Goal: Task Accomplishment & Management: Use online tool/utility

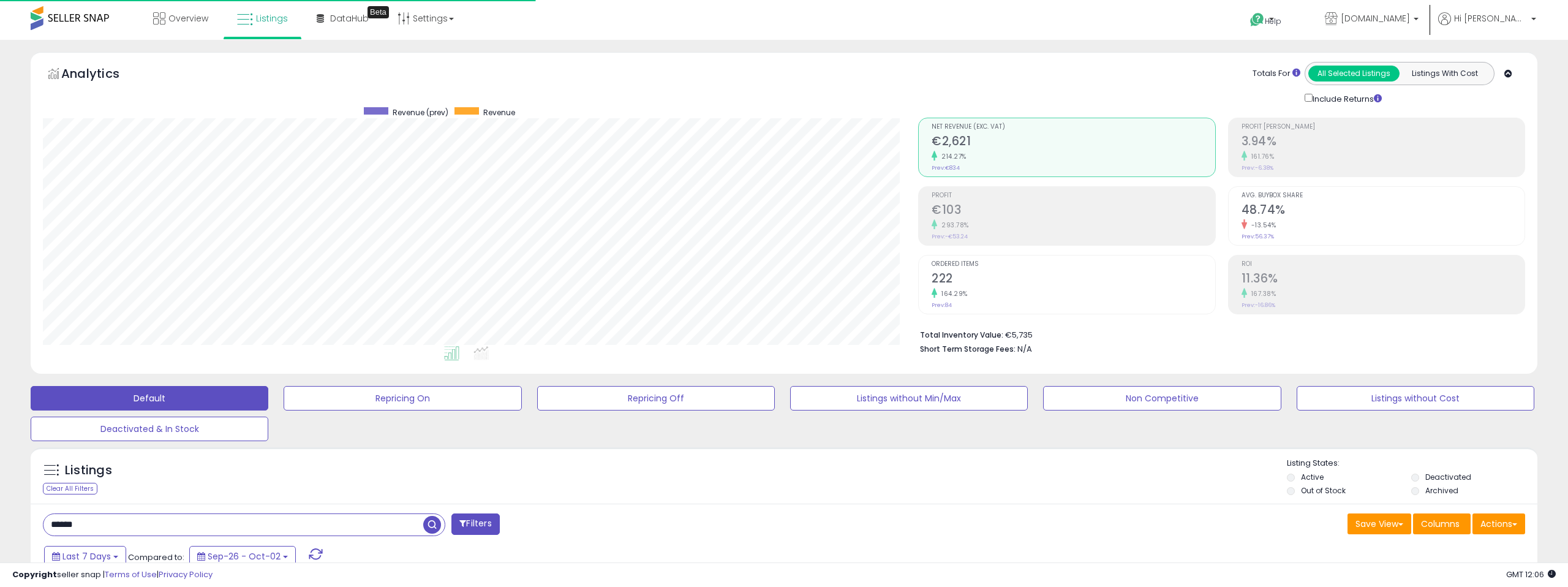
select select "**"
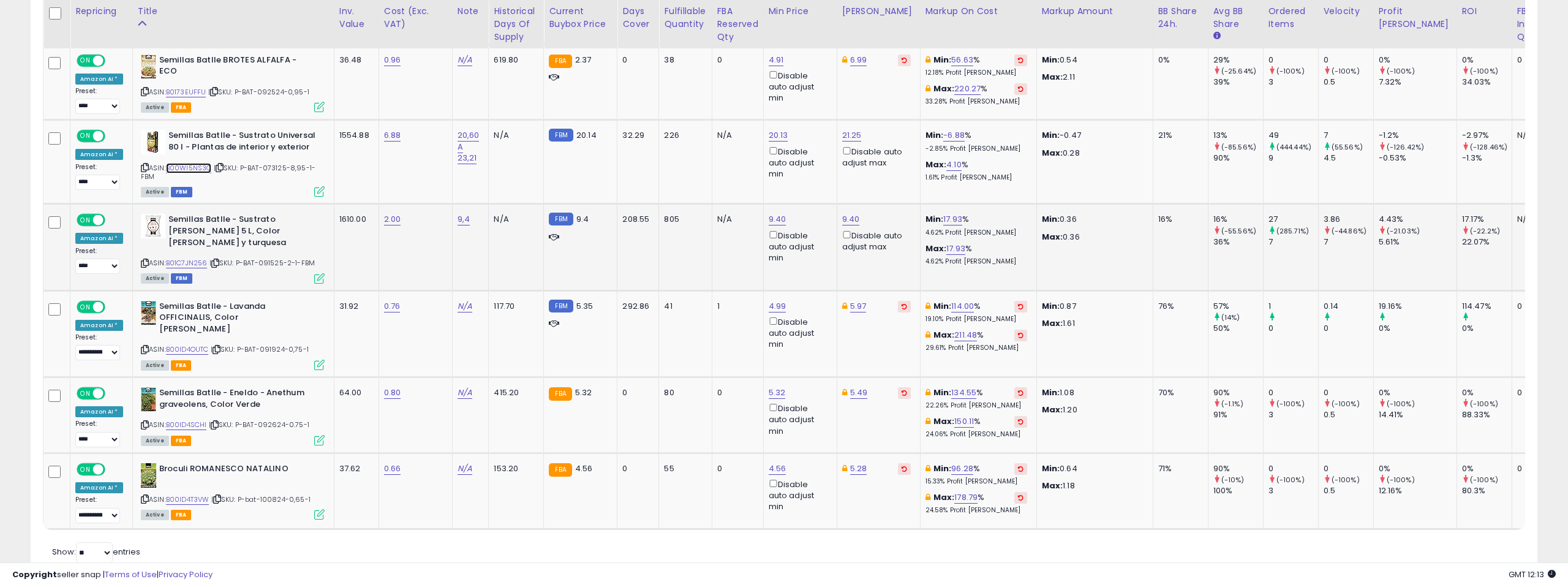
scroll to position [1690, 0]
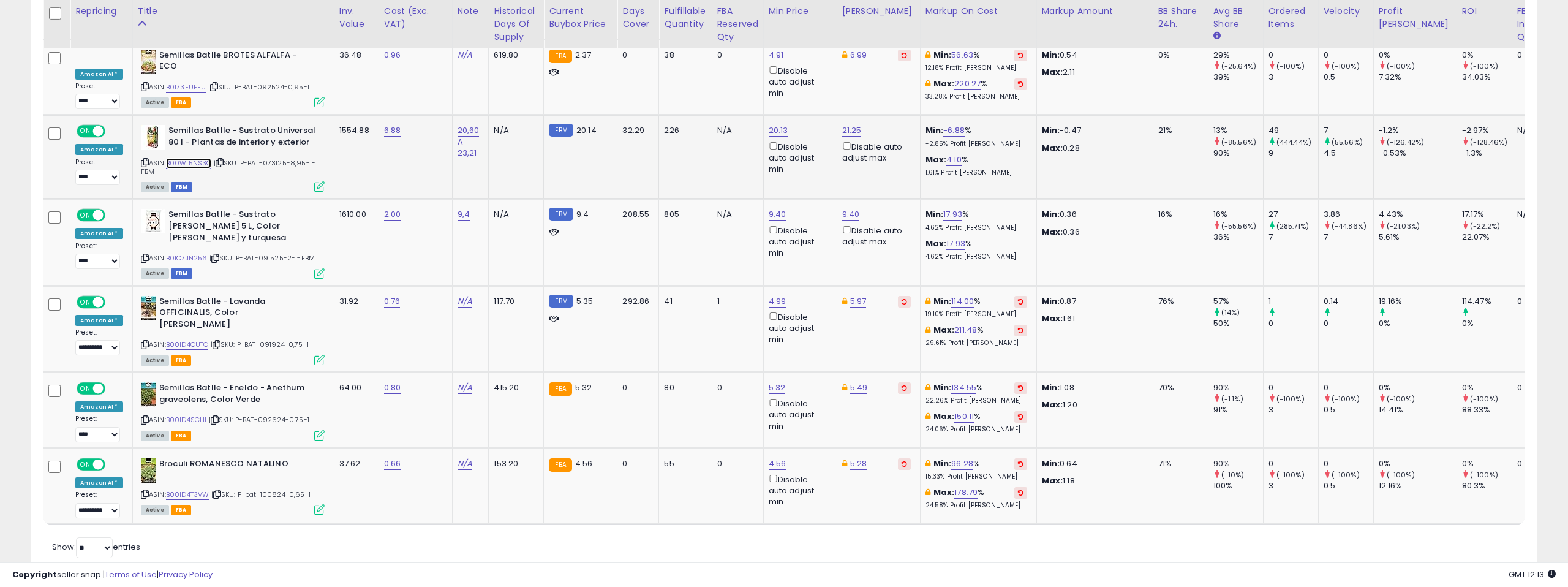
click at [192, 158] on link "B00WI5NS3Q" at bounding box center [188, 163] width 46 height 11
click at [194, 253] on link "B01C7JN256" at bounding box center [186, 258] width 41 height 11
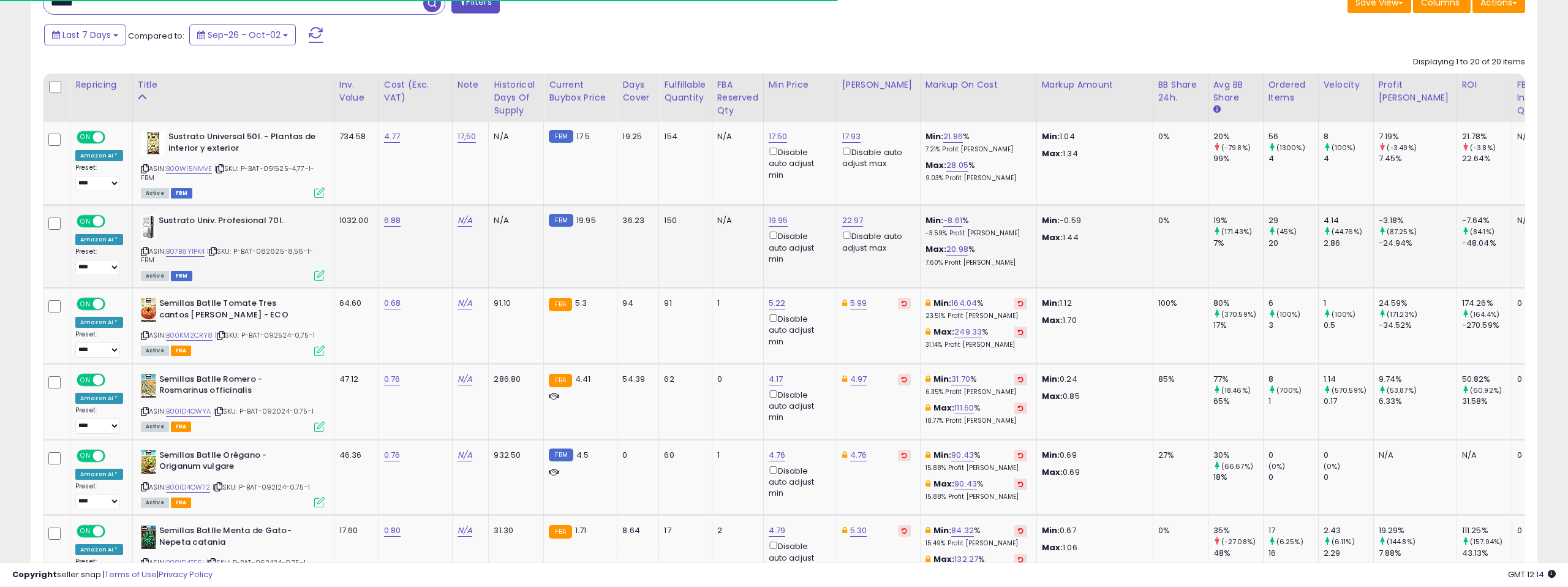
scroll to position [520, 0]
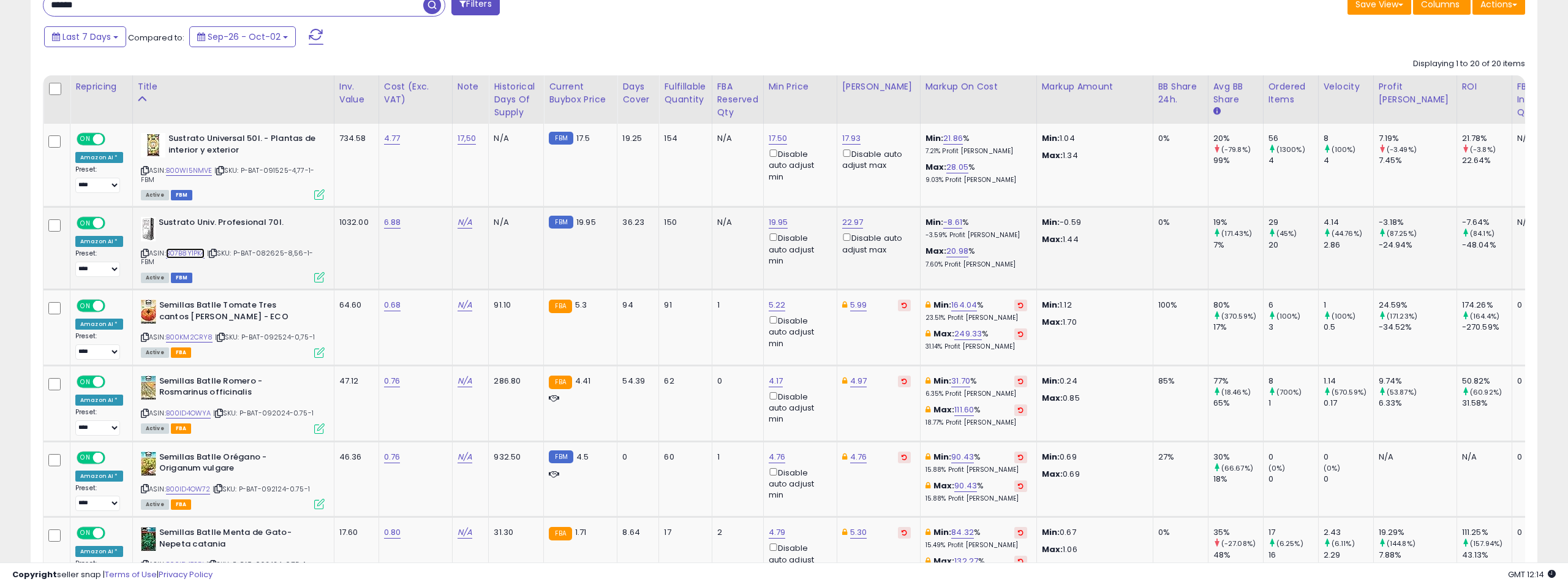
click at [193, 249] on link "B07B8Y1PK4" at bounding box center [185, 254] width 39 height 11
click at [198, 166] on link "B00WI5NMVE" at bounding box center [189, 171] width 47 height 11
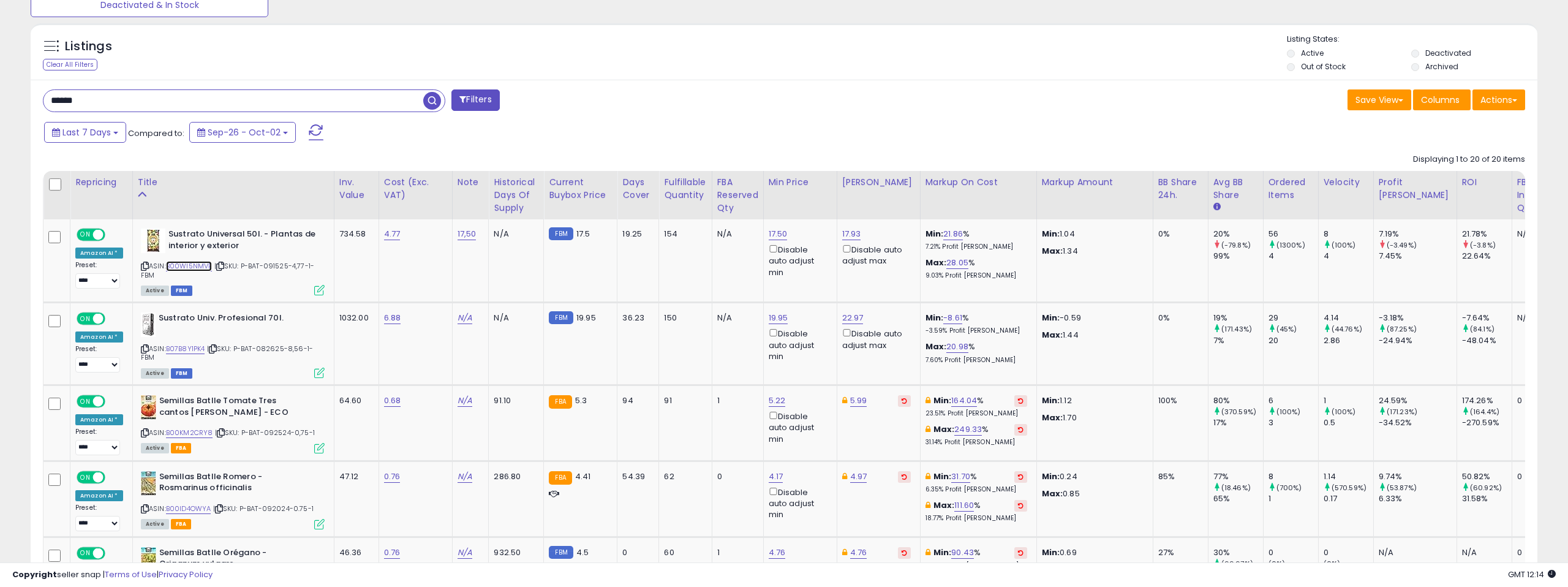
scroll to position [373, 0]
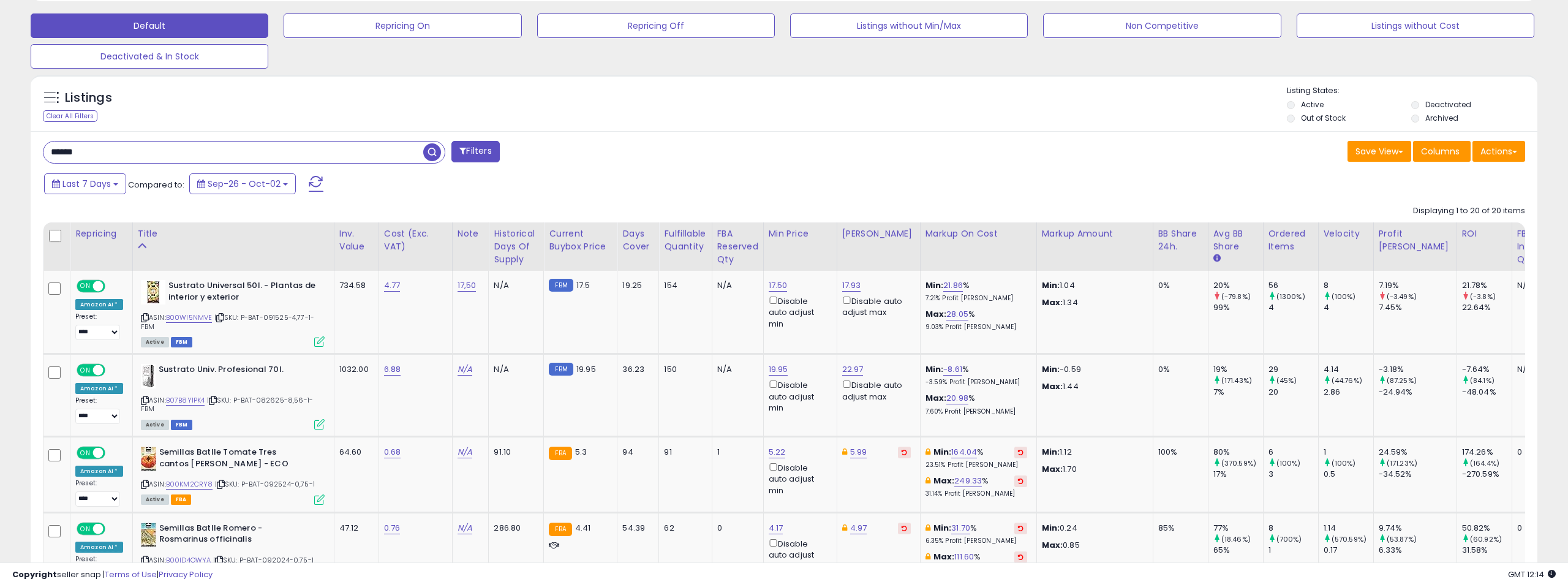
drag, startPoint x: 82, startPoint y: 152, endPoint x: 16, endPoint y: 151, distance: 66.0
click at [419, 152] on input "text" at bounding box center [234, 152] width 380 height 22
click at [430, 151] on span "button" at bounding box center [432, 152] width 18 height 18
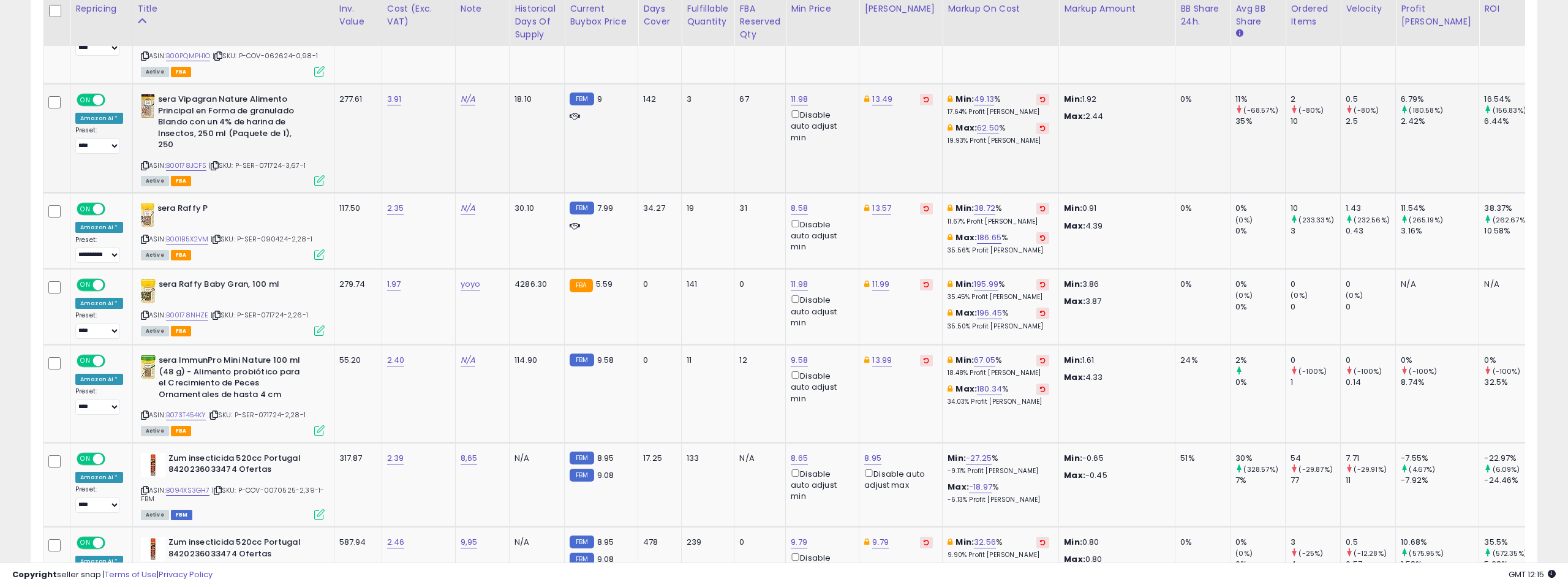
scroll to position [658, 0]
click at [196, 164] on link "B00178JCFS" at bounding box center [186, 165] width 41 height 11
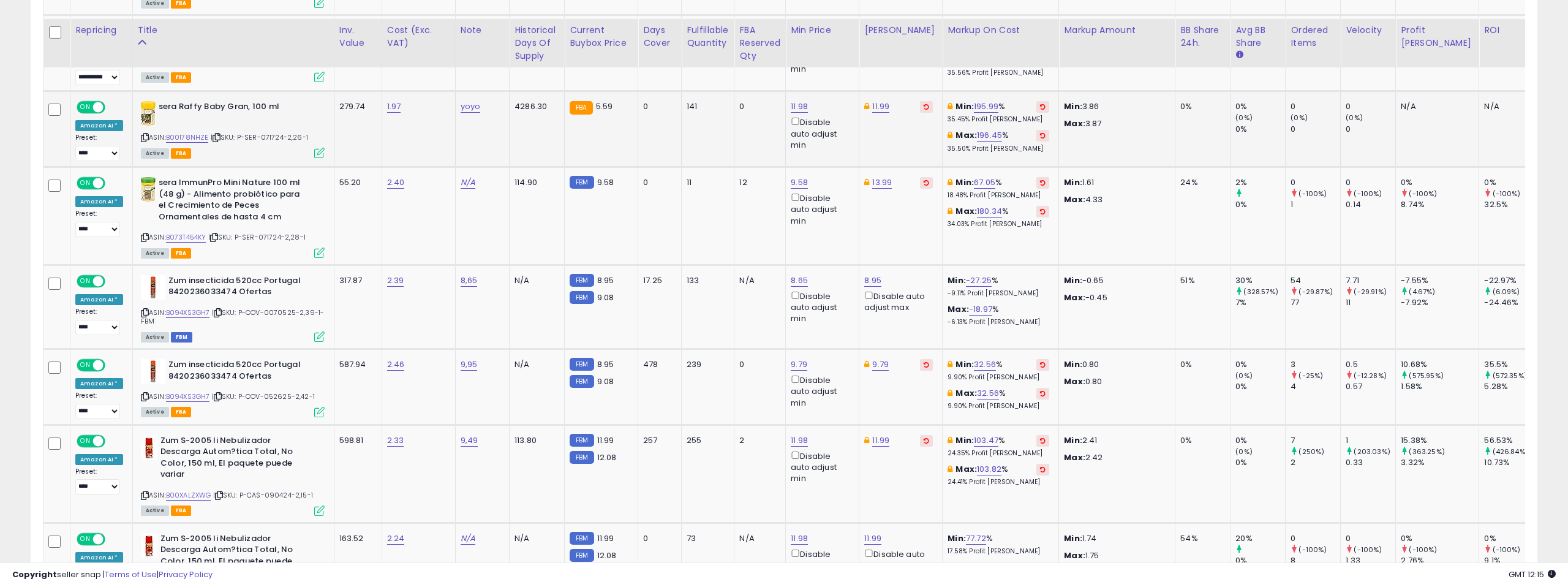
scroll to position [853, 0]
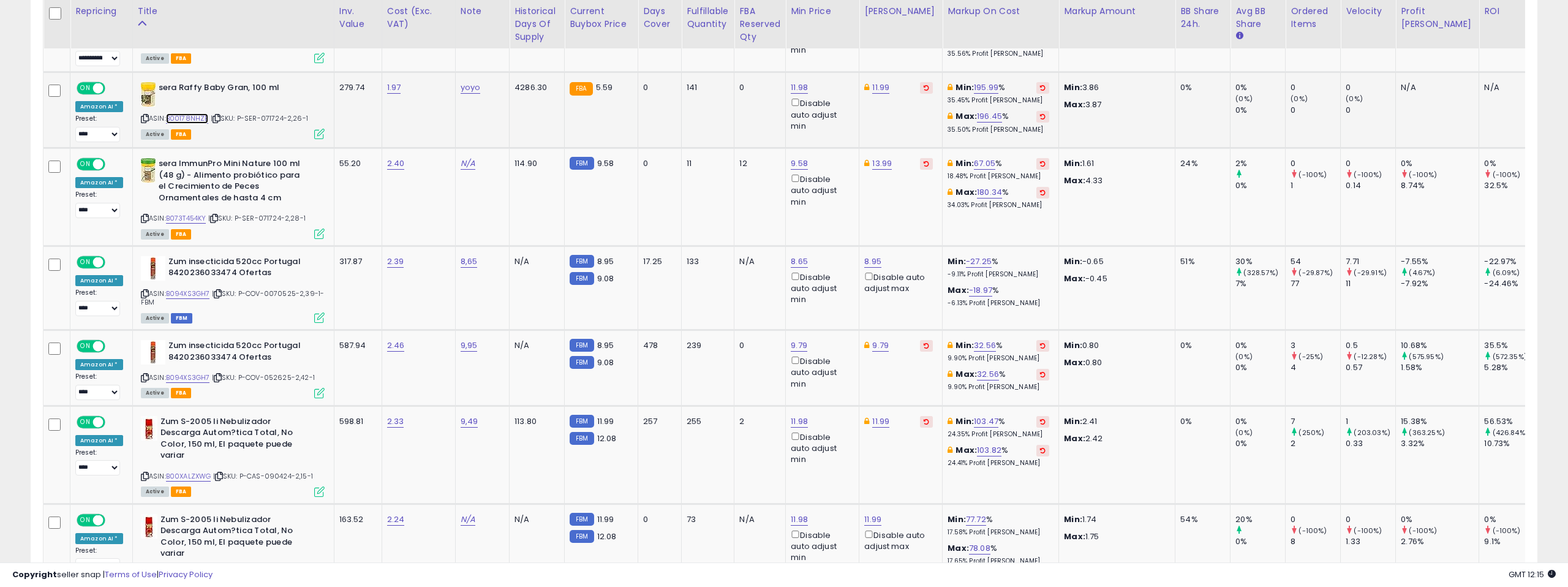
click at [199, 115] on link "B00178NHZE" at bounding box center [187, 118] width 43 height 11
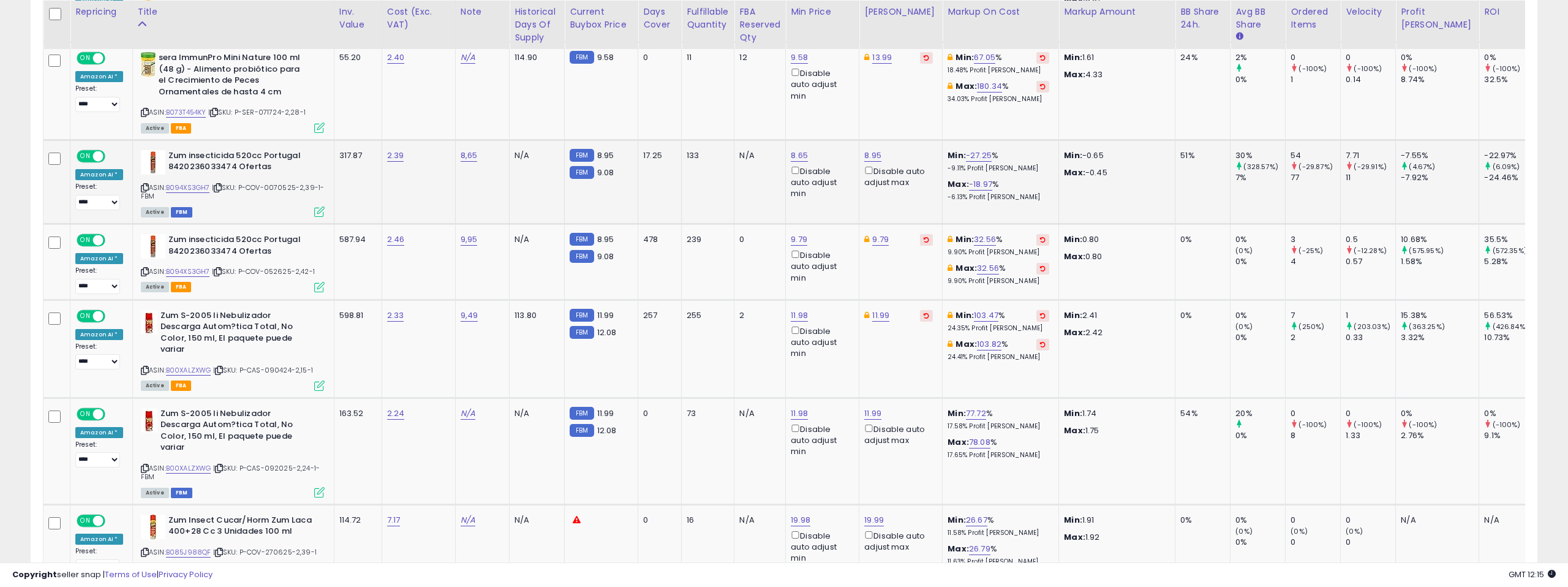
scroll to position [960, 0]
click at [187, 187] on link "B094XS3GH7" at bounding box center [187, 187] width 44 height 11
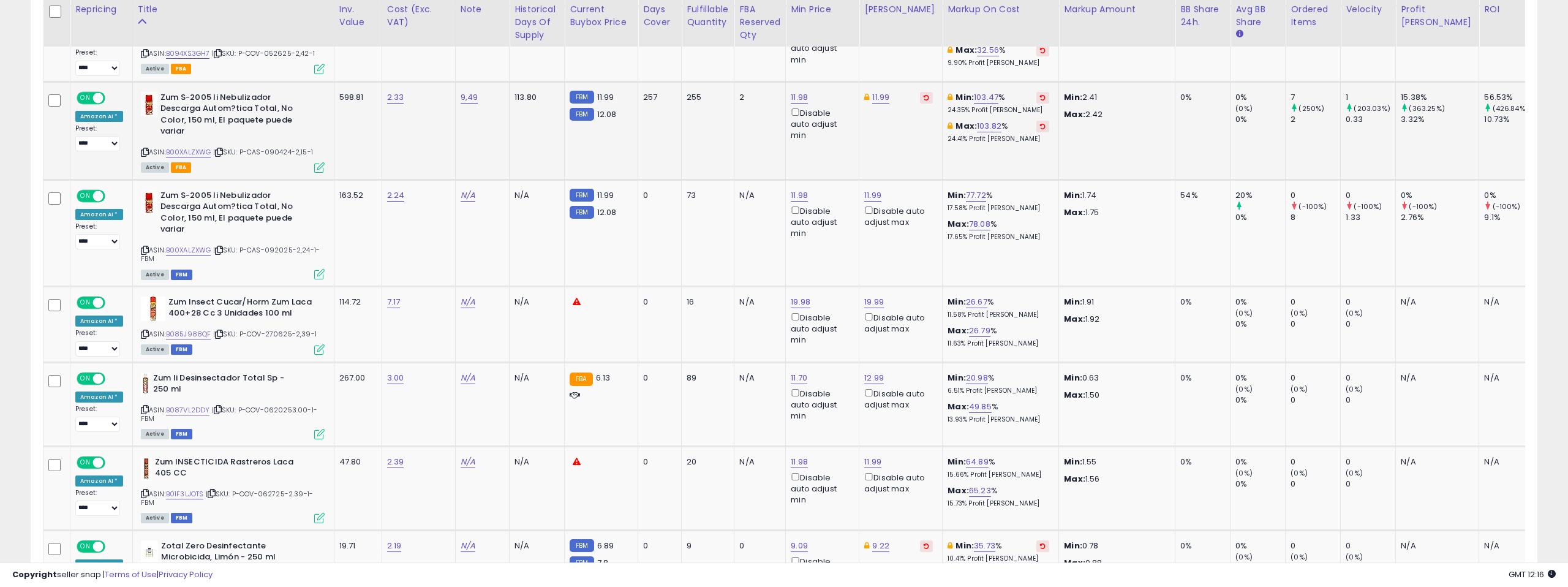
scroll to position [1178, 0]
click at [203, 149] on link "B00XALZXWG" at bounding box center [188, 151] width 46 height 11
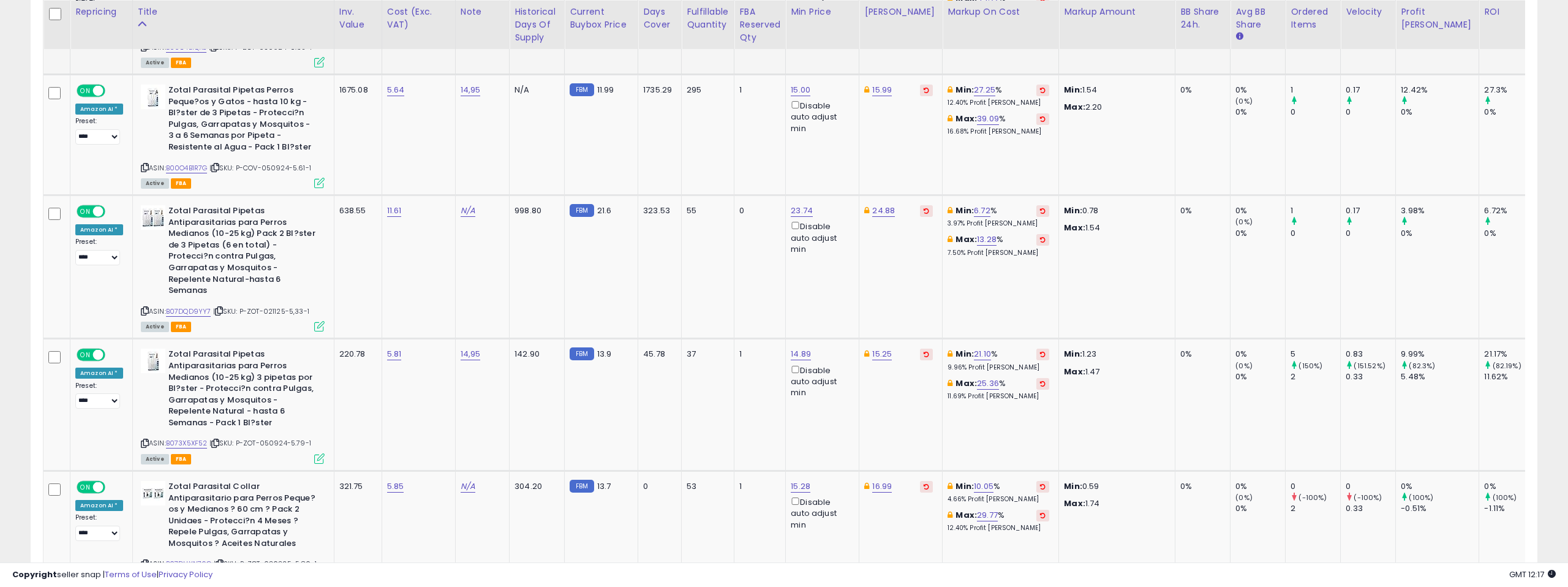
scroll to position [1963, 0]
click at [189, 168] on link "B00O4B1R7G" at bounding box center [186, 168] width 41 height 11
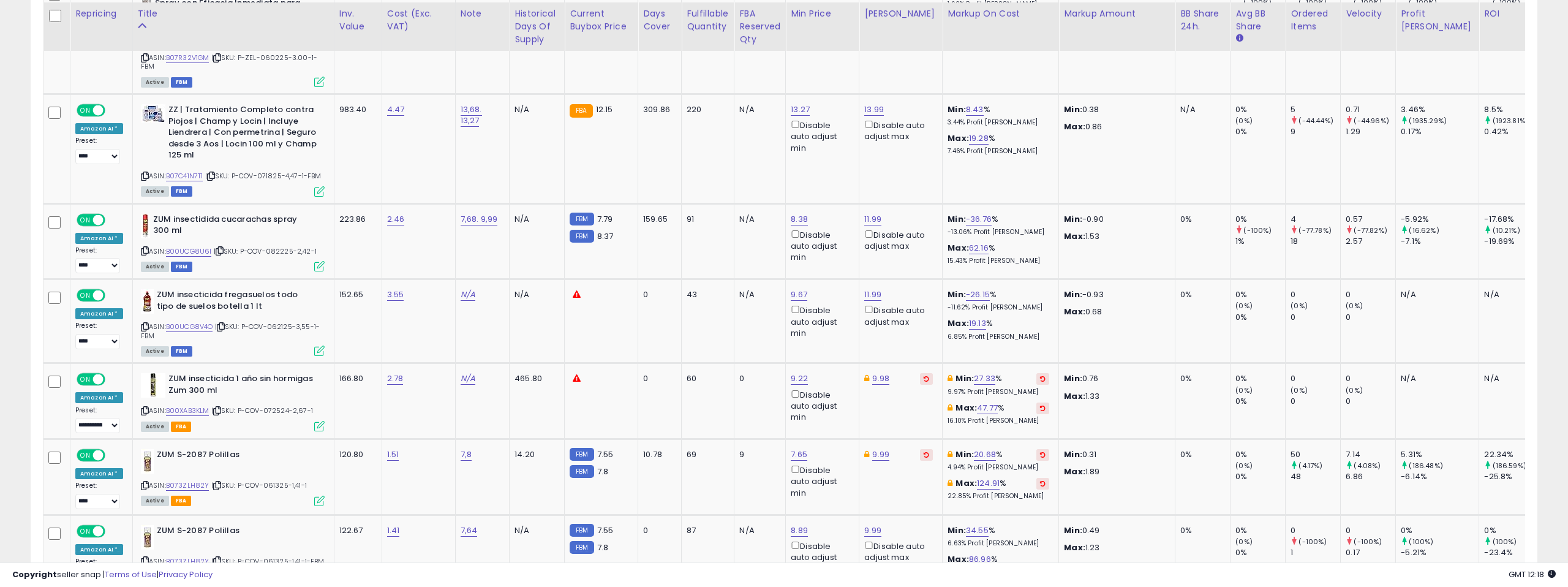
scroll to position [3203, 0]
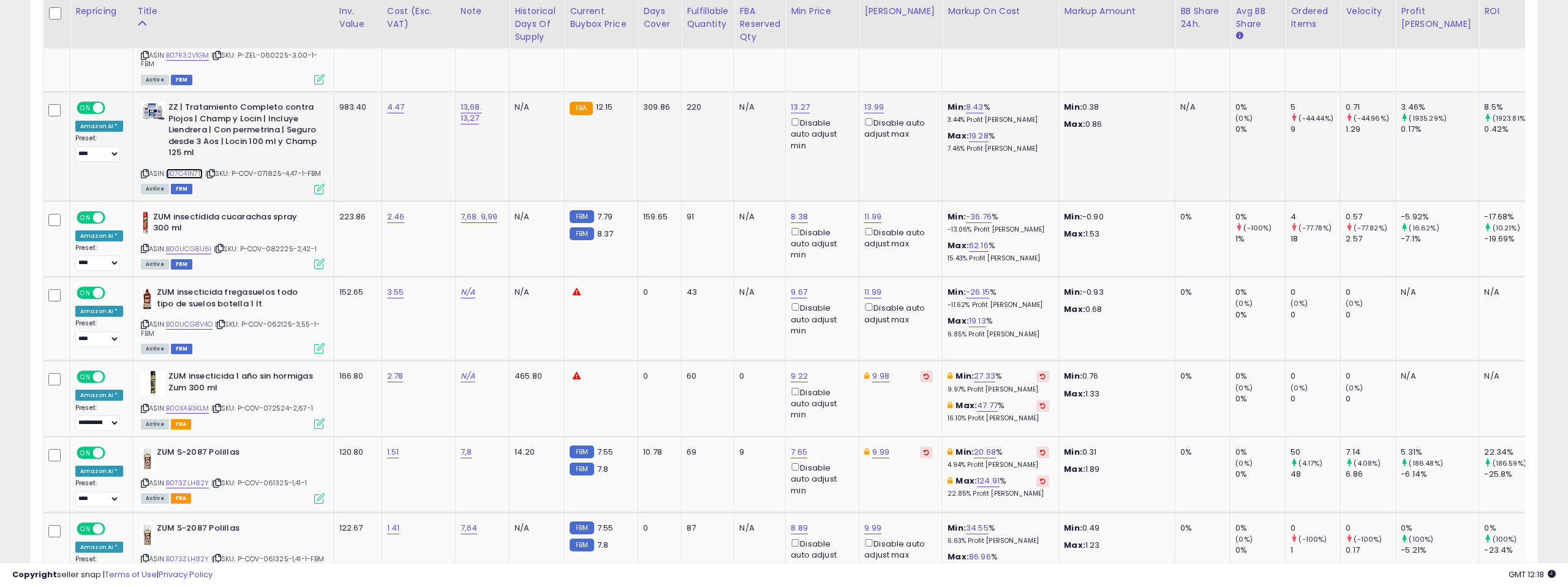
click at [194, 168] on link "B07C41N7T1" at bounding box center [185, 174] width 38 height 11
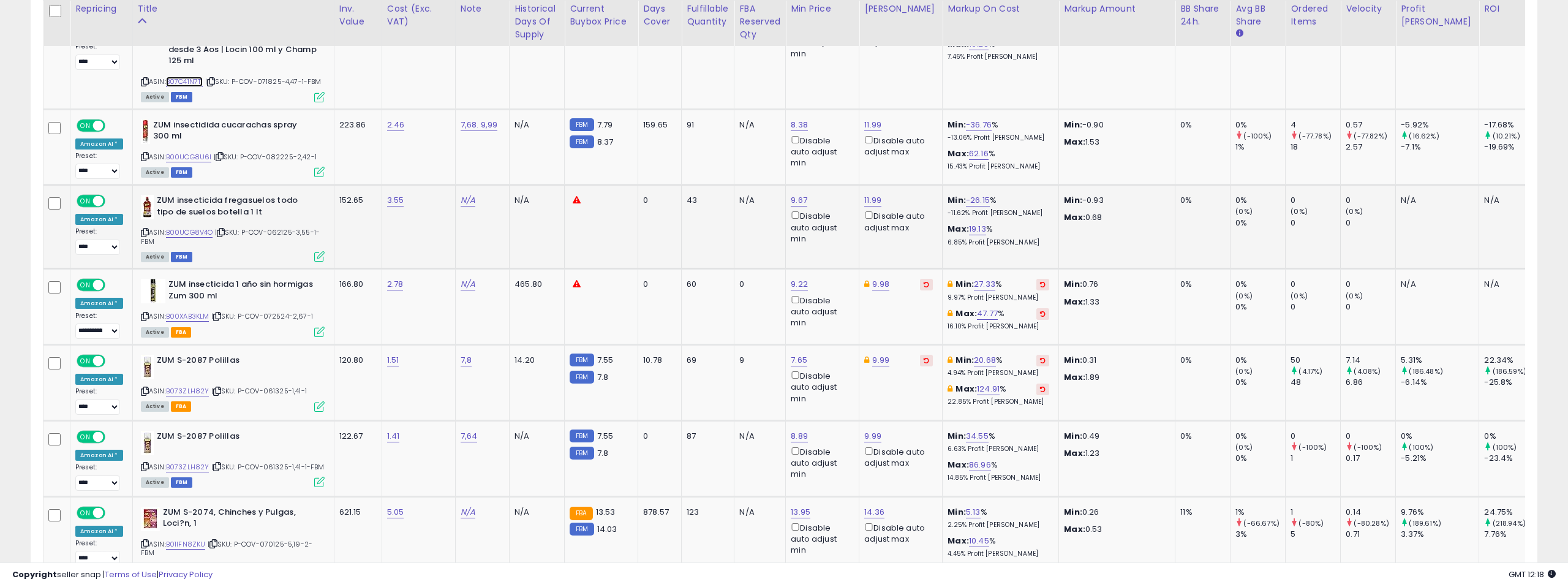
scroll to position [3296, 0]
click at [193, 151] on link "B00UCG8U6I" at bounding box center [188, 156] width 46 height 11
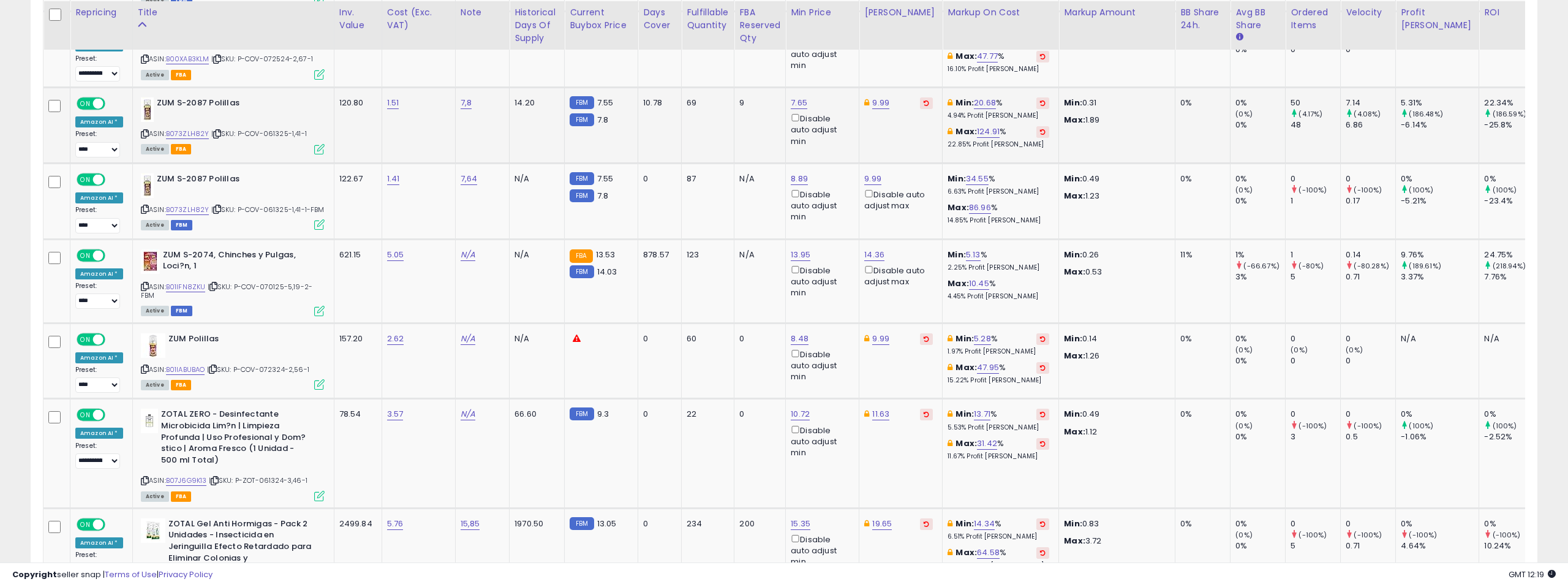
scroll to position [3553, 0]
click at [191, 127] on link "B073ZLH82Y" at bounding box center [187, 133] width 44 height 11
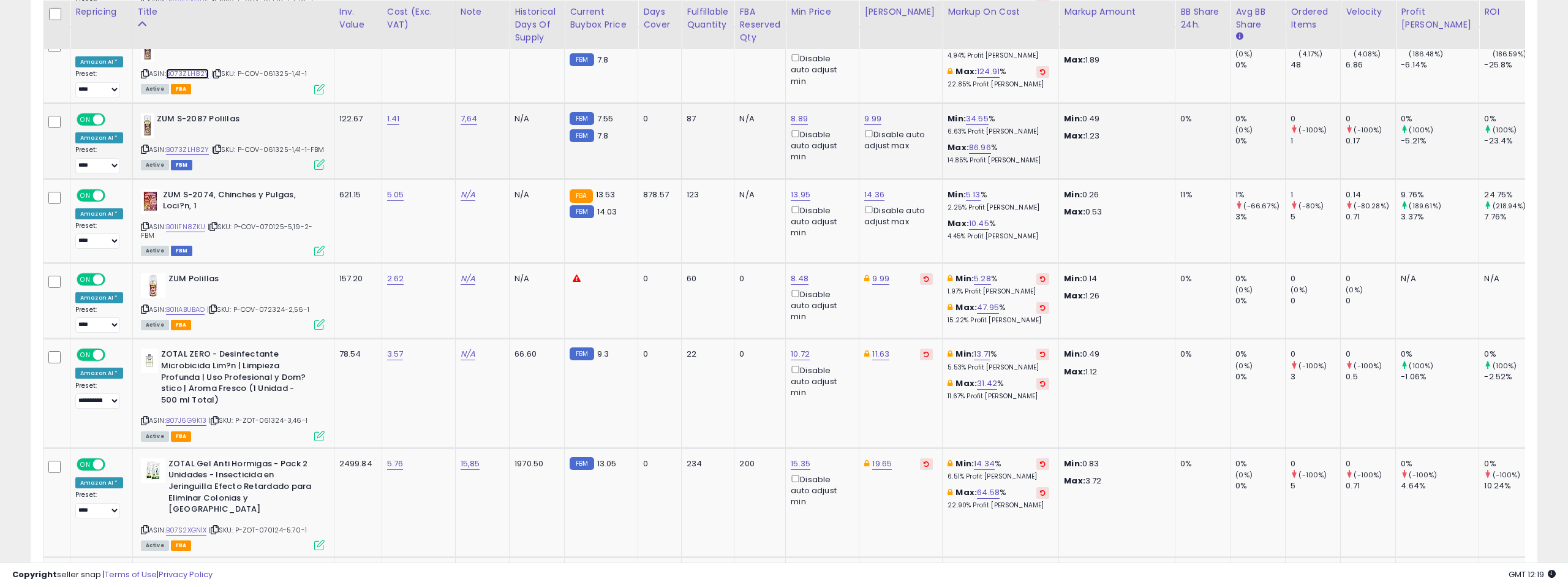
scroll to position [3613, 0]
click at [191, 220] on link "B01IFN8ZKU" at bounding box center [185, 226] width 39 height 11
click at [797, 187] on link "13.95" at bounding box center [801, 194] width 20 height 13
click at [807, 142] on input "*****" at bounding box center [768, 143] width 109 height 21
type input "*****"
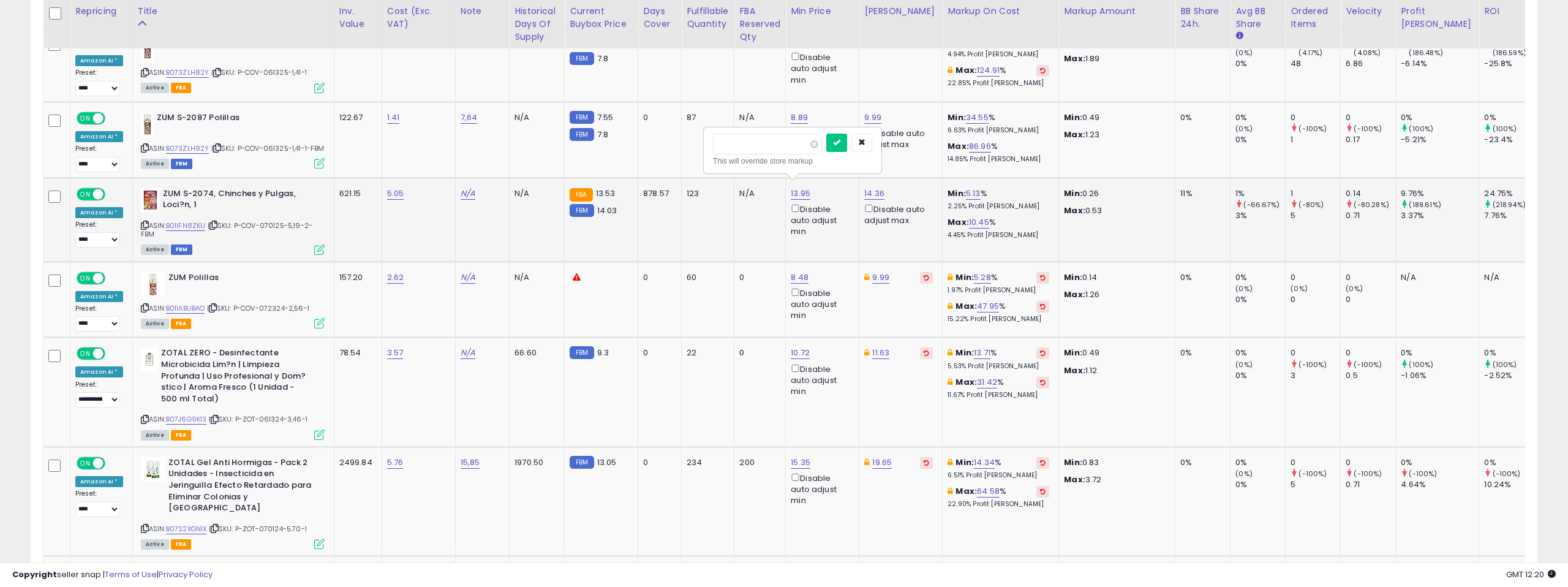
click at [807, 142] on input "*****" at bounding box center [768, 143] width 109 height 21
click at [840, 141] on icon "submit" at bounding box center [837, 142] width 7 height 7
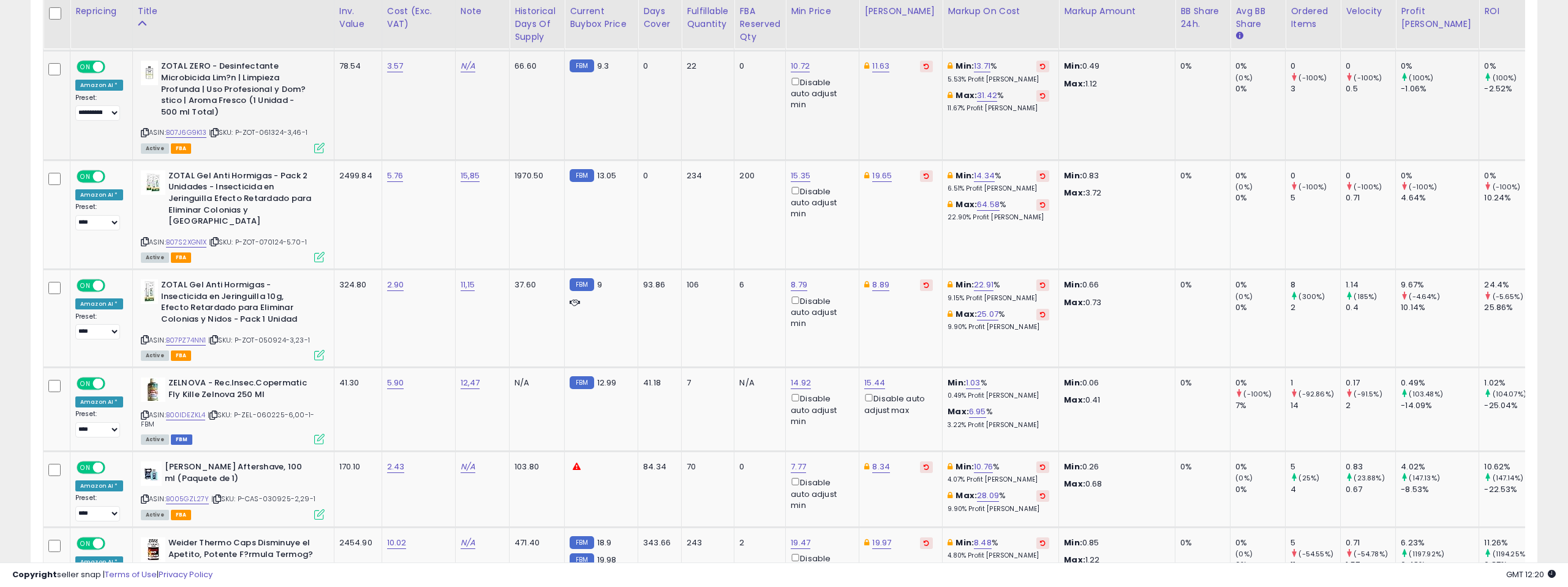
scroll to position [3889, 0]
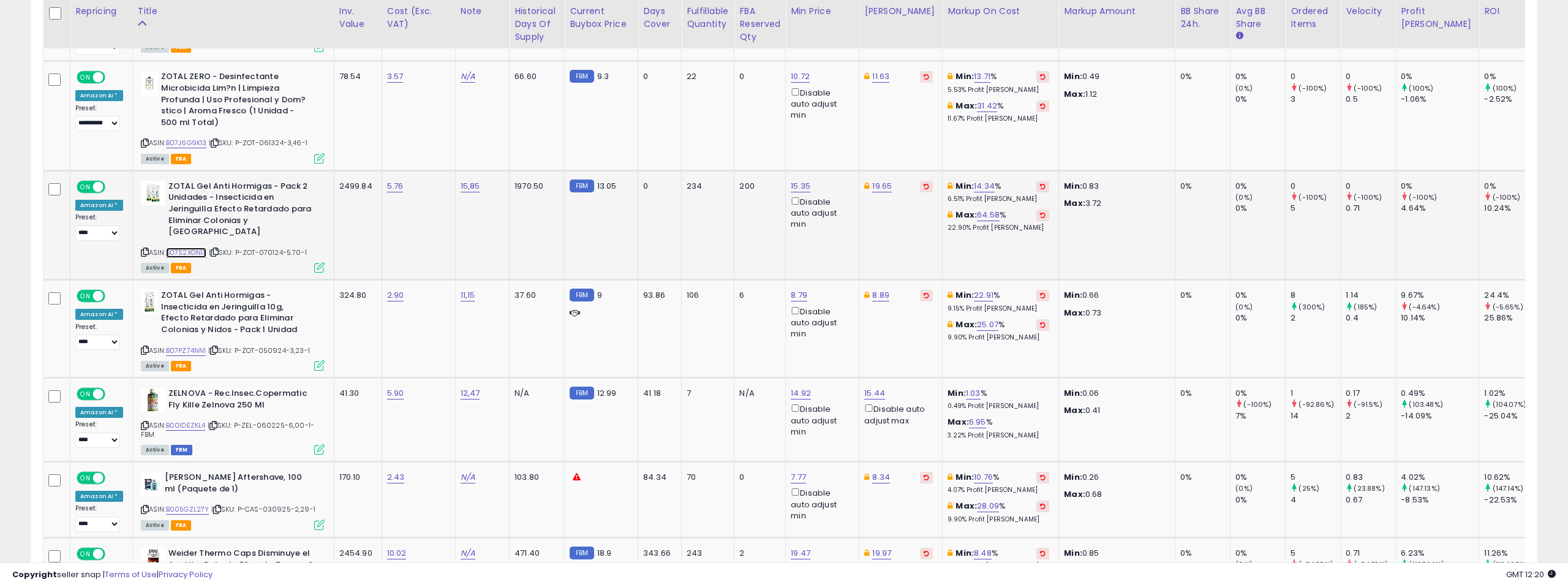
click at [187, 247] on link "B07S2XGN1X" at bounding box center [186, 253] width 41 height 11
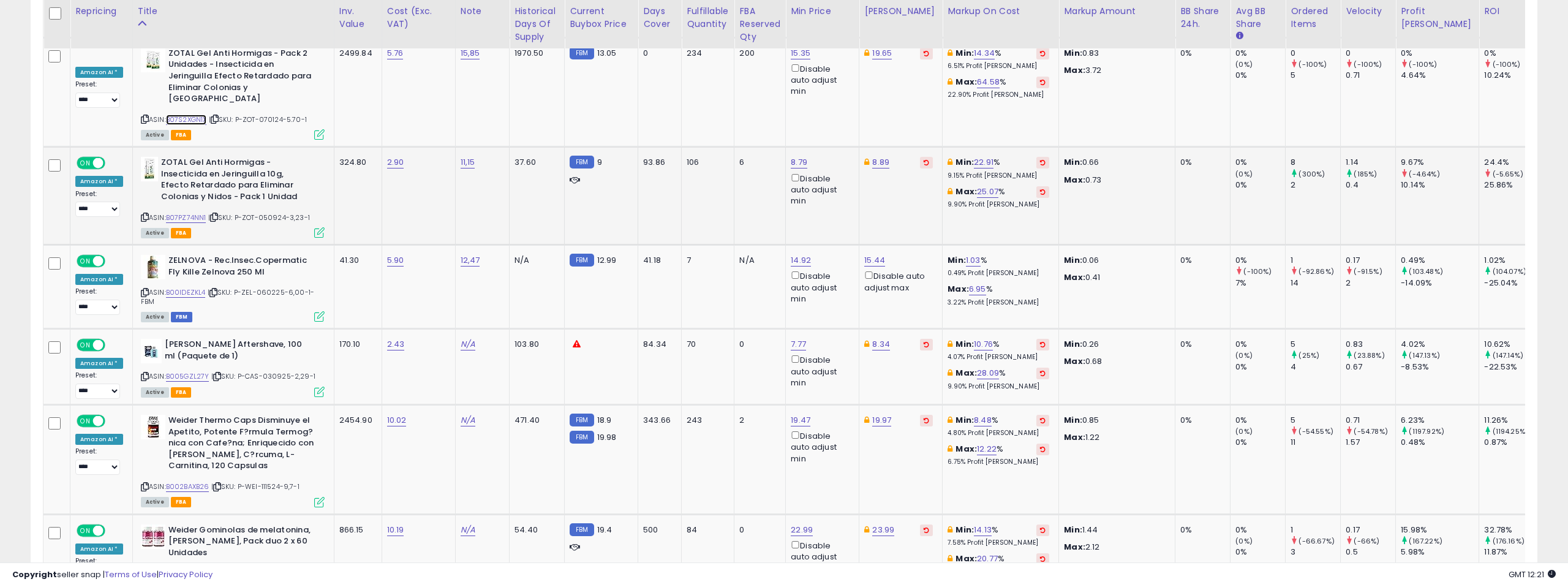
scroll to position [4024, 0]
click at [182, 211] on link "B07PZ74NN1" at bounding box center [185, 217] width 40 height 11
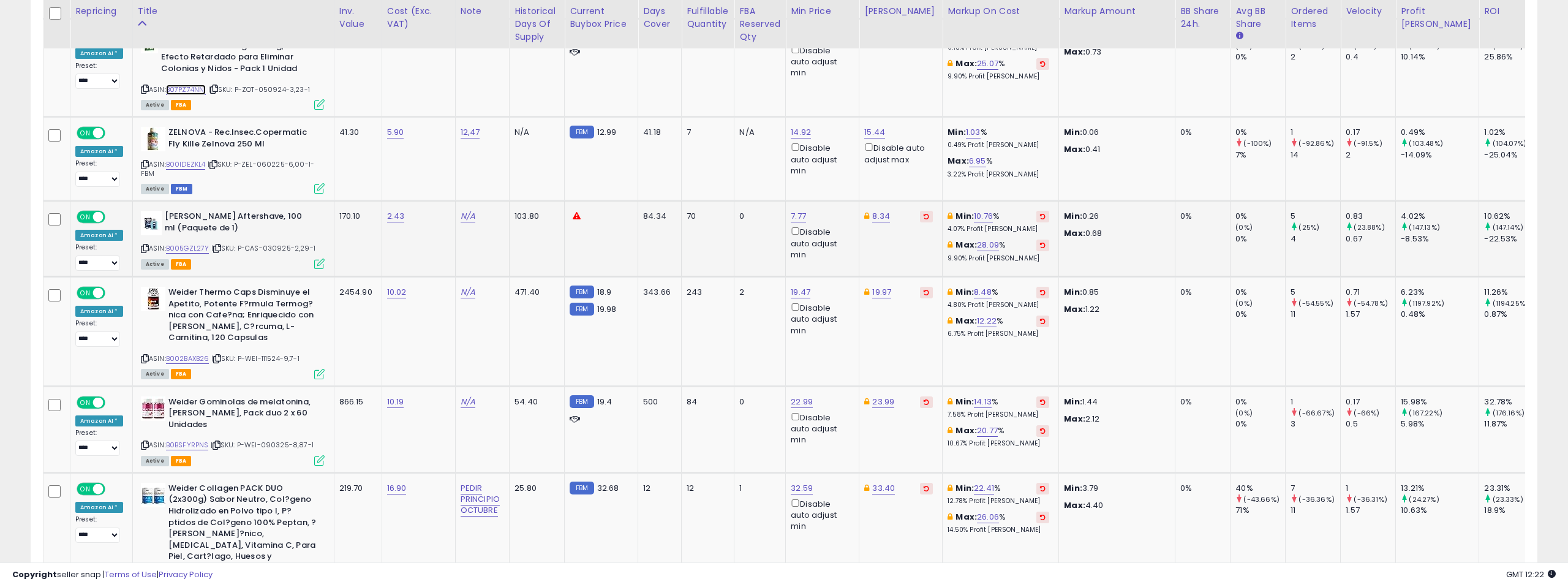
scroll to position [4151, 0]
click at [185, 159] on link "B00IDEZKL4" at bounding box center [185, 164] width 39 height 11
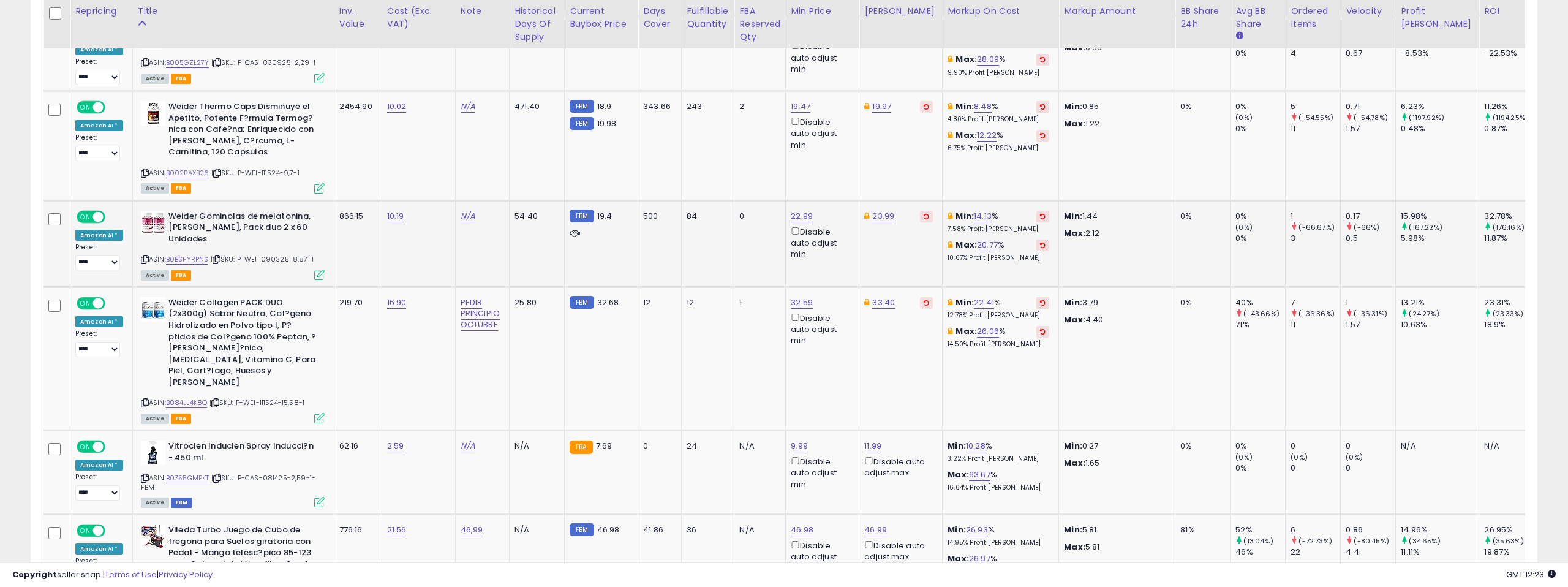
scroll to position [0, 2]
click at [196, 168] on link "B002BAXB26" at bounding box center [185, 173] width 44 height 11
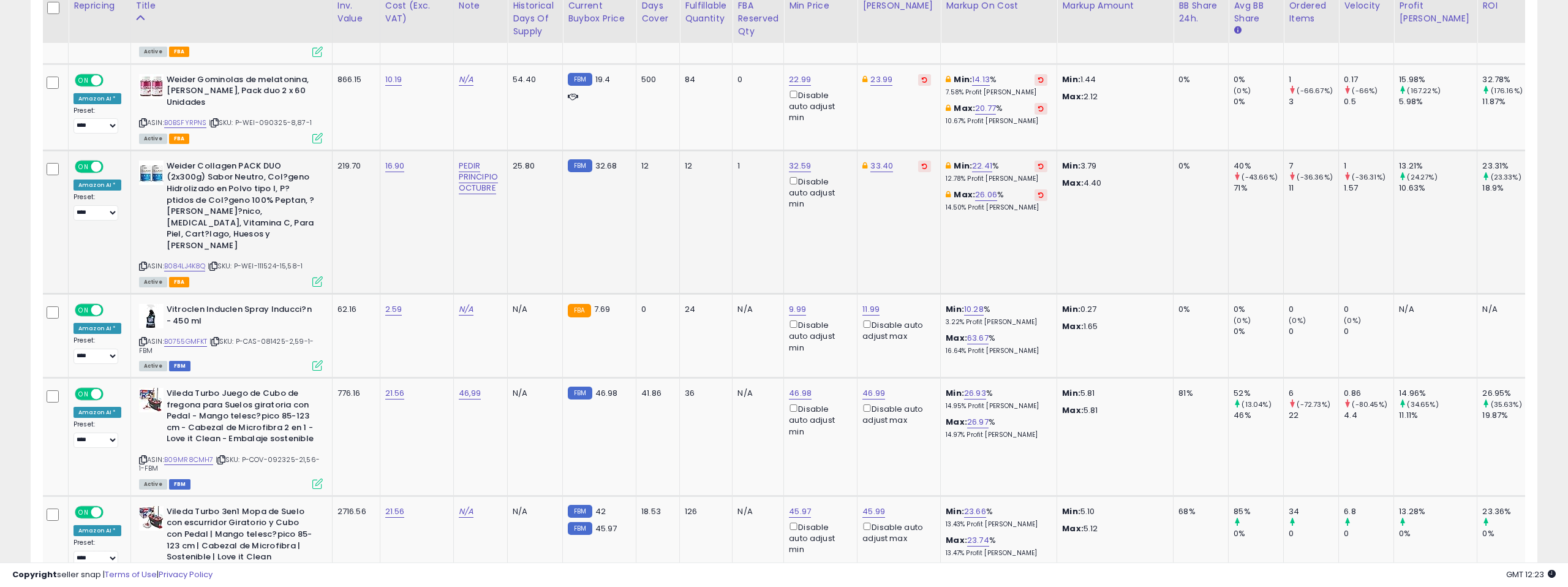
scroll to position [4476, 0]
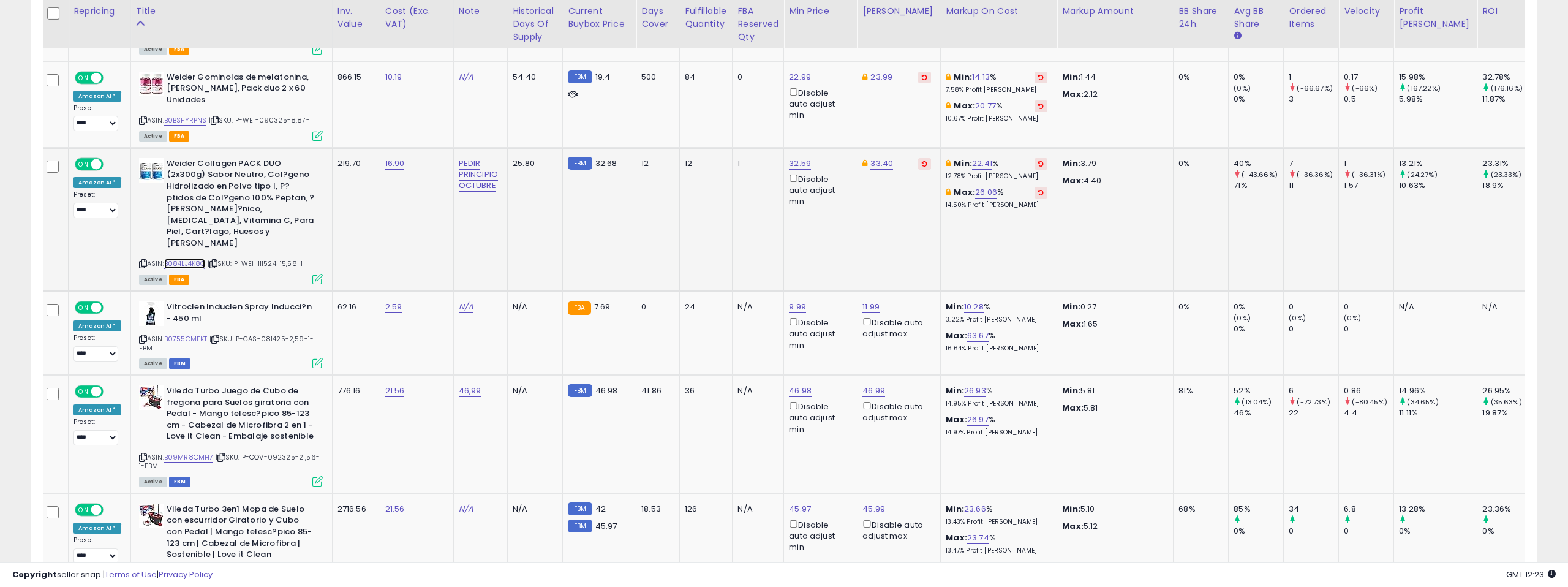
click at [201, 258] on link "B084LJ4K8Q" at bounding box center [185, 263] width 41 height 11
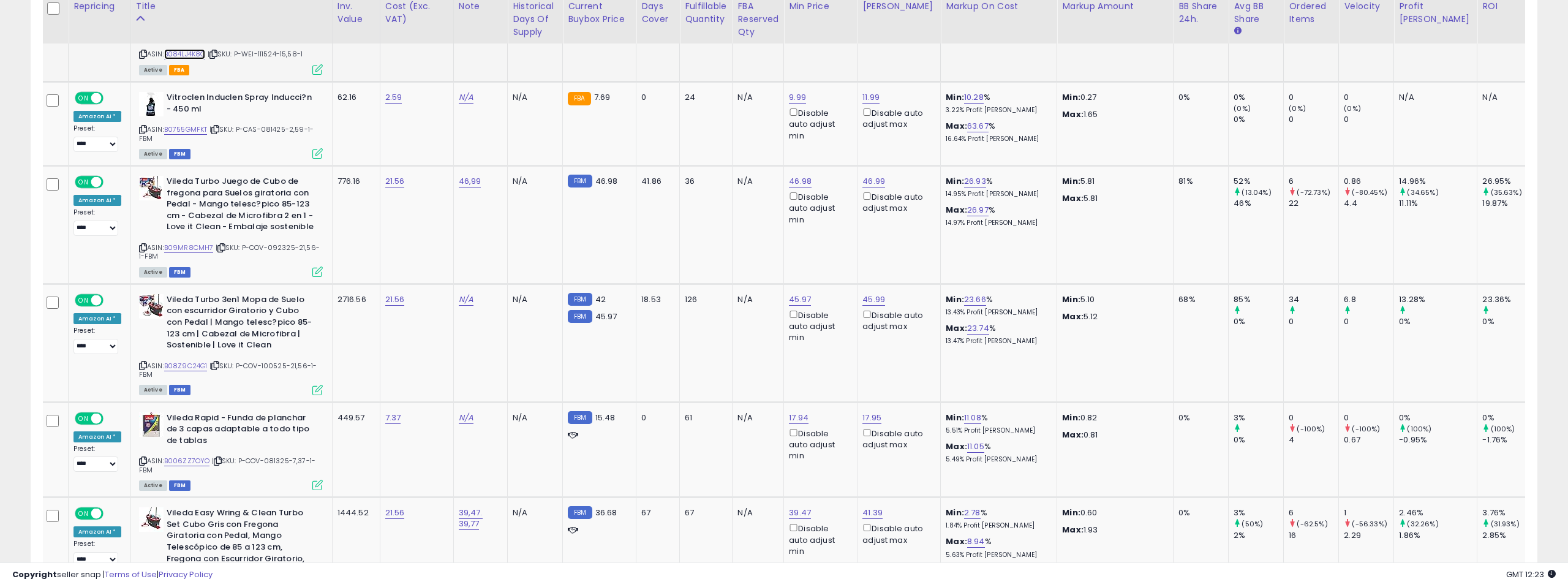
scroll to position [4705, 0]
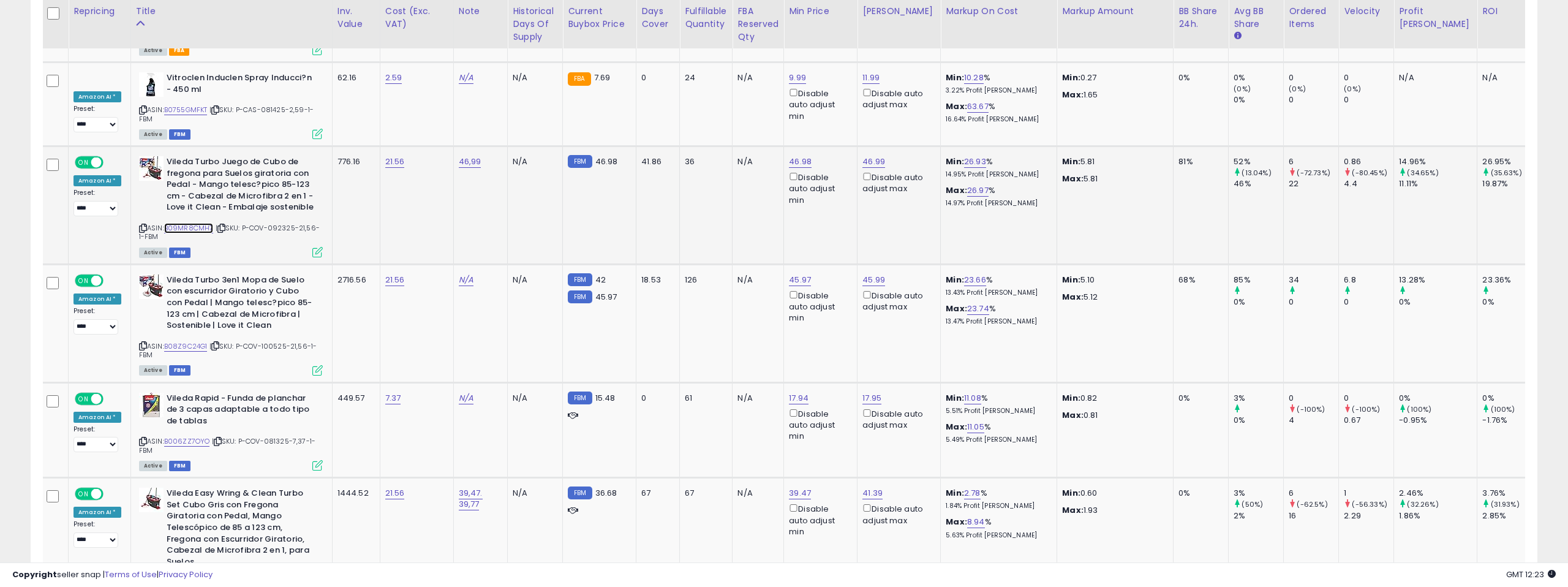
click at [179, 223] on link "B09MR8CMH7" at bounding box center [188, 229] width 49 height 11
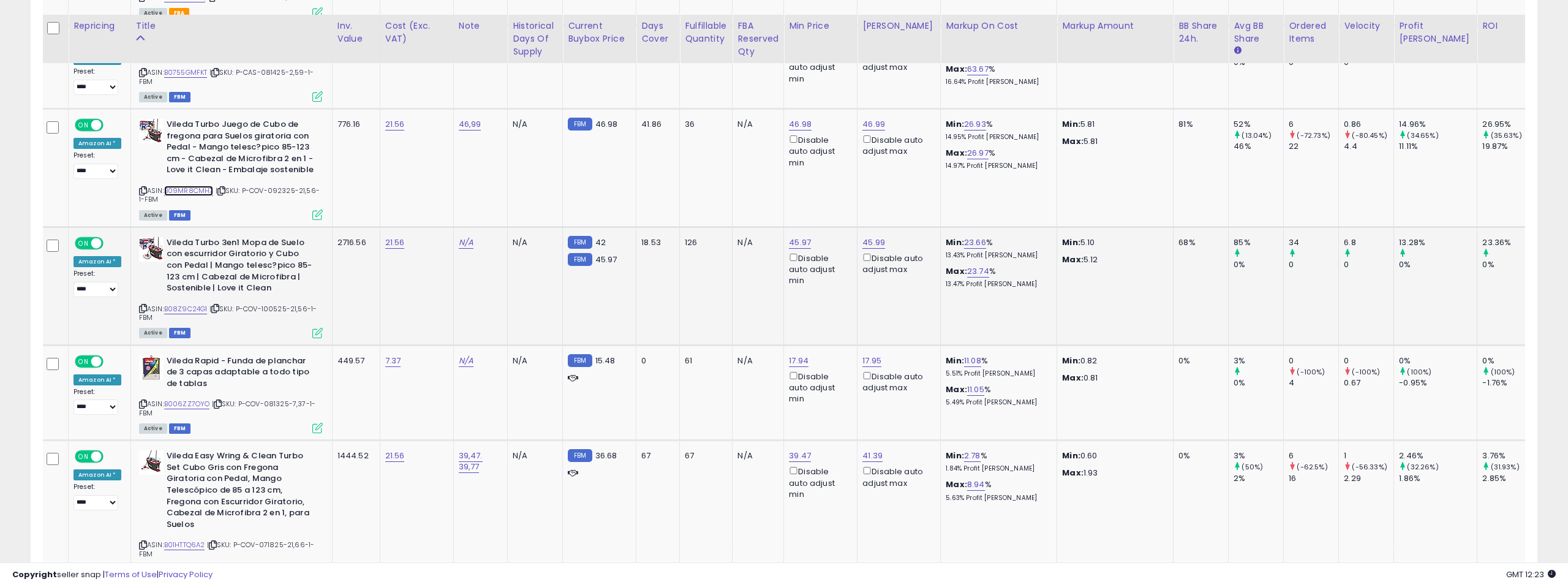
scroll to position [4771, 0]
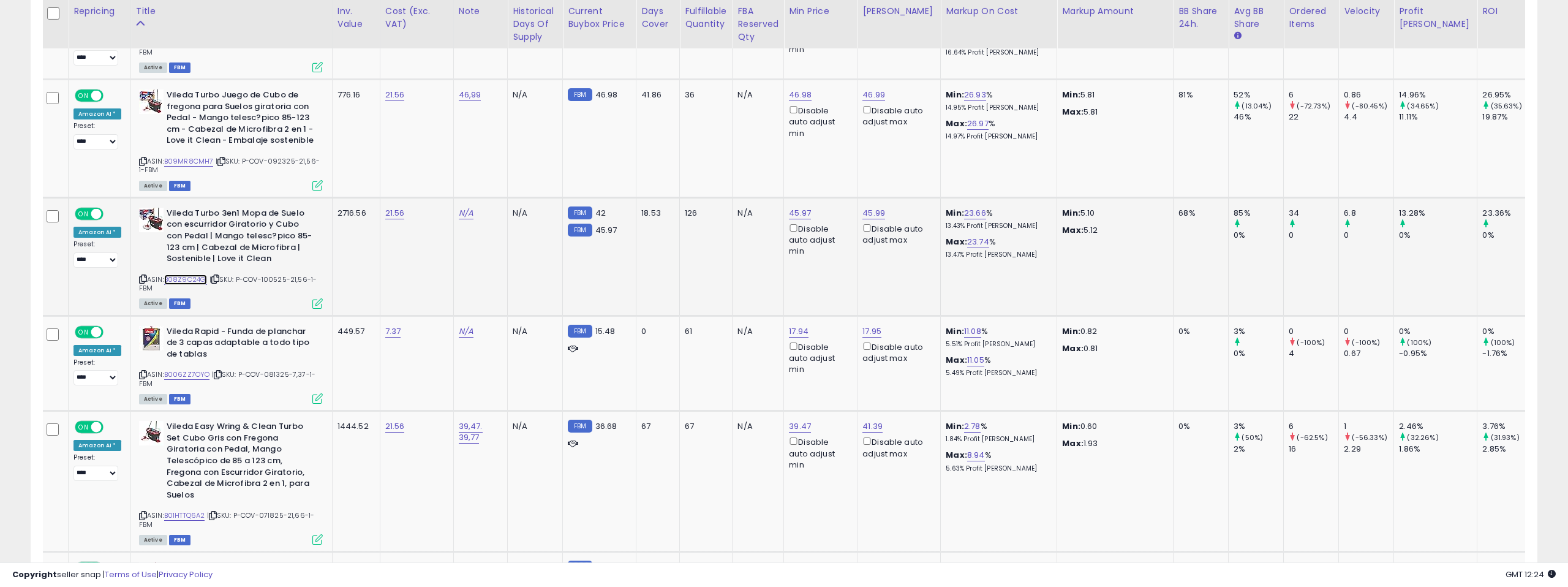
click at [191, 274] on link "B08Z9C24G1" at bounding box center [185, 280] width 44 height 11
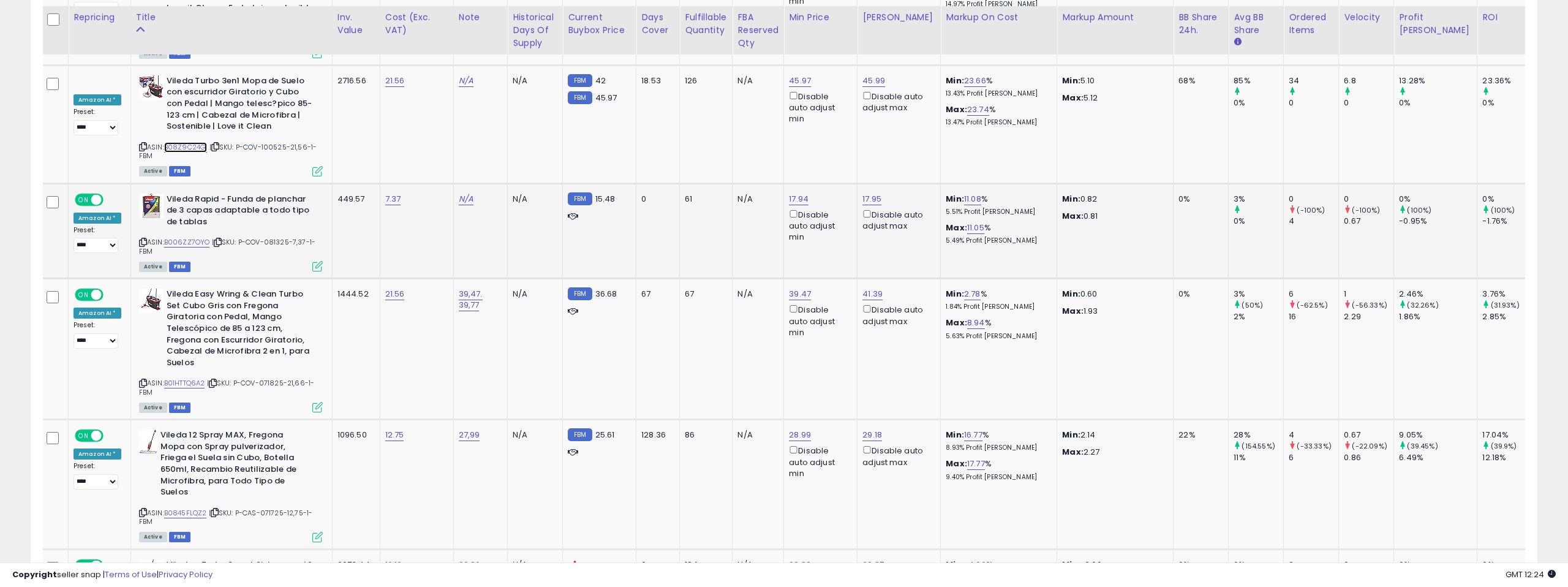
scroll to position [4935, 0]
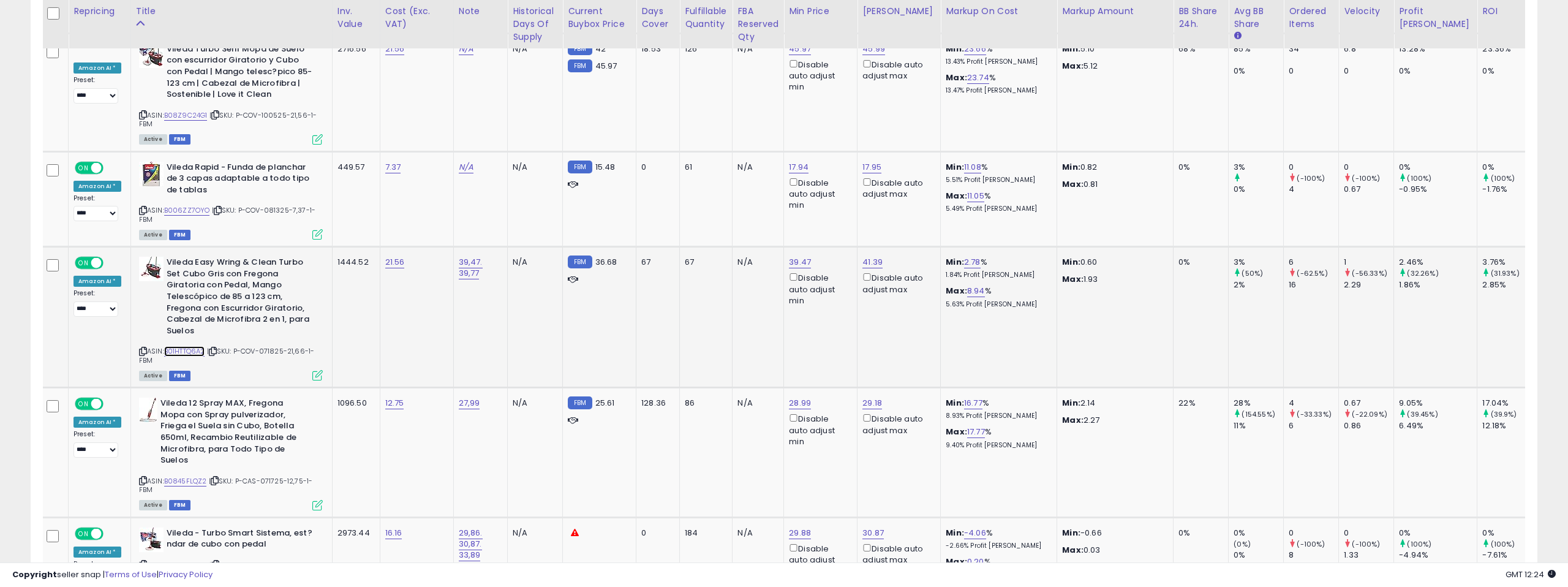
click at [194, 346] on link "B01HTTQ6A2" at bounding box center [185, 351] width 41 height 11
click at [315, 370] on icon at bounding box center [318, 376] width 11 height 11
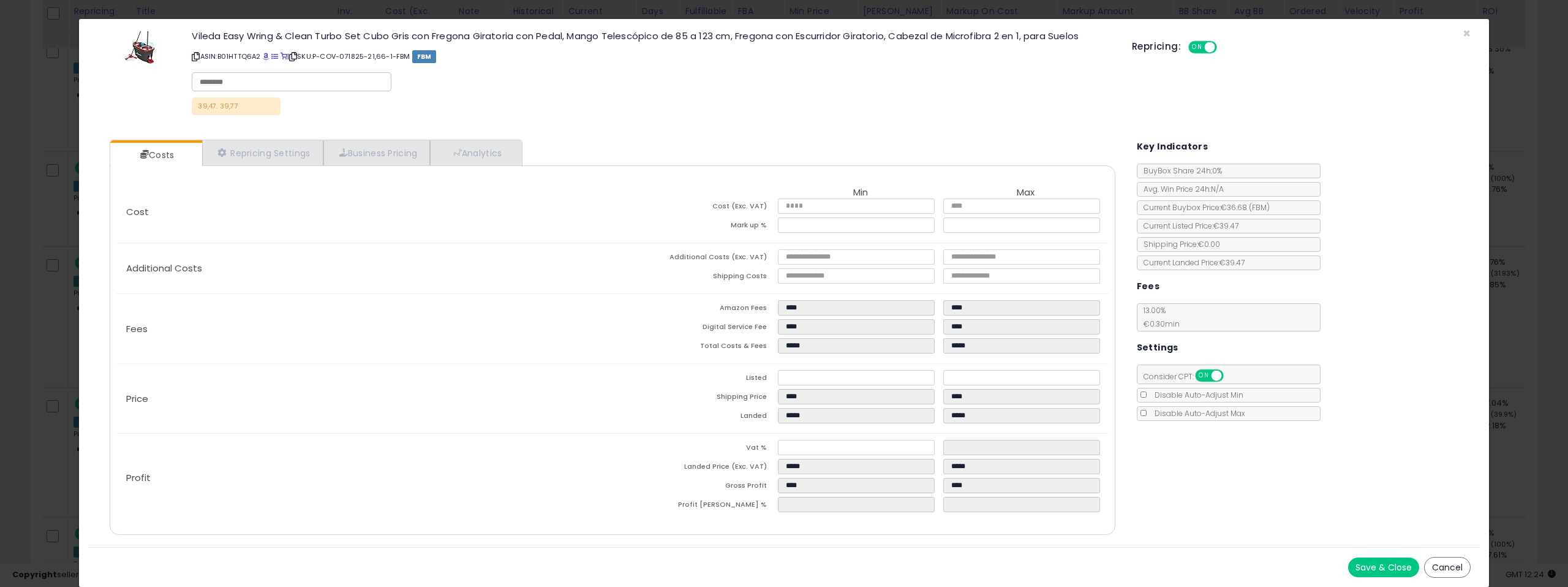
click at [1445, 563] on button "Cancel" at bounding box center [1447, 566] width 47 height 21
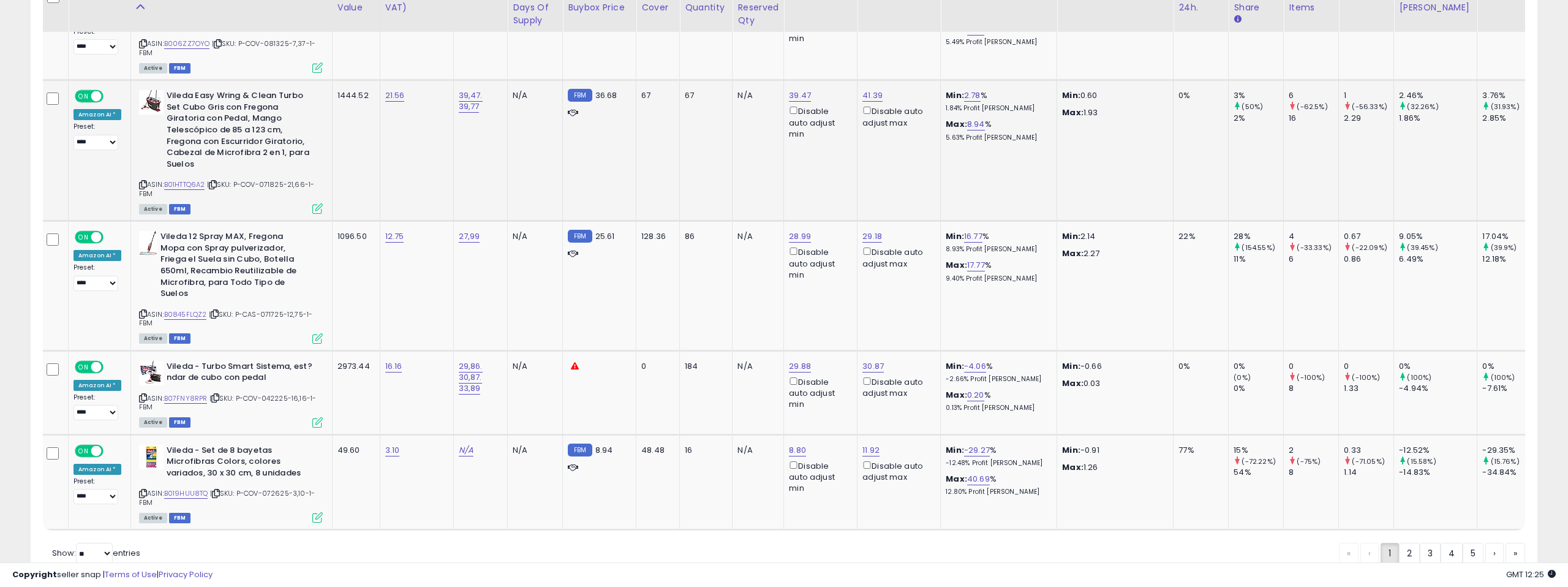
scroll to position [5115, 0]
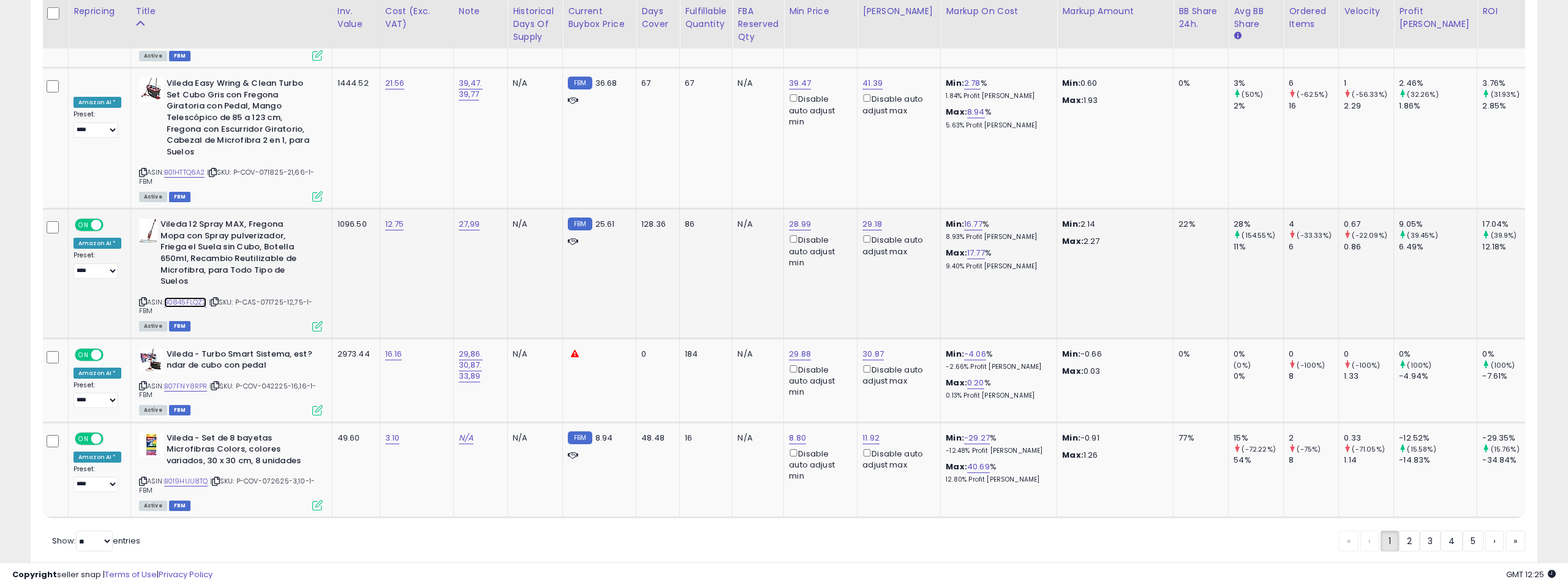
click at [199, 298] on link "B0845FLQZ2" at bounding box center [185, 303] width 43 height 11
click at [791, 218] on link "28.99" at bounding box center [800, 224] width 22 height 13
drag, startPoint x: 745, startPoint y: 141, endPoint x: 702, endPoint y: 141, distance: 43.0
click at [702, 141] on div "***** This will override store markup" at bounding box center [792, 151] width 179 height 47
type input "*****"
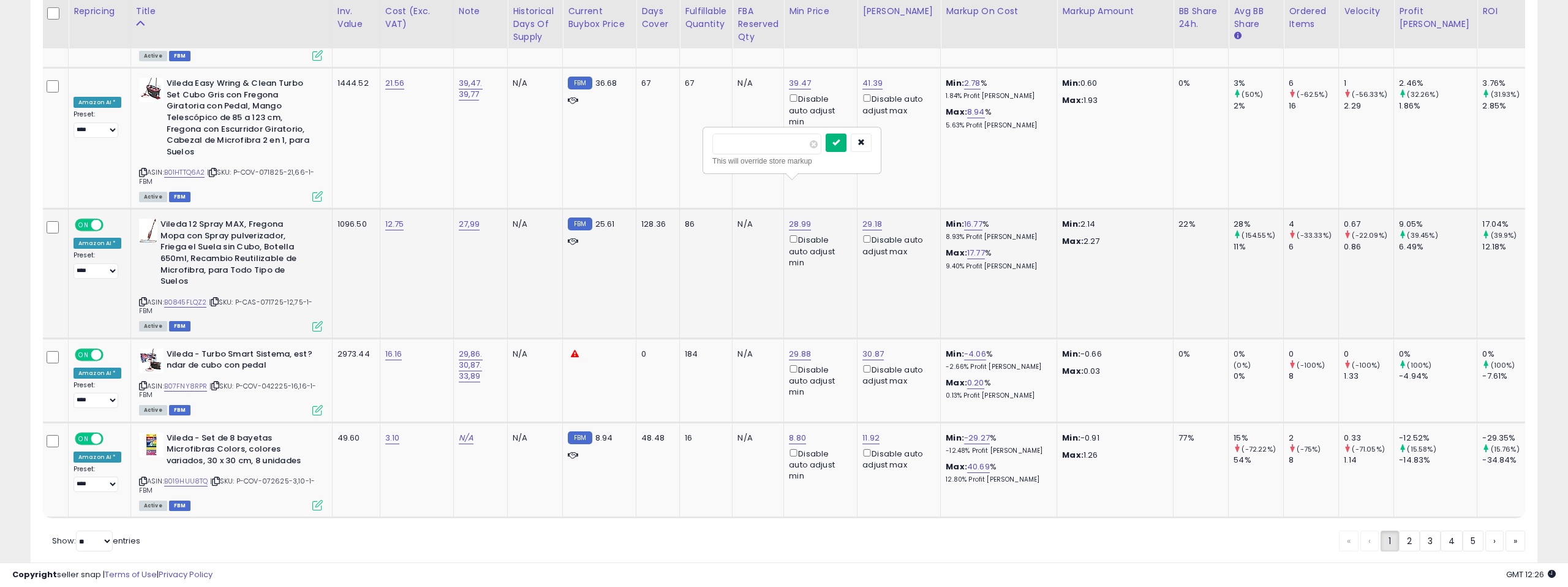
click at [837, 140] on button "submit" at bounding box center [836, 142] width 21 height 19
click at [191, 381] on link "B07FNY8RPR" at bounding box center [185, 386] width 44 height 11
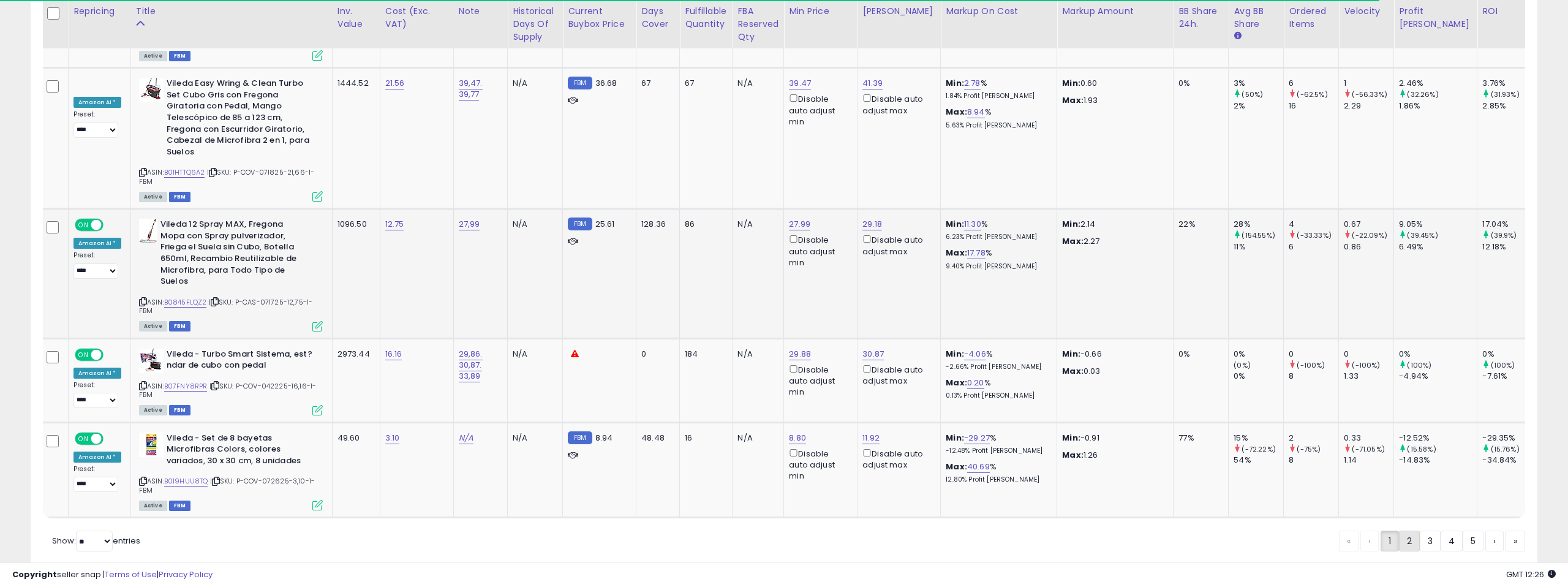
click at [1409, 531] on link "2" at bounding box center [1409, 540] width 21 height 21
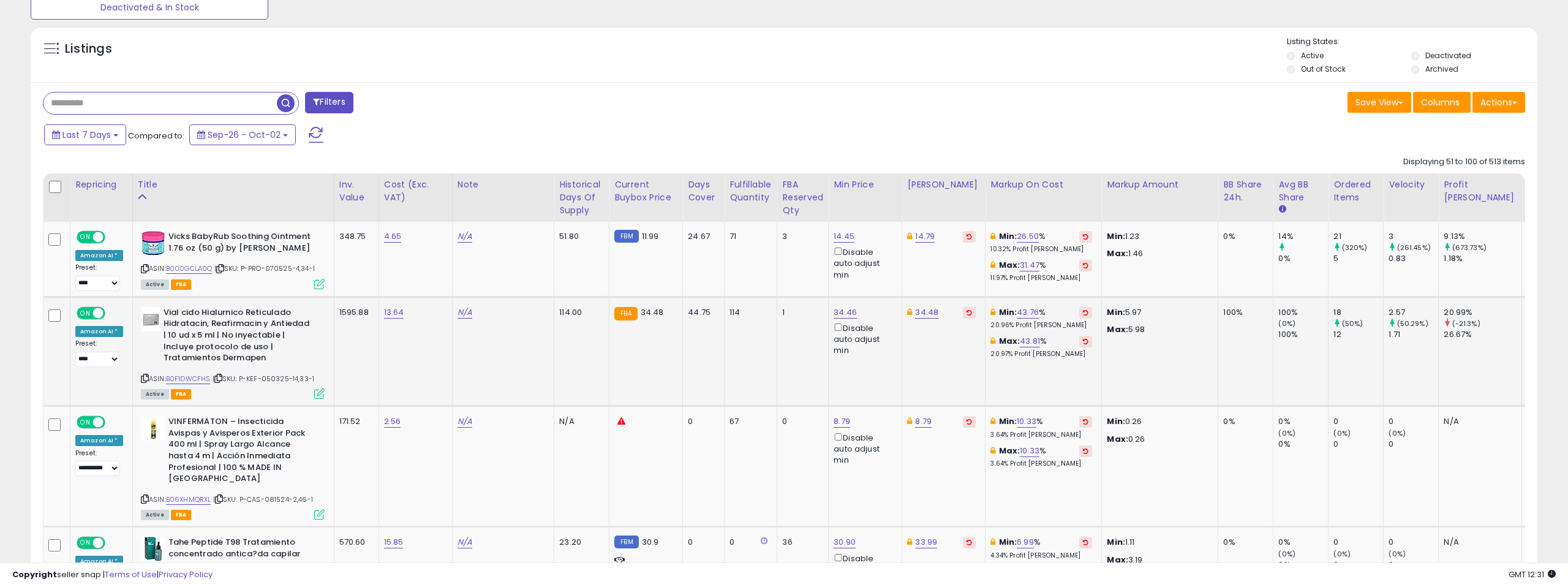
scroll to position [425, 0]
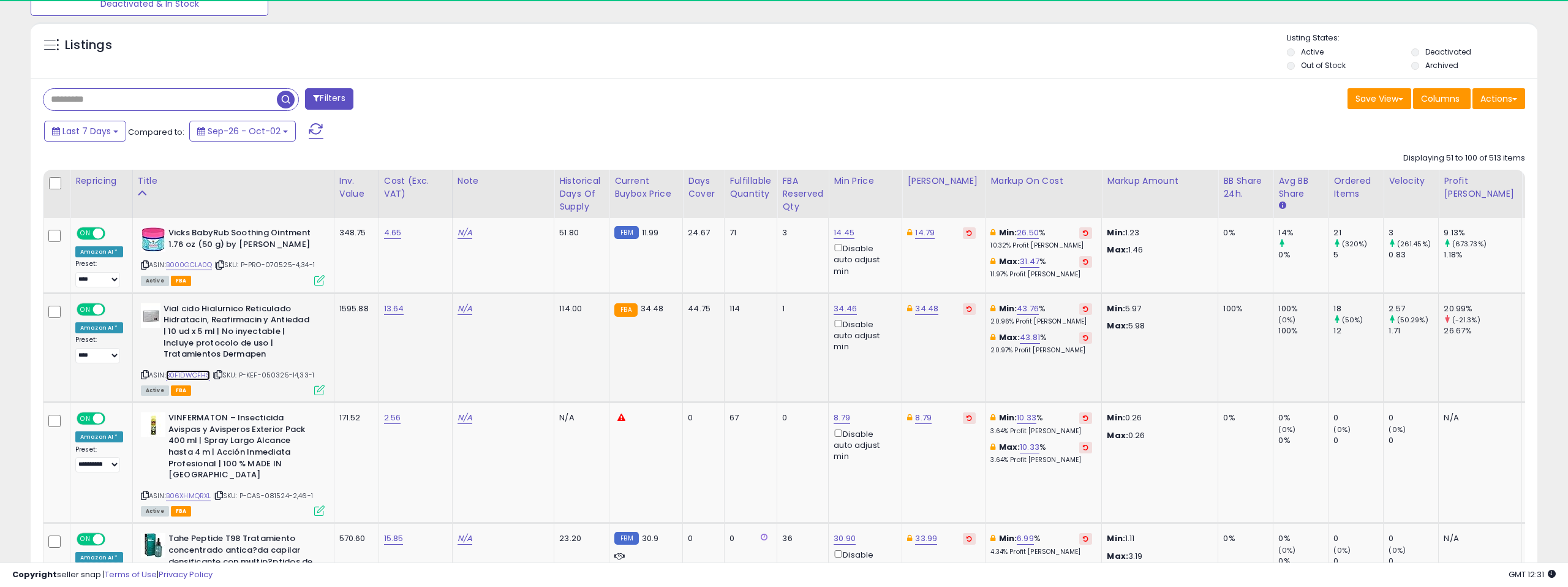
click at [198, 371] on link "B0F1DWCFHS" at bounding box center [188, 376] width 45 height 11
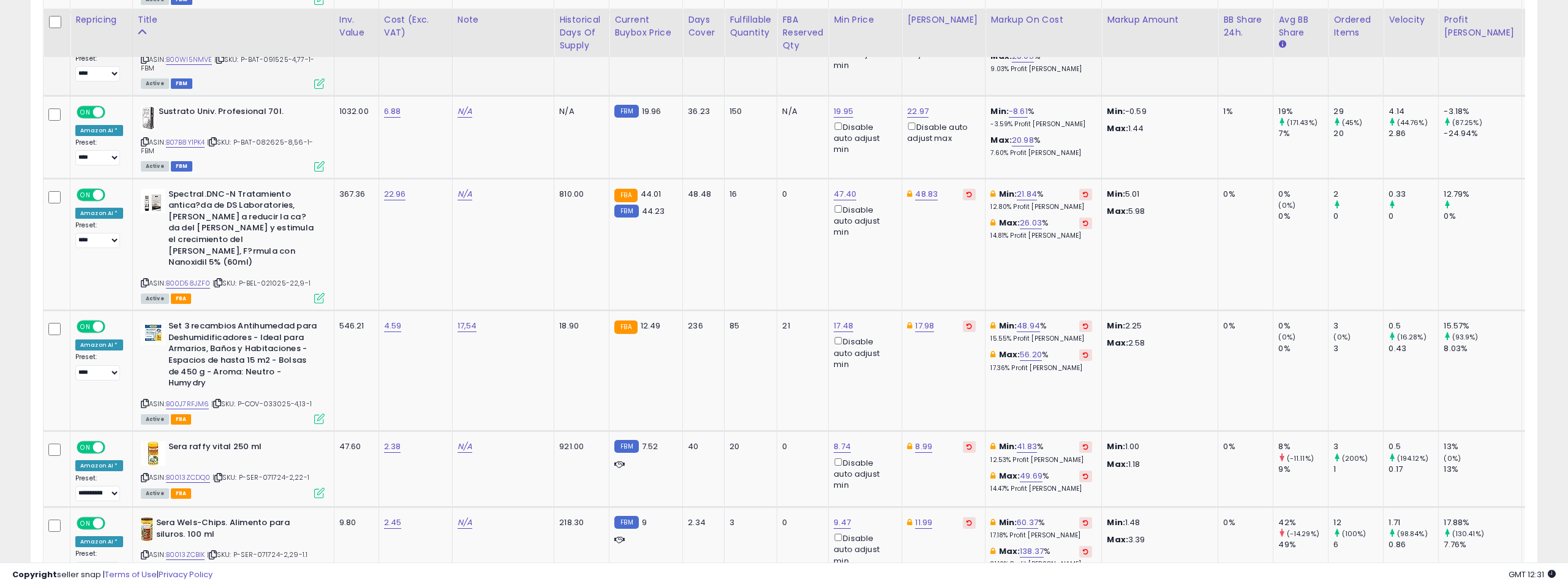
scroll to position [2029, 0]
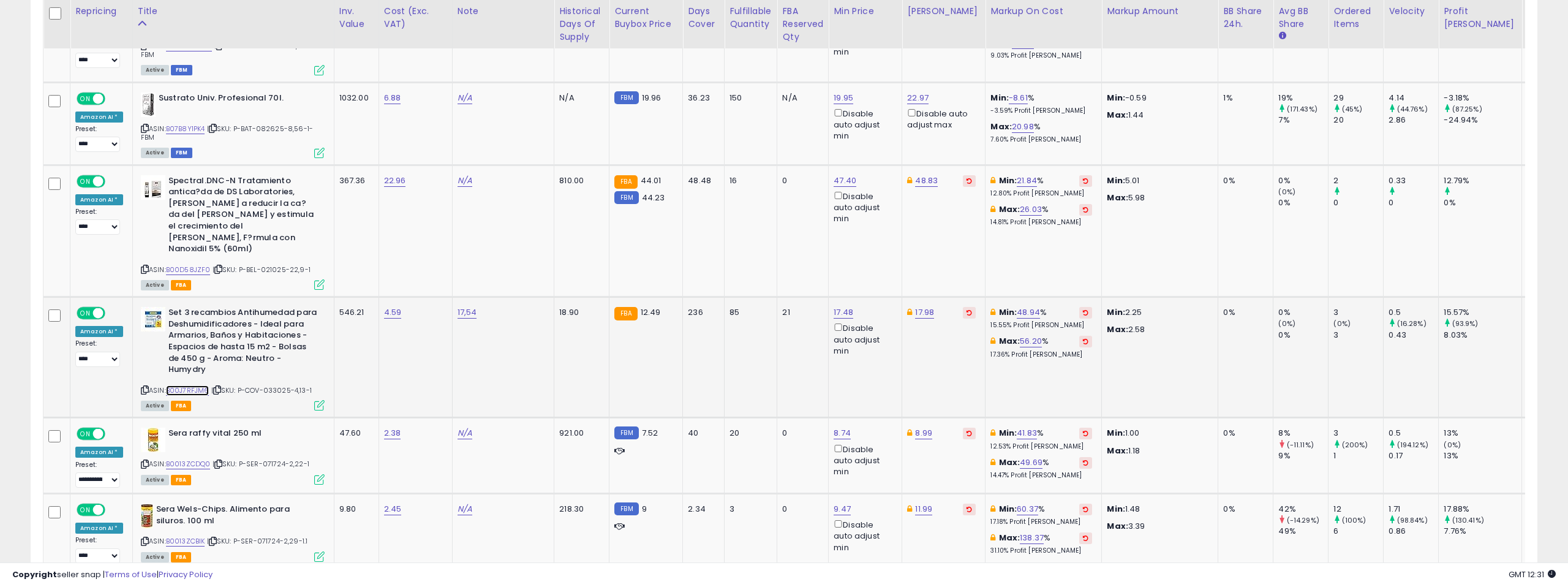
click at [195, 385] on link "B00J7RFJM6" at bounding box center [187, 391] width 44 height 11
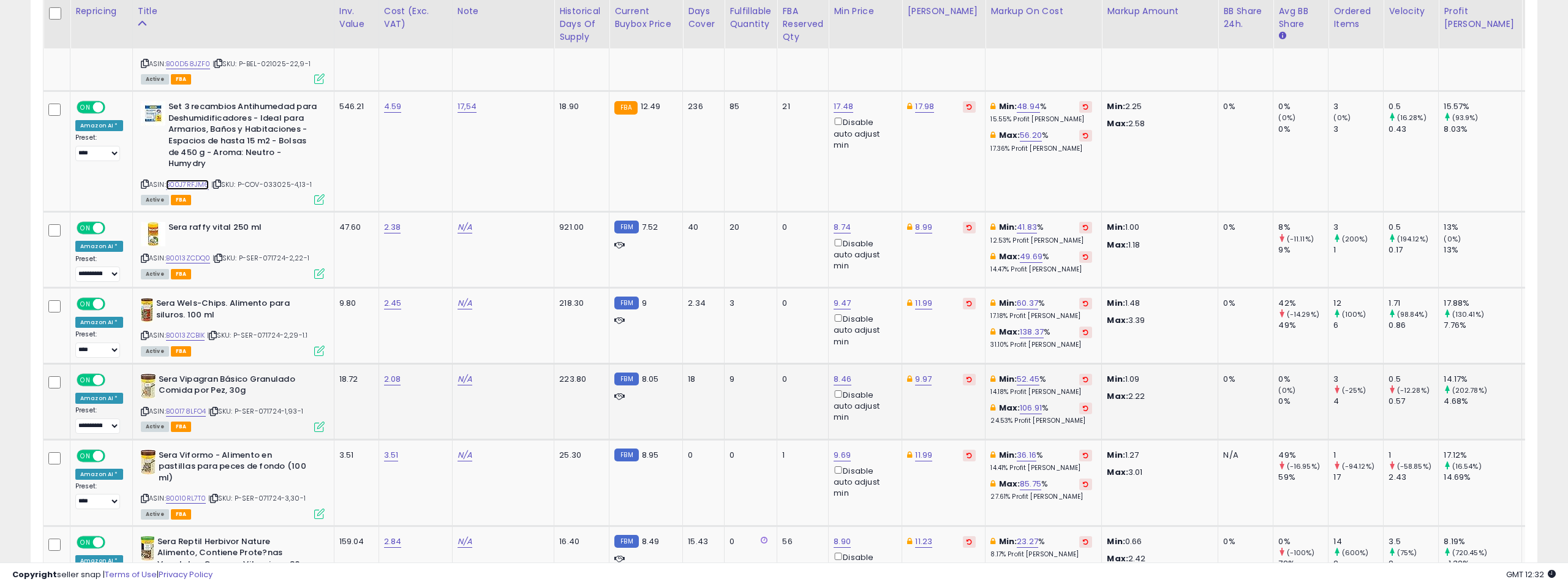
scroll to position [2240, 0]
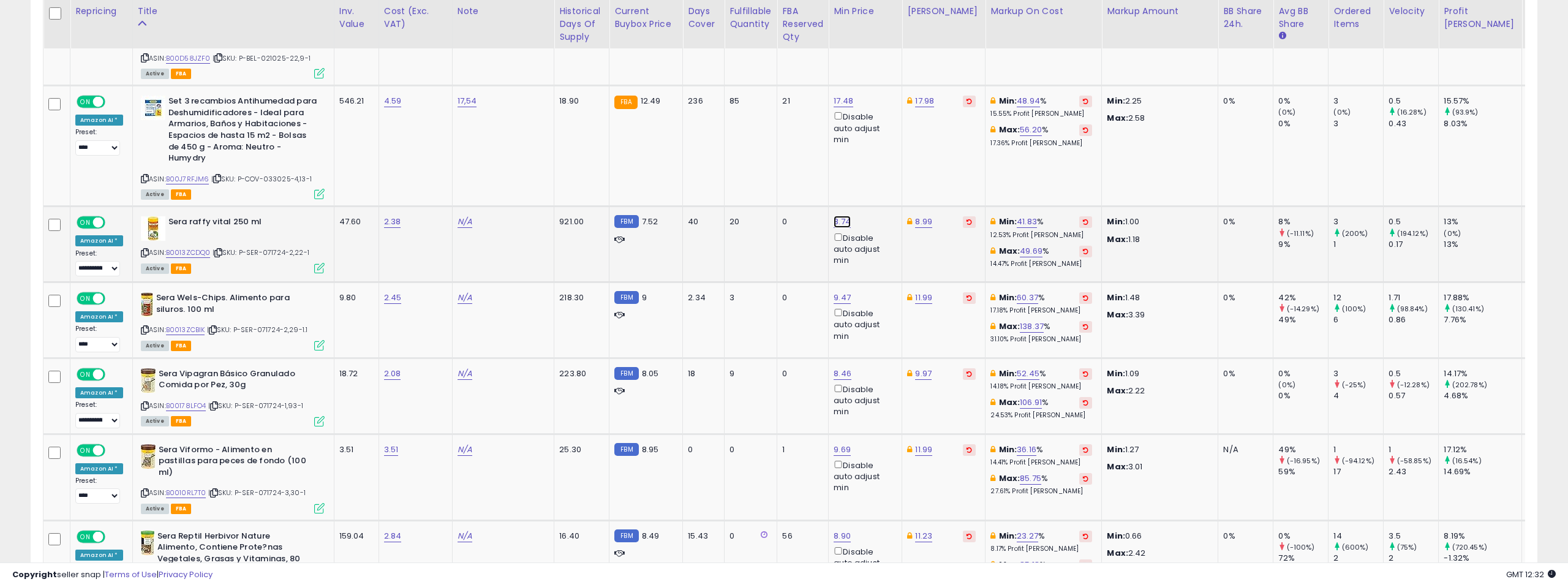
click at [833, 216] on link "8.74" at bounding box center [841, 222] width 17 height 13
drag, startPoint x: 730, startPoint y: 137, endPoint x: 718, endPoint y: 137, distance: 12.0
click at [718, 137] on input "****" at bounding box center [756, 134] width 109 height 21
type input "****"
click at [835, 135] on button "submit" at bounding box center [824, 133] width 21 height 19
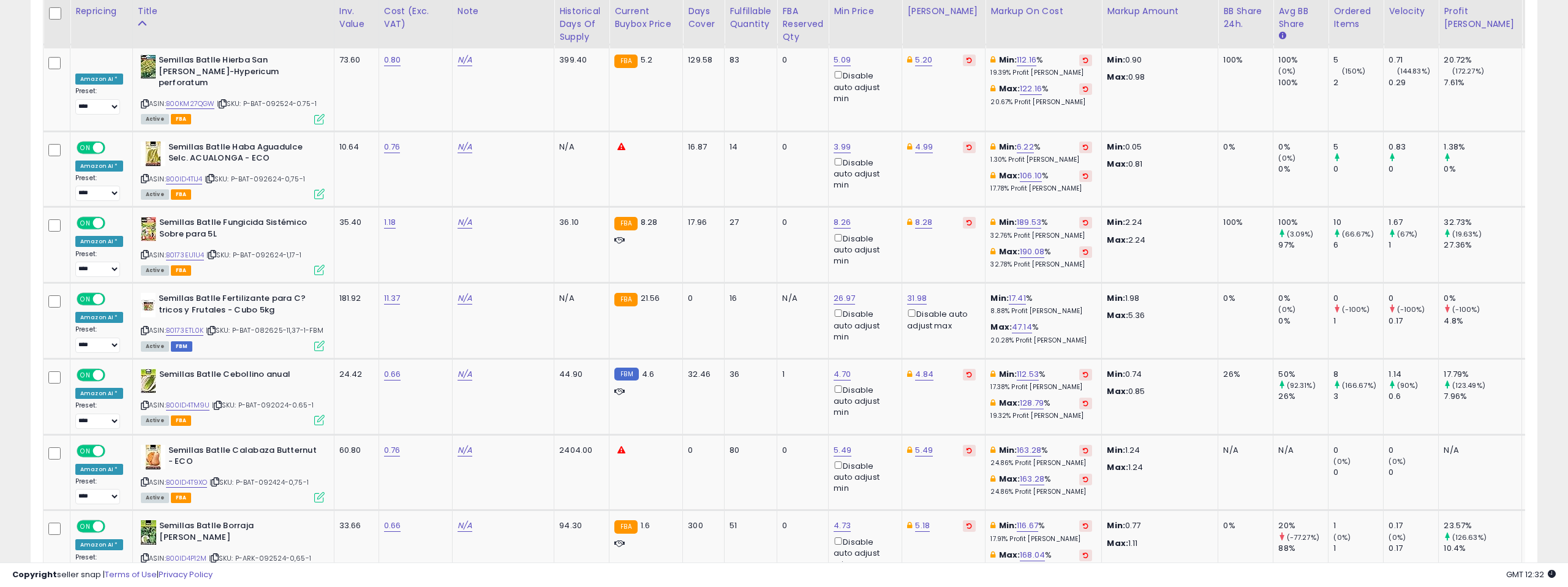
scroll to position [3573, 0]
click at [176, 249] on link "B0173EU1U4" at bounding box center [185, 255] width 39 height 11
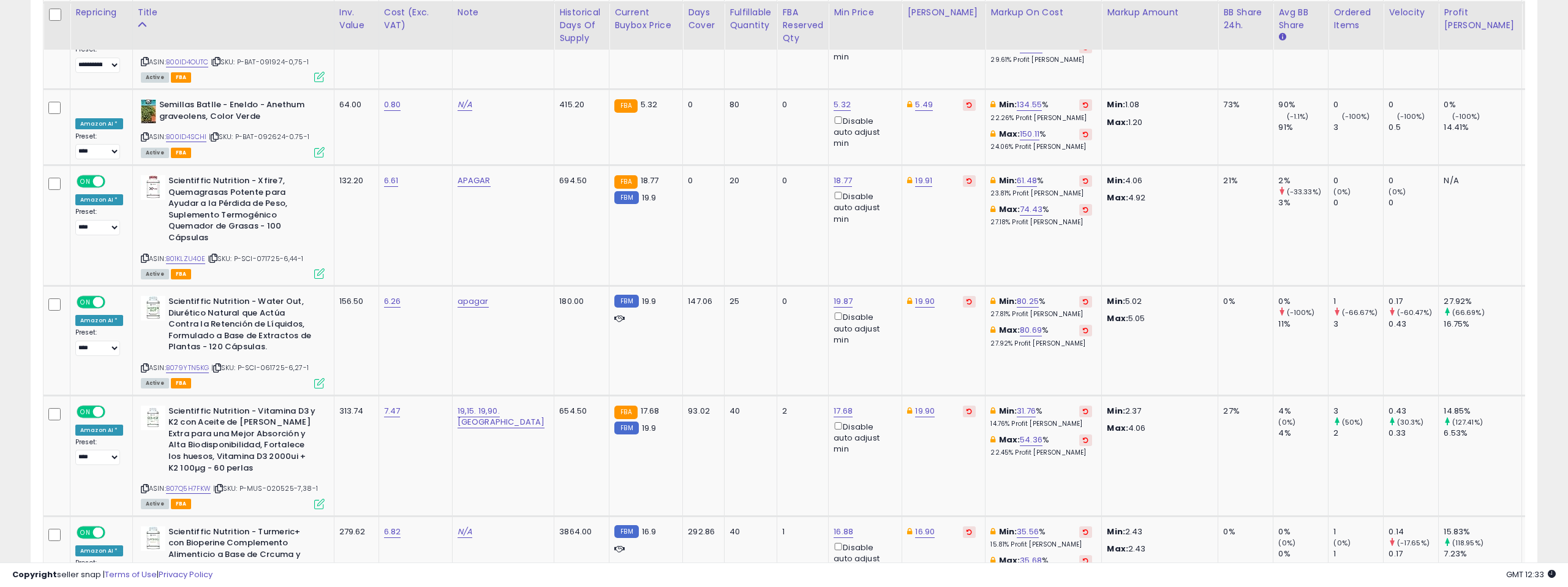
scroll to position [4479, 0]
click at [173, 253] on link "B01KLZU40E" at bounding box center [185, 258] width 39 height 11
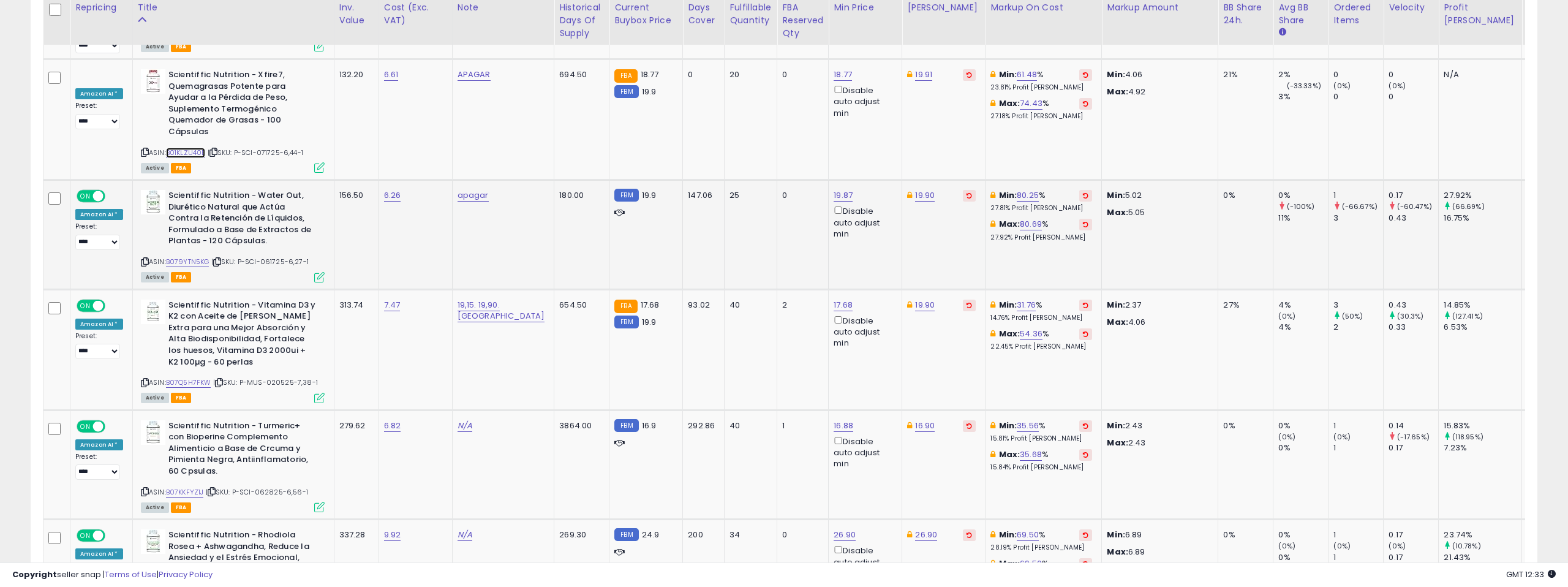
scroll to position [4586, 0]
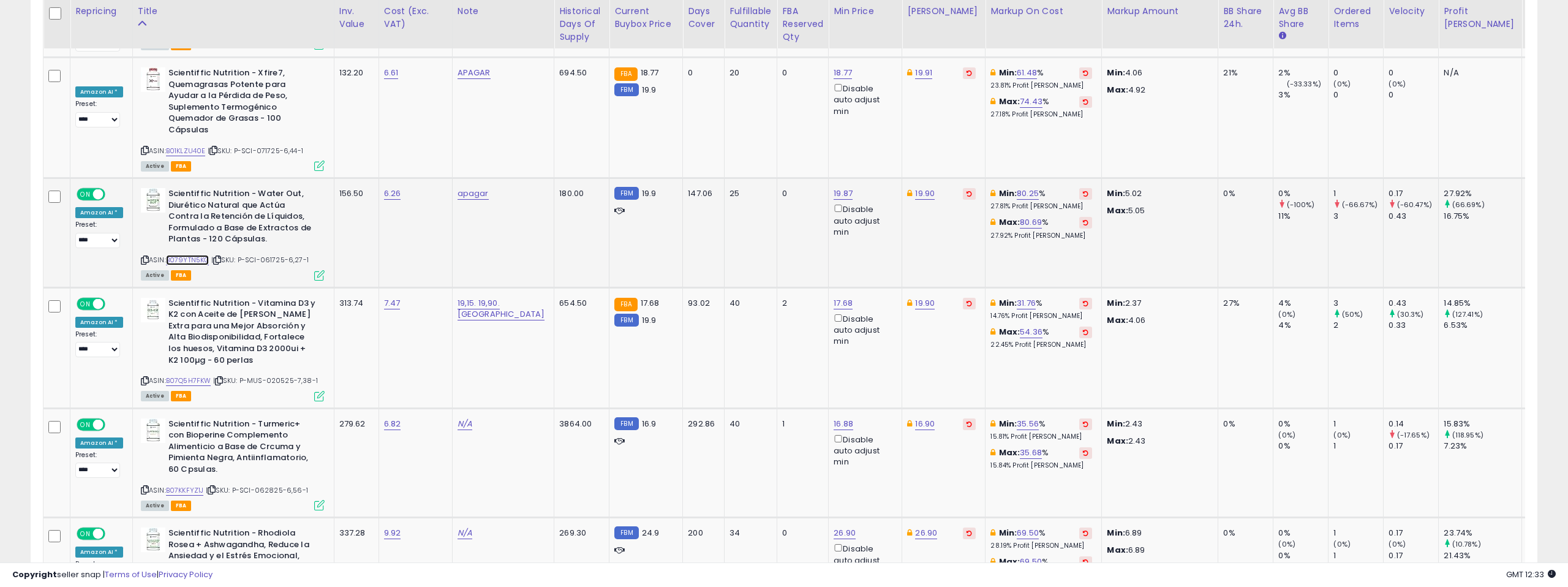
click at [198, 255] on link "B079YTN5KG" at bounding box center [187, 260] width 44 height 11
click at [833, 187] on link "19.87" at bounding box center [842, 194] width 19 height 13
drag, startPoint x: 735, startPoint y: 65, endPoint x: 723, endPoint y: 65, distance: 12.0
click at [723, 65] on input "*****" at bounding box center [757, 62] width 109 height 21
type input "**"
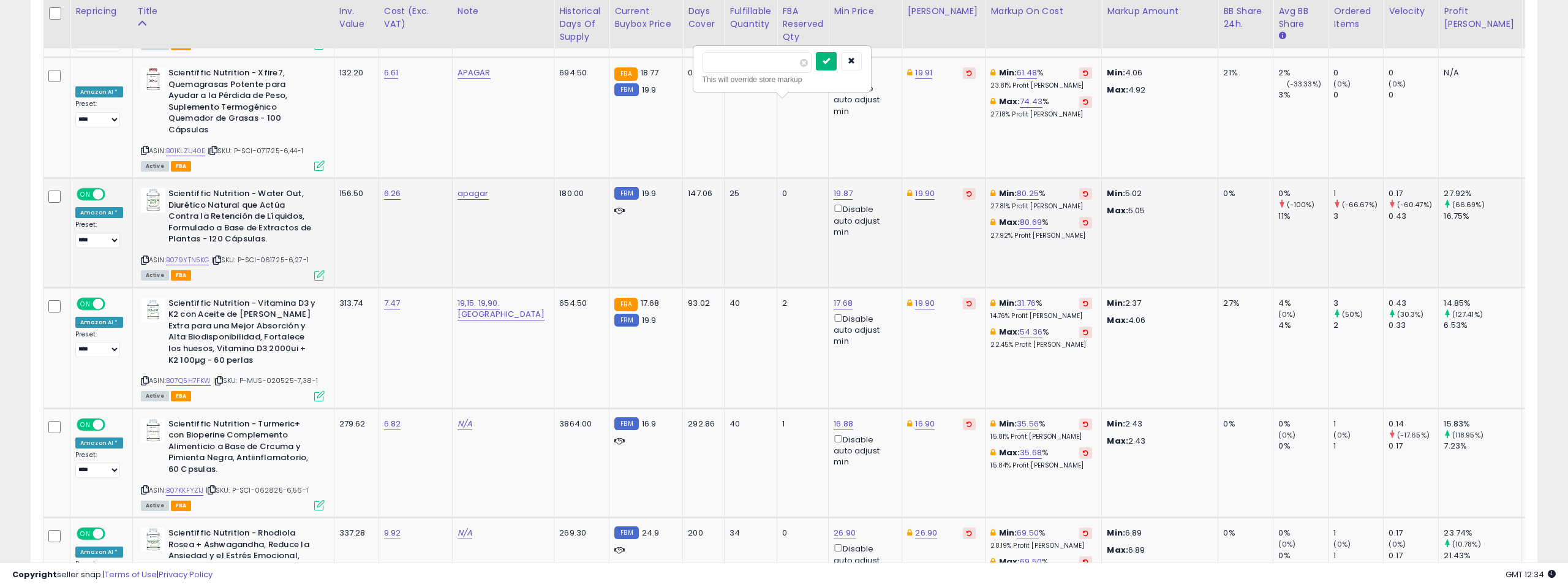
click at [826, 59] on button "submit" at bounding box center [826, 61] width 21 height 19
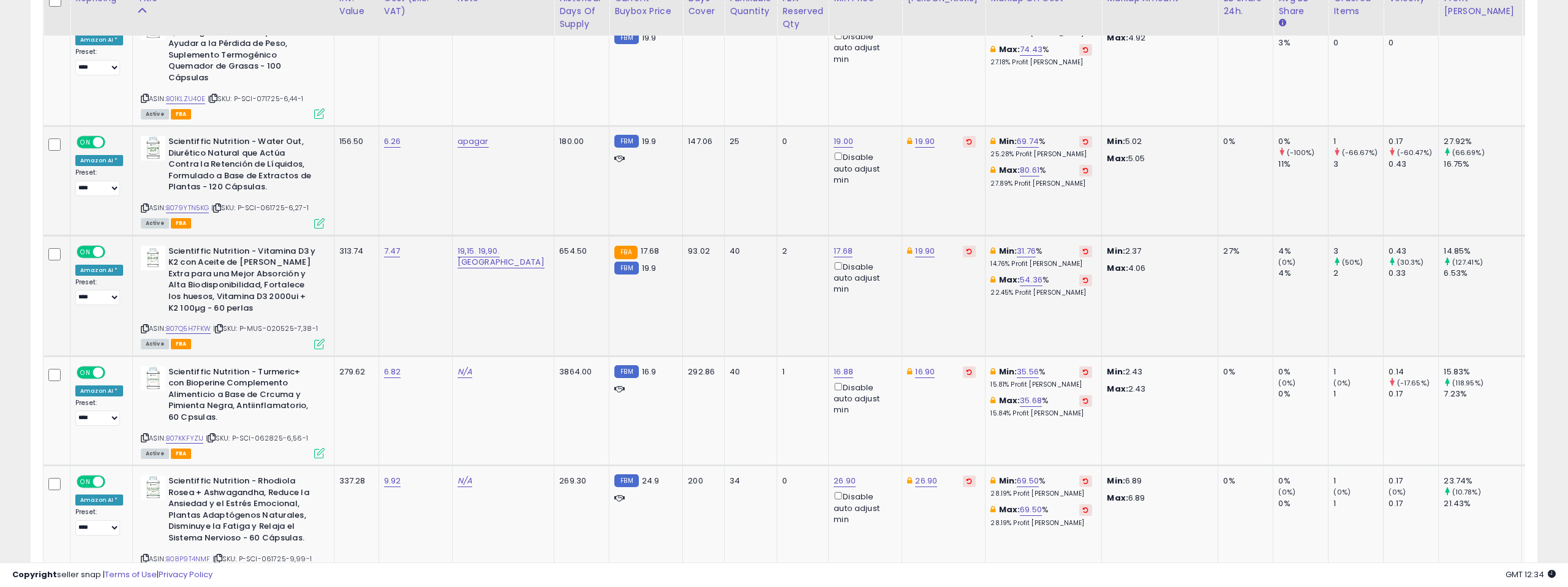
scroll to position [4656, 0]
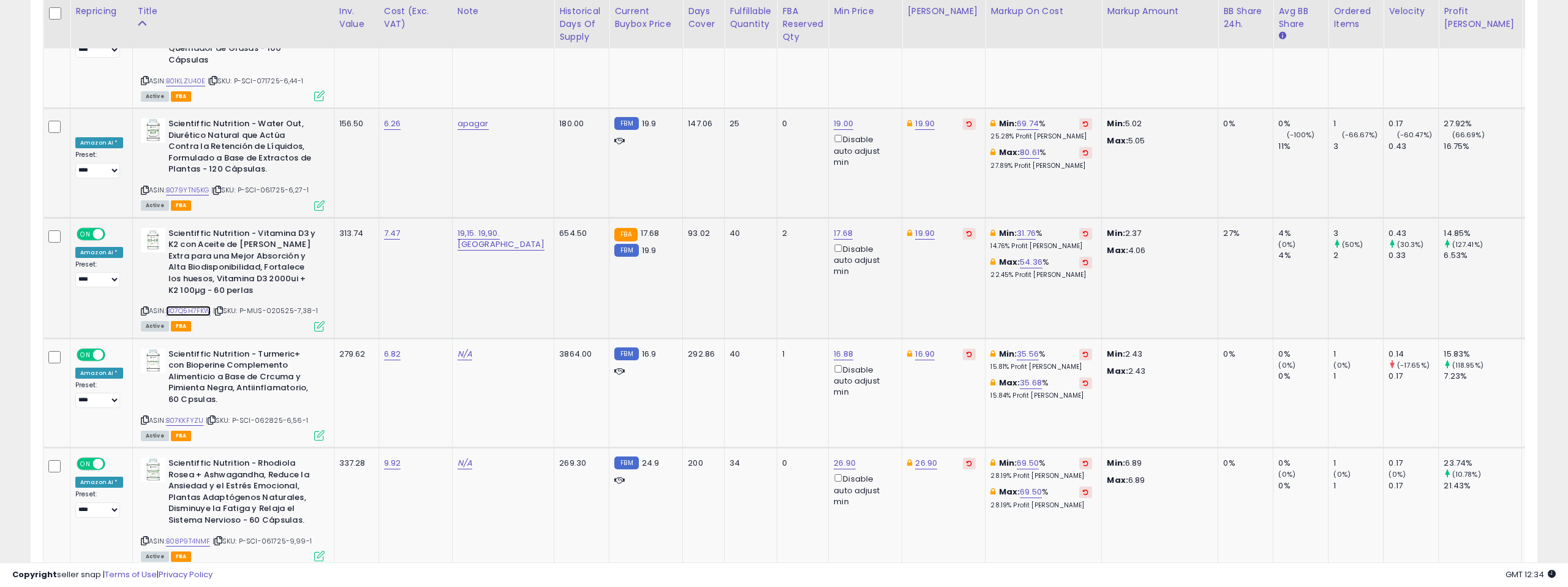
click at [179, 306] on link "B07Q5H7FKW" at bounding box center [188, 311] width 46 height 11
click at [177, 416] on link "B07KKFYZ1J" at bounding box center [185, 421] width 38 height 11
click at [200, 536] on link "B08P9T4NMF" at bounding box center [188, 541] width 45 height 11
click at [833, 457] on link "26.90" at bounding box center [844, 463] width 22 height 13
drag, startPoint x: 738, startPoint y: 332, endPoint x: 691, endPoint y: 330, distance: 47.0
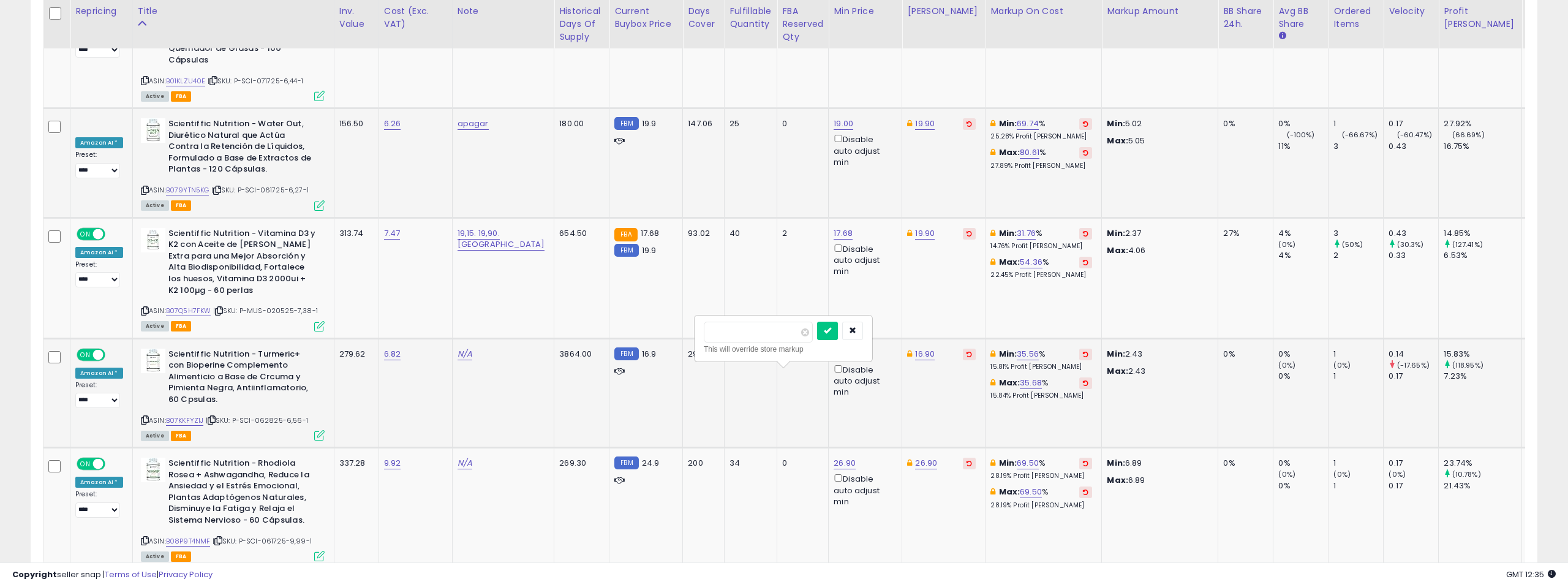
type input "****"
click at [831, 329] on icon "submit" at bounding box center [828, 330] width 7 height 7
click at [1426, 582] on link "3" at bounding box center [1430, 591] width 21 height 21
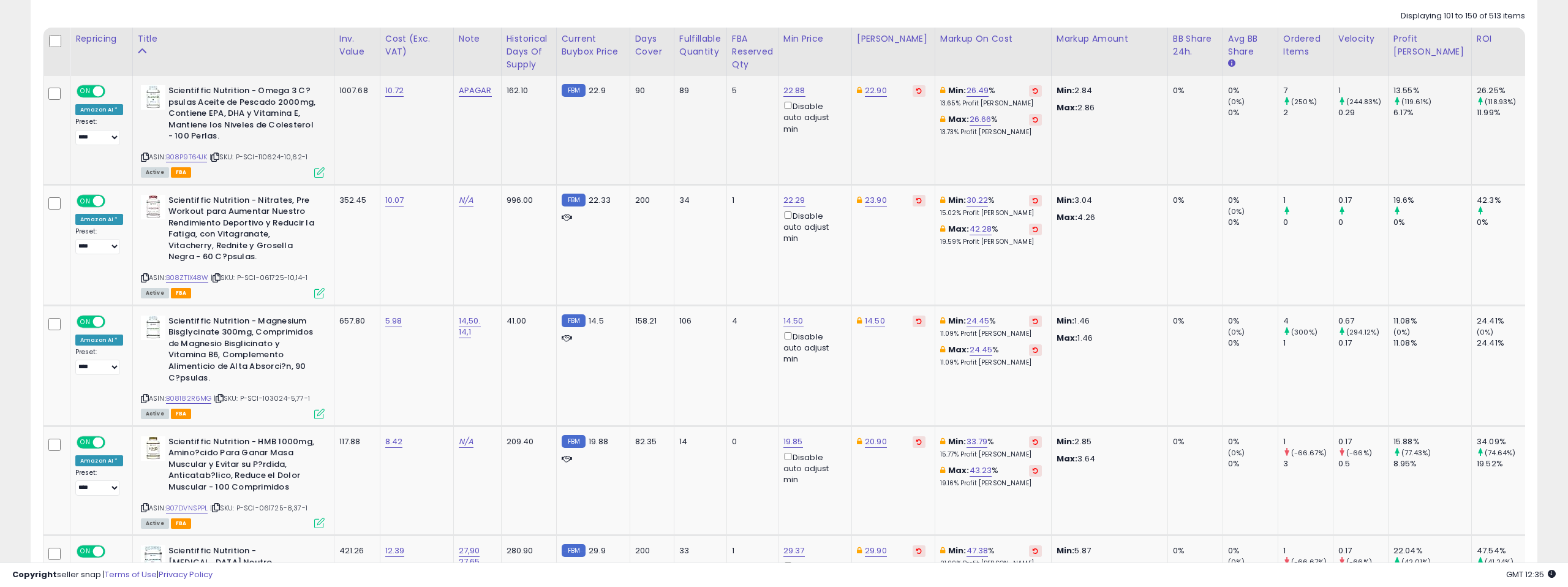
scroll to position [565, 0]
click at [183, 160] on link "B08P9T64JK" at bounding box center [186, 160] width 41 height 11
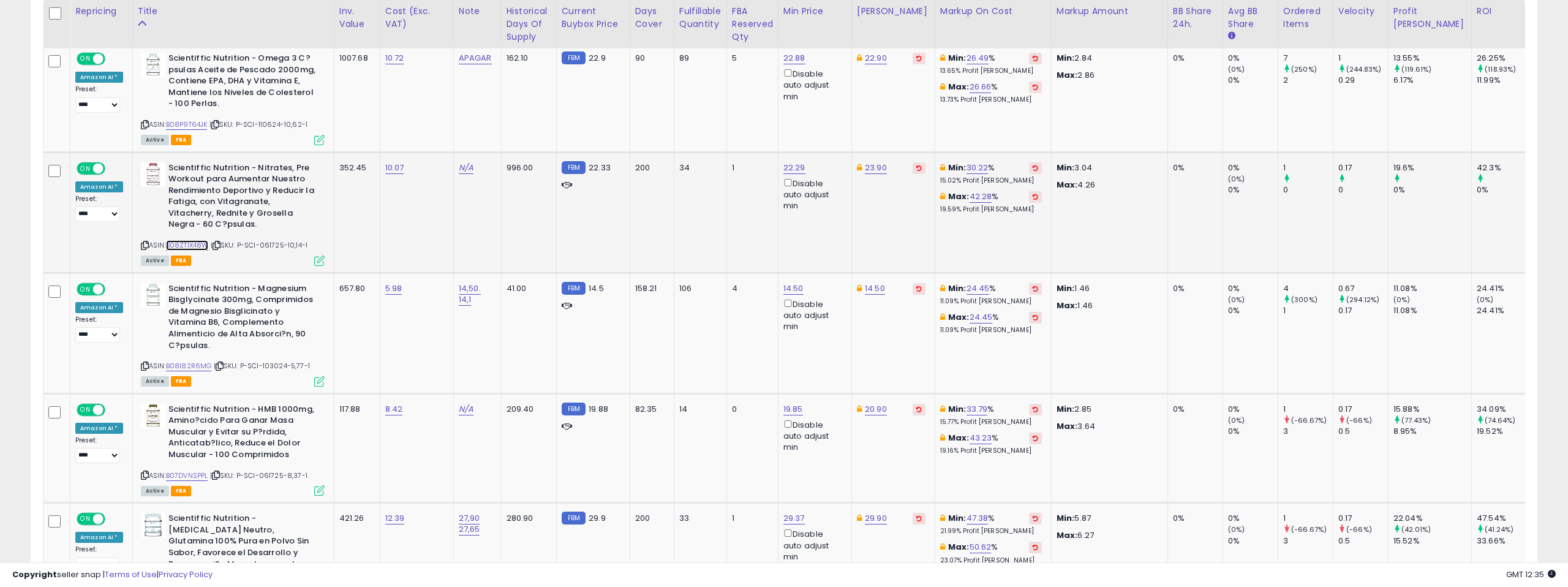
scroll to position [0, 1]
click at [198, 241] on link "B08ZT1X48W" at bounding box center [187, 246] width 43 height 11
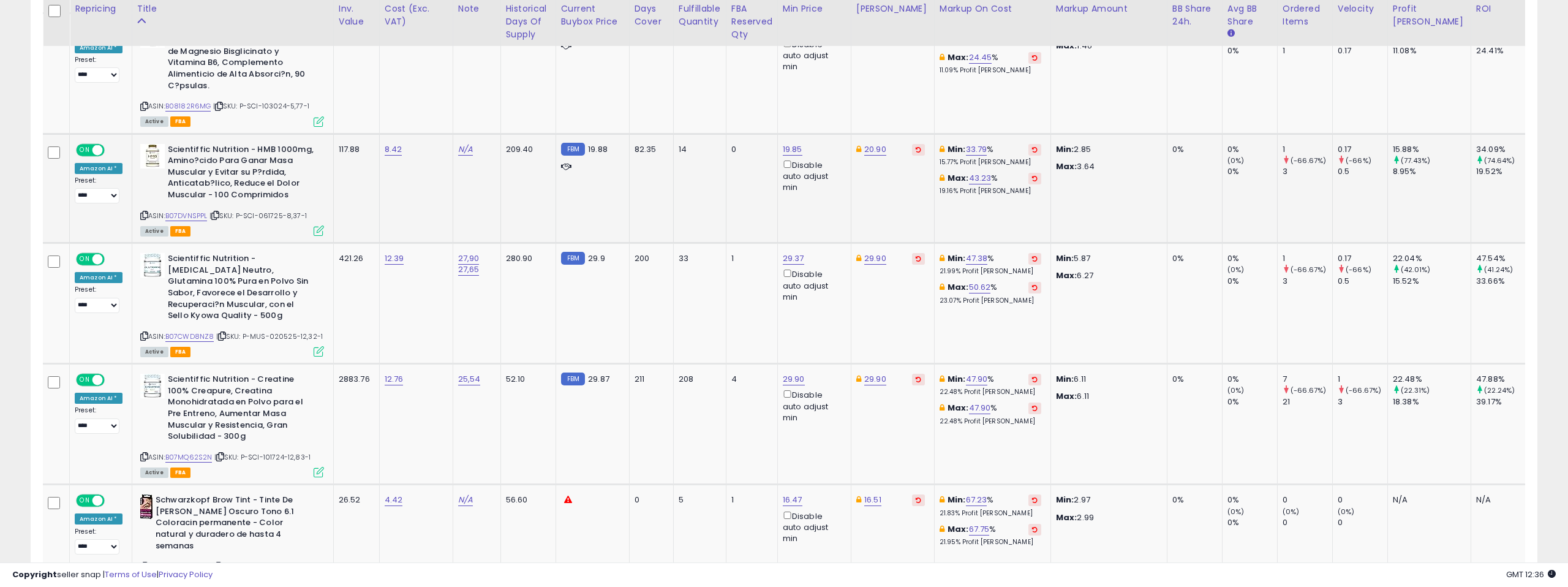
scroll to position [867, 0]
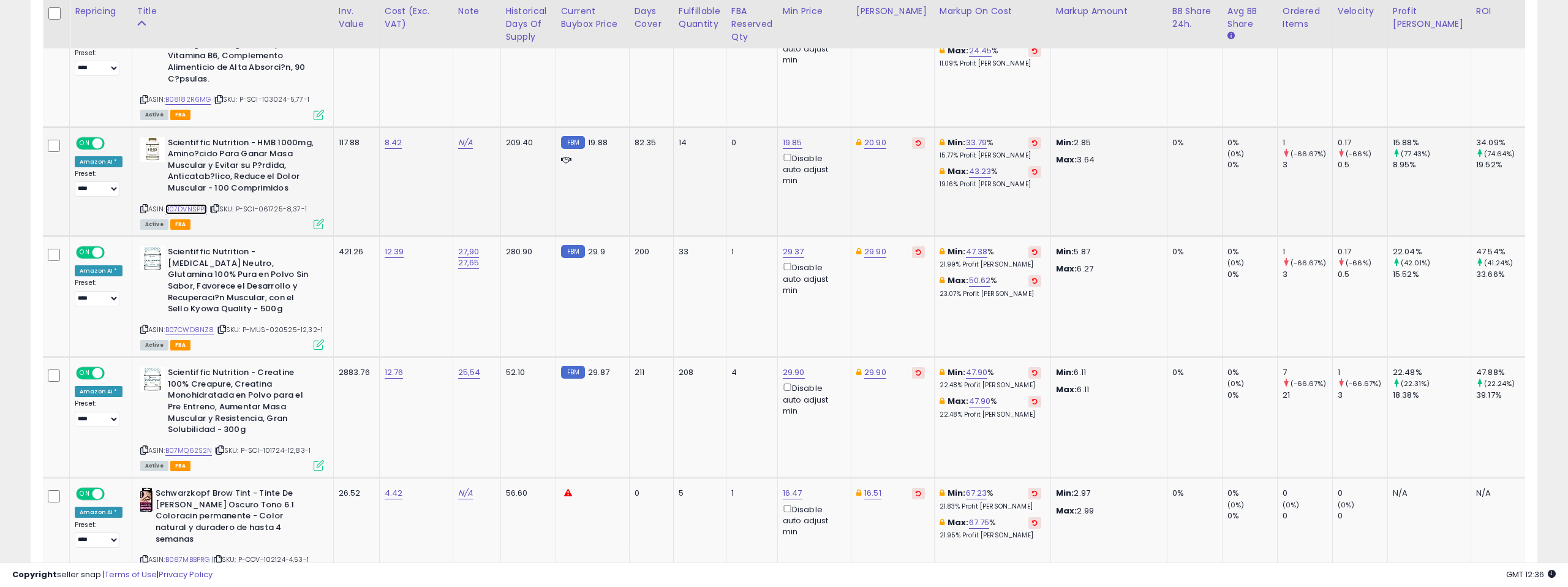
click at [194, 208] on link "B07DVNSPPL" at bounding box center [186, 210] width 42 height 11
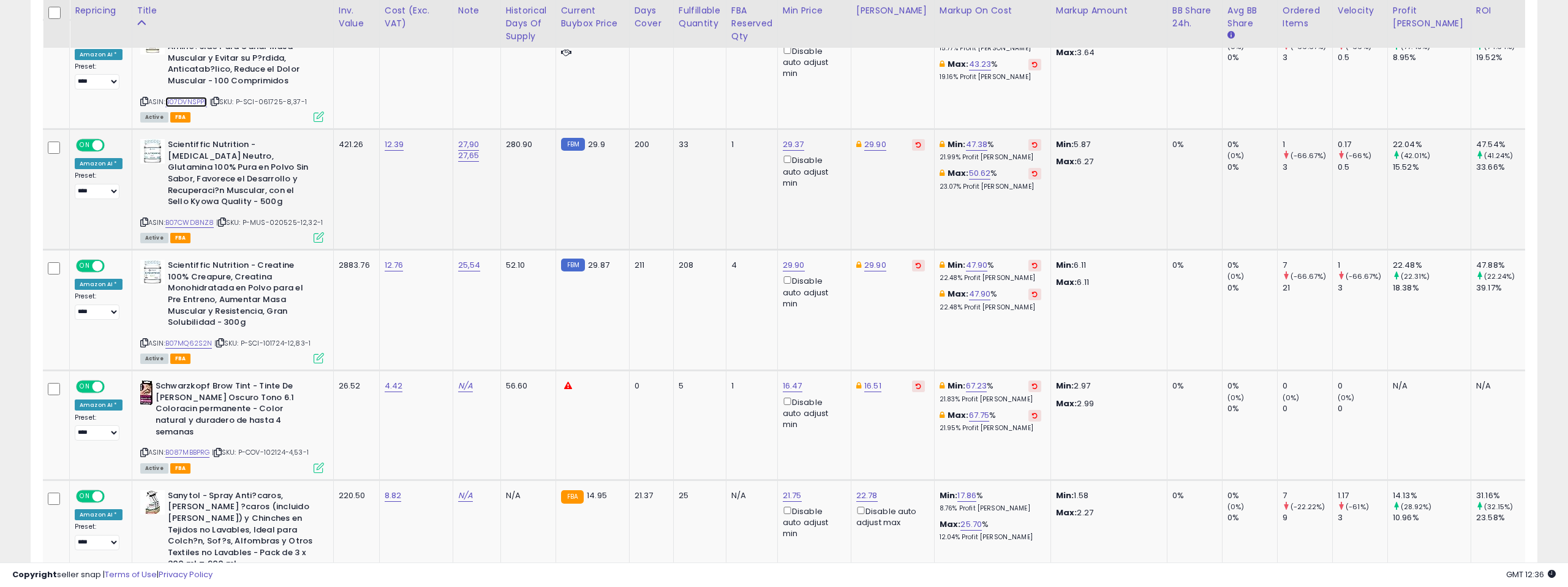
scroll to position [975, 0]
click at [196, 221] on link "B07CWD8NZ8" at bounding box center [190, 221] width 49 height 11
click at [789, 141] on link "29.37" at bounding box center [794, 143] width 22 height 13
type input "**"
click at [833, 103] on icon "submit" at bounding box center [830, 99] width 7 height 7
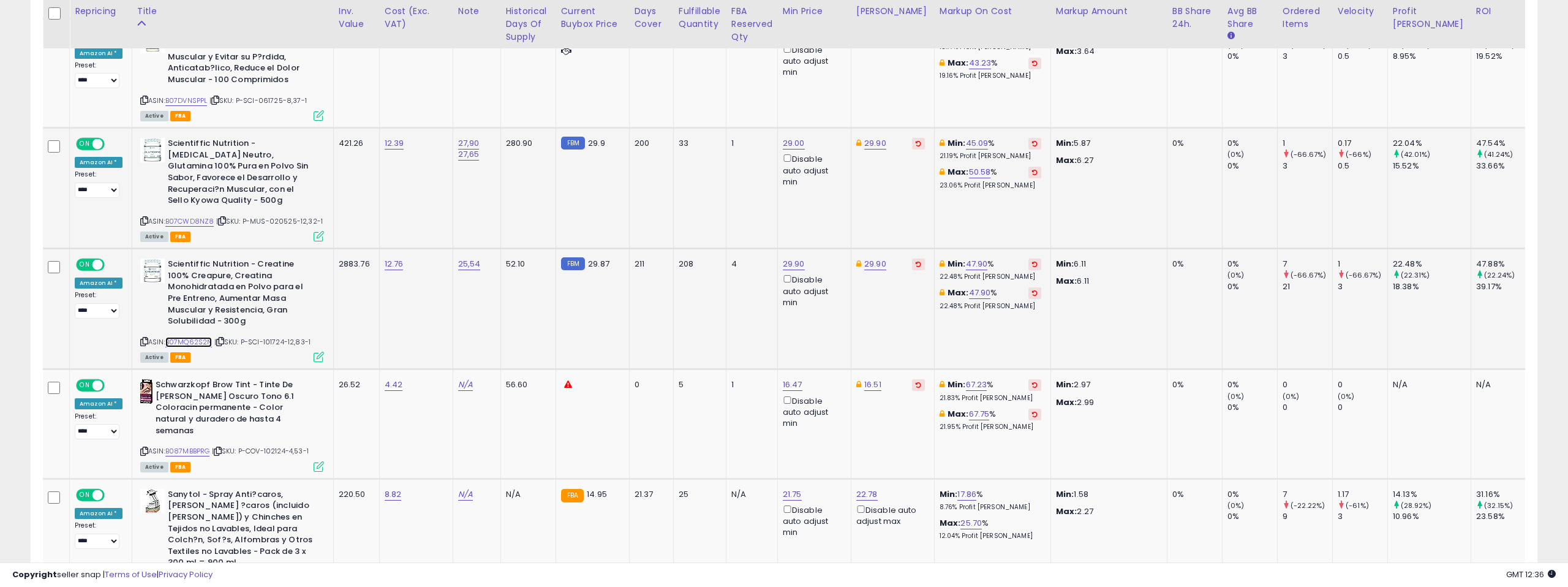
click at [194, 338] on link "B07MQ62S2N" at bounding box center [189, 342] width 47 height 11
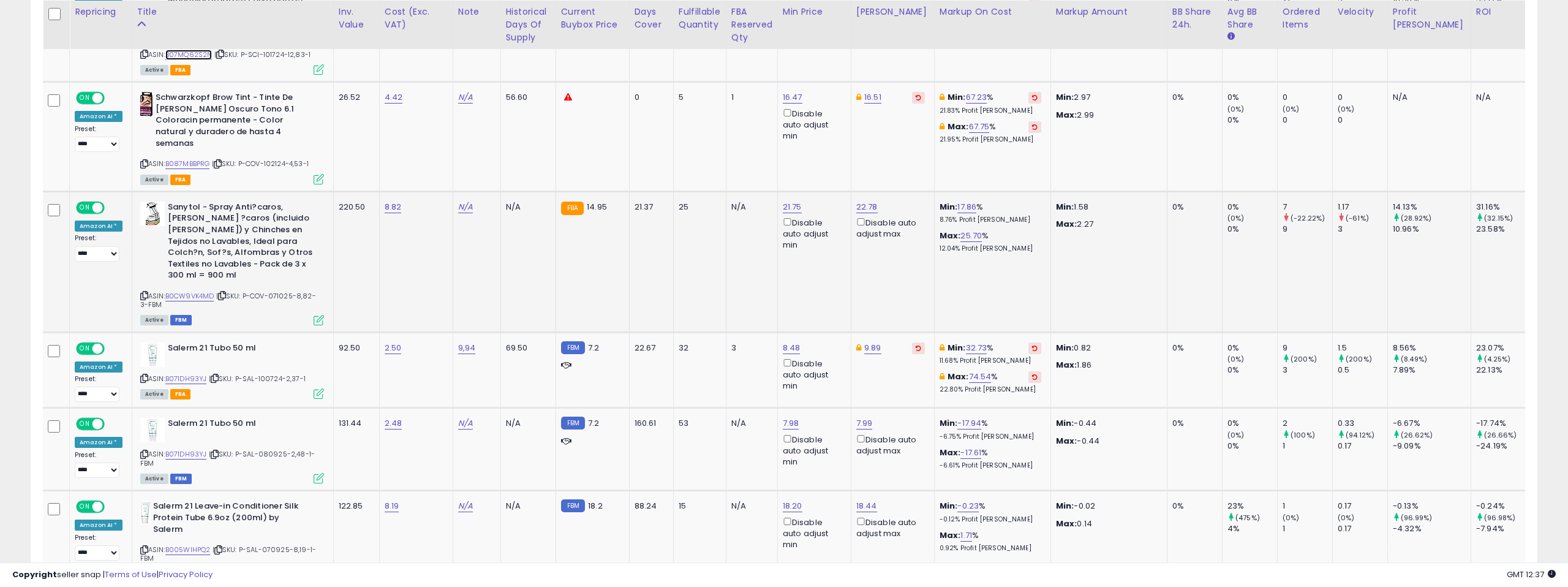
scroll to position [1263, 0]
click at [194, 290] on link "B0CW9VK4MD" at bounding box center [190, 296] width 49 height 11
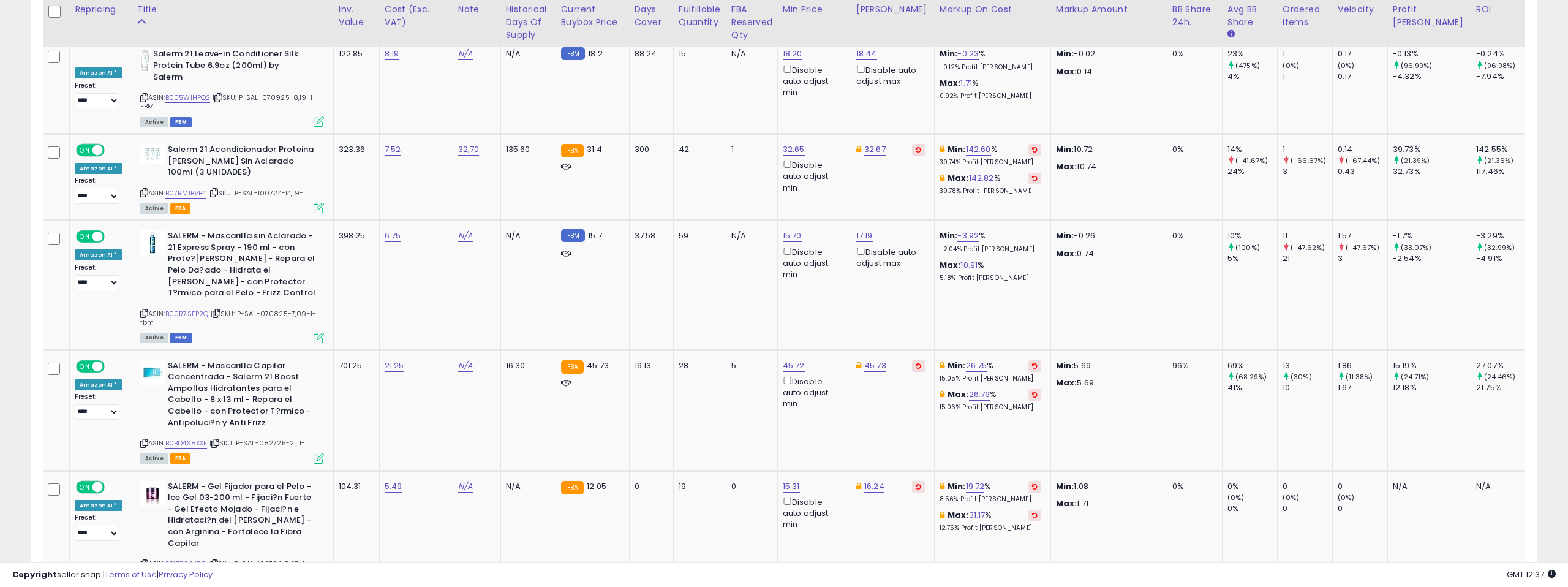
scroll to position [1716, 0]
click at [189, 186] on link "B07RM1BVB4" at bounding box center [186, 192] width 41 height 11
click at [783, 142] on link "32.65" at bounding box center [794, 148] width 22 height 13
drag, startPoint x: 746, startPoint y: 94, endPoint x: 704, endPoint y: 94, distance: 42.0
click at [704, 94] on div "***** This will override store markup" at bounding box center [786, 100] width 177 height 45
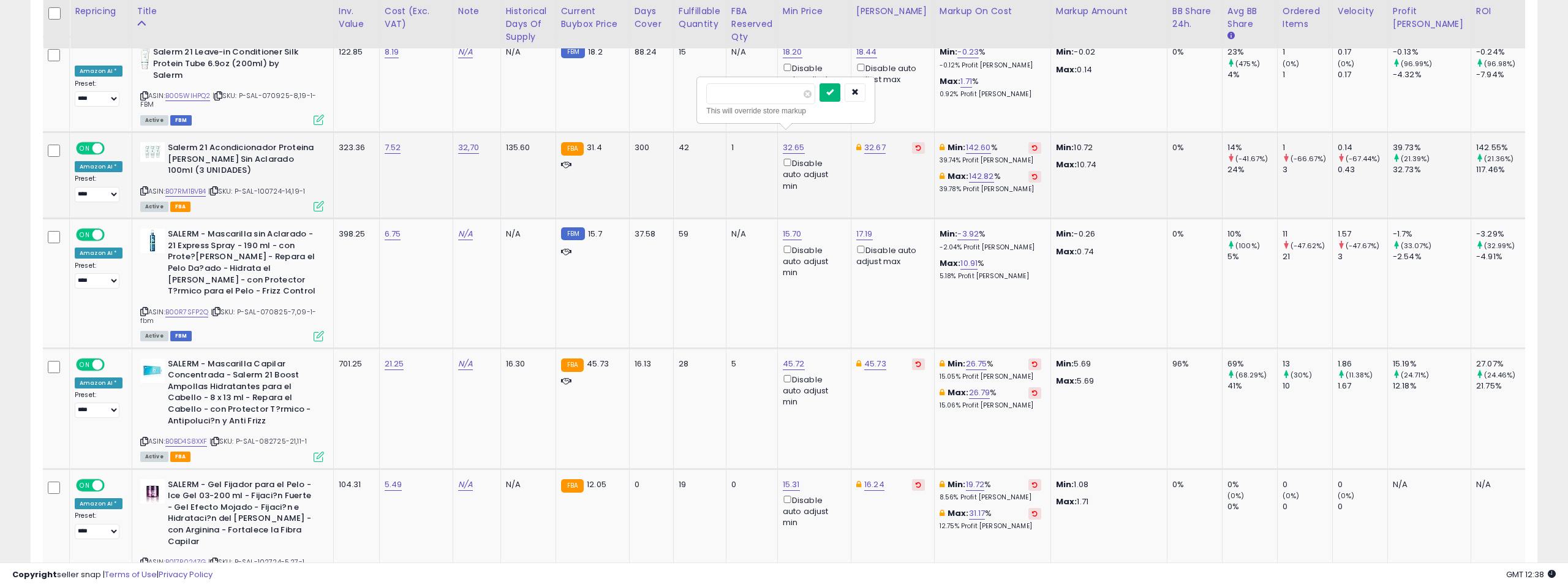
type input "*****"
click at [832, 94] on button "submit" at bounding box center [830, 92] width 21 height 19
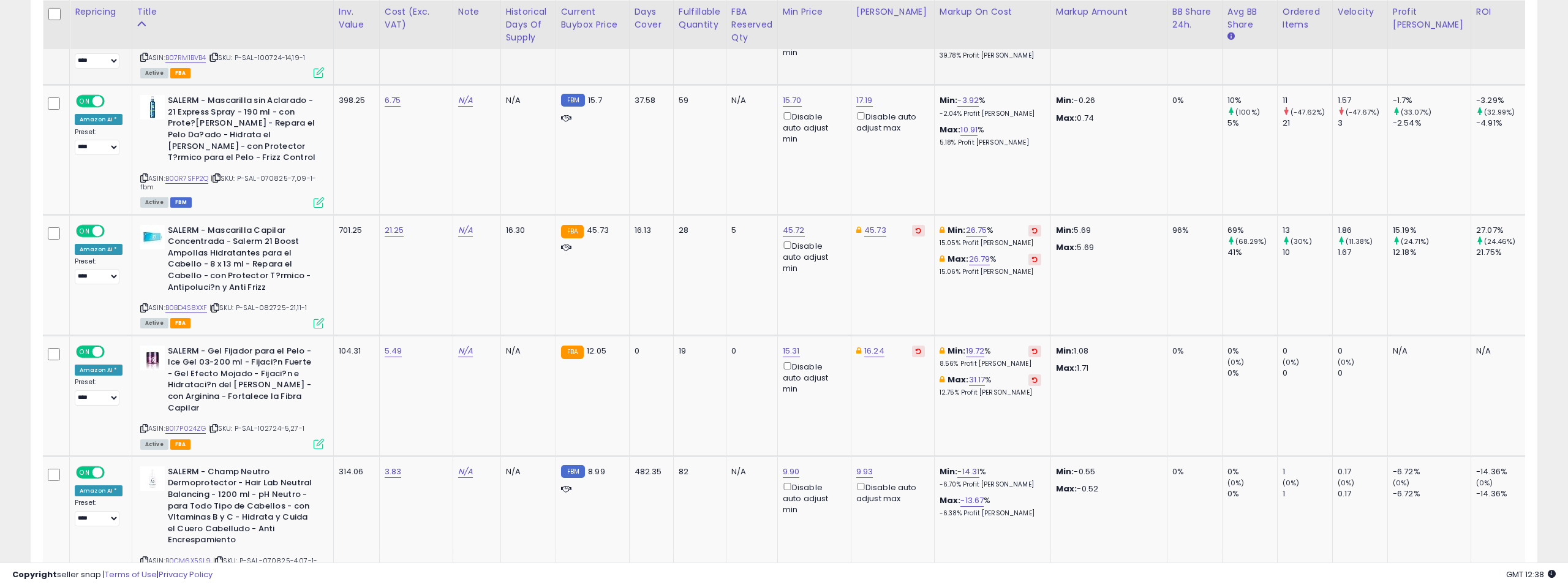
scroll to position [1851, 0]
click at [184, 173] on link "B00R7SFP2Q" at bounding box center [187, 178] width 44 height 11
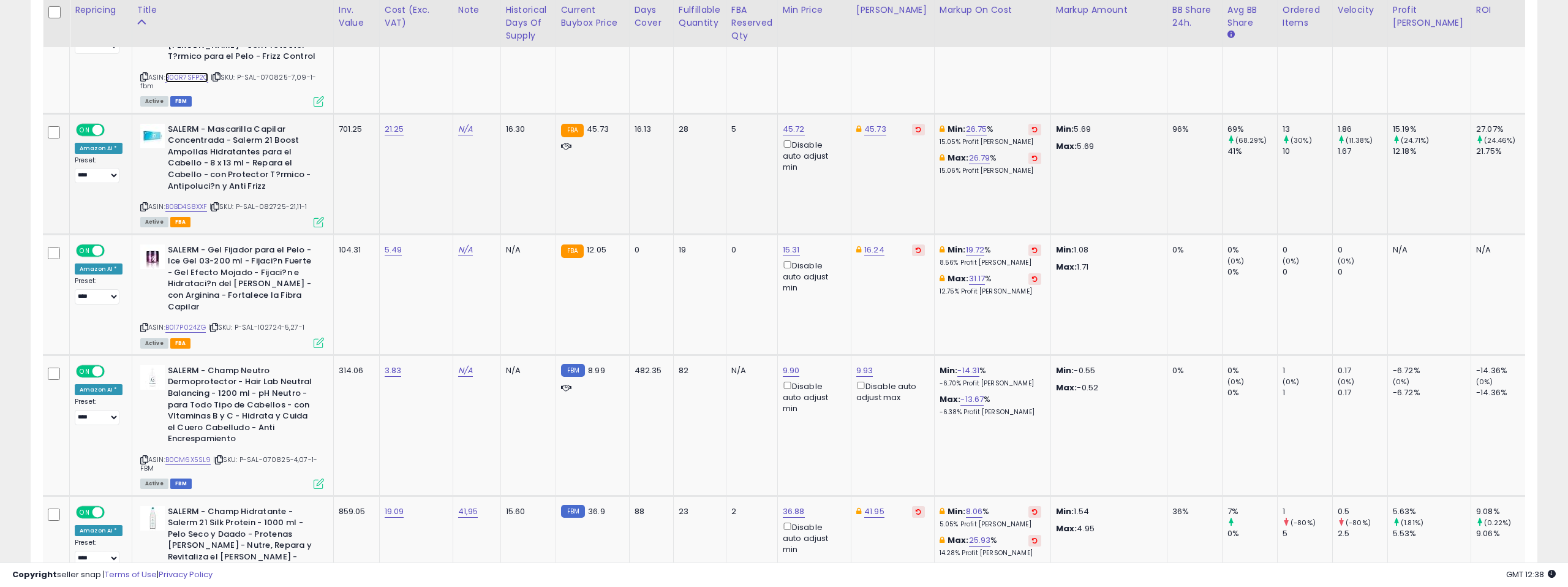
scroll to position [1951, 0]
click at [191, 201] on link "B0BD4S8XXF" at bounding box center [186, 206] width 42 height 11
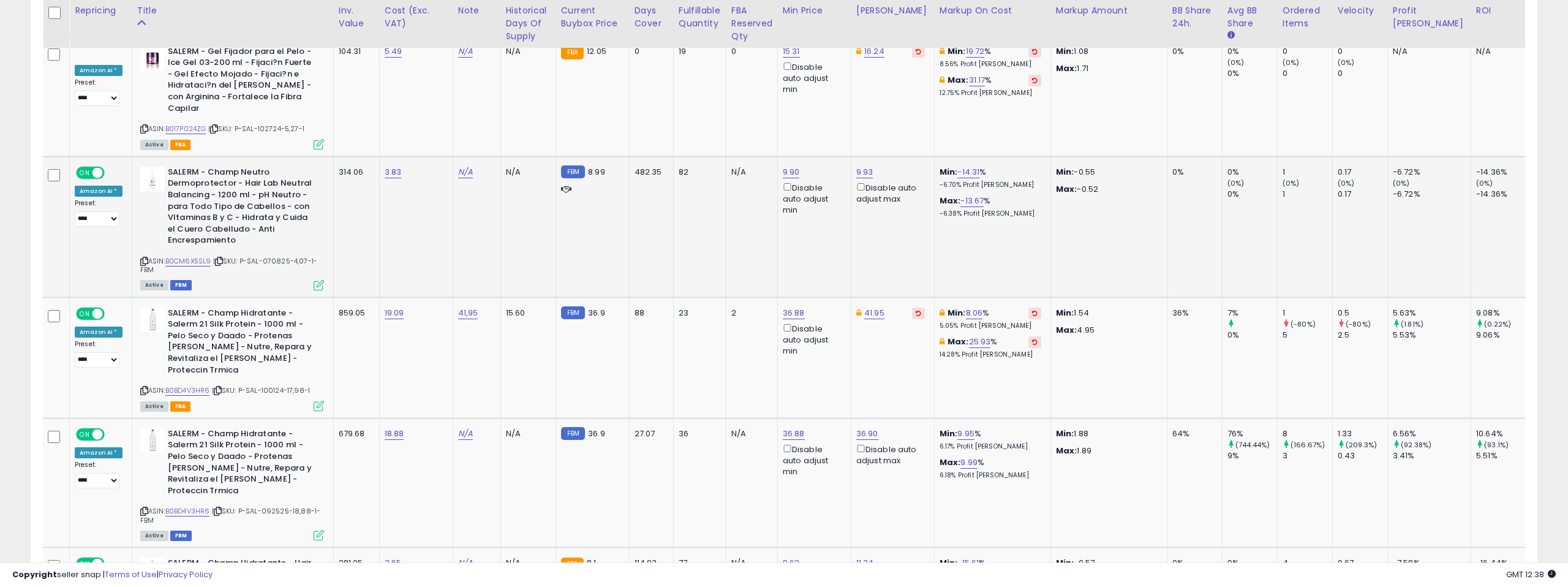
scroll to position [2151, 0]
click at [199, 255] on link "B0CM6X5SL9" at bounding box center [188, 260] width 46 height 11
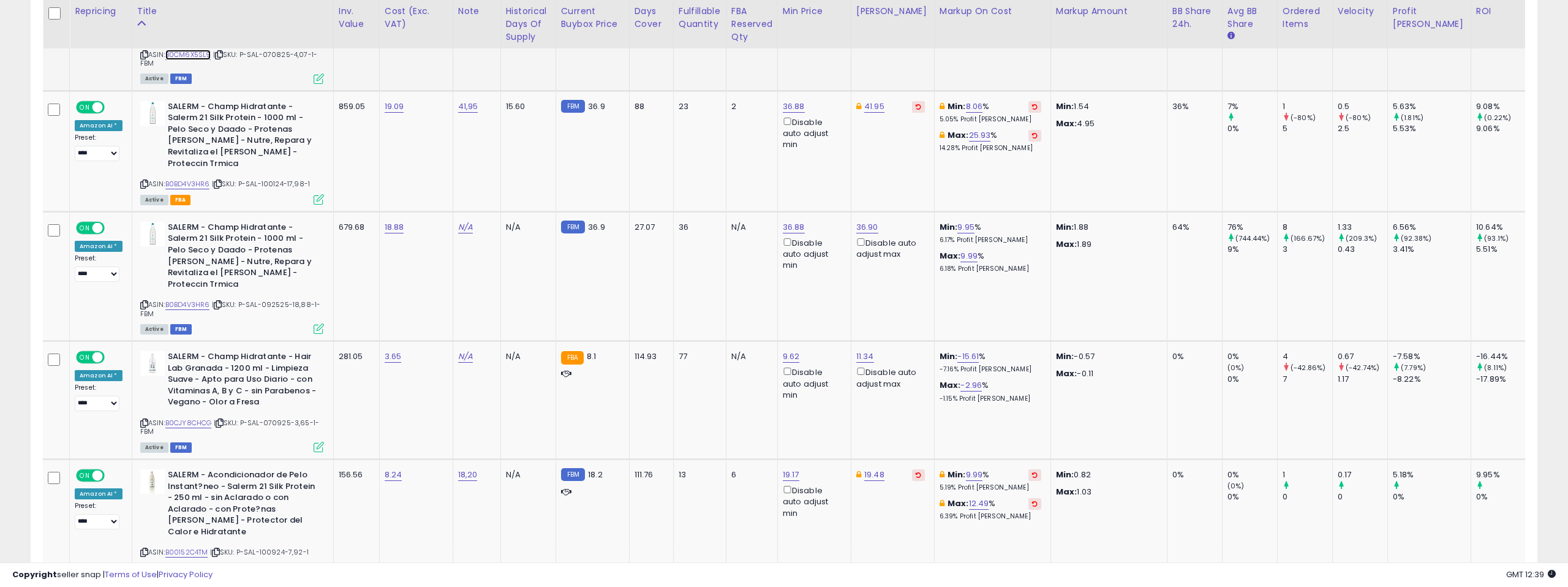
scroll to position [2356, 0]
click at [202, 178] on link "B0BD4V3HR6" at bounding box center [188, 184] width 45 height 11
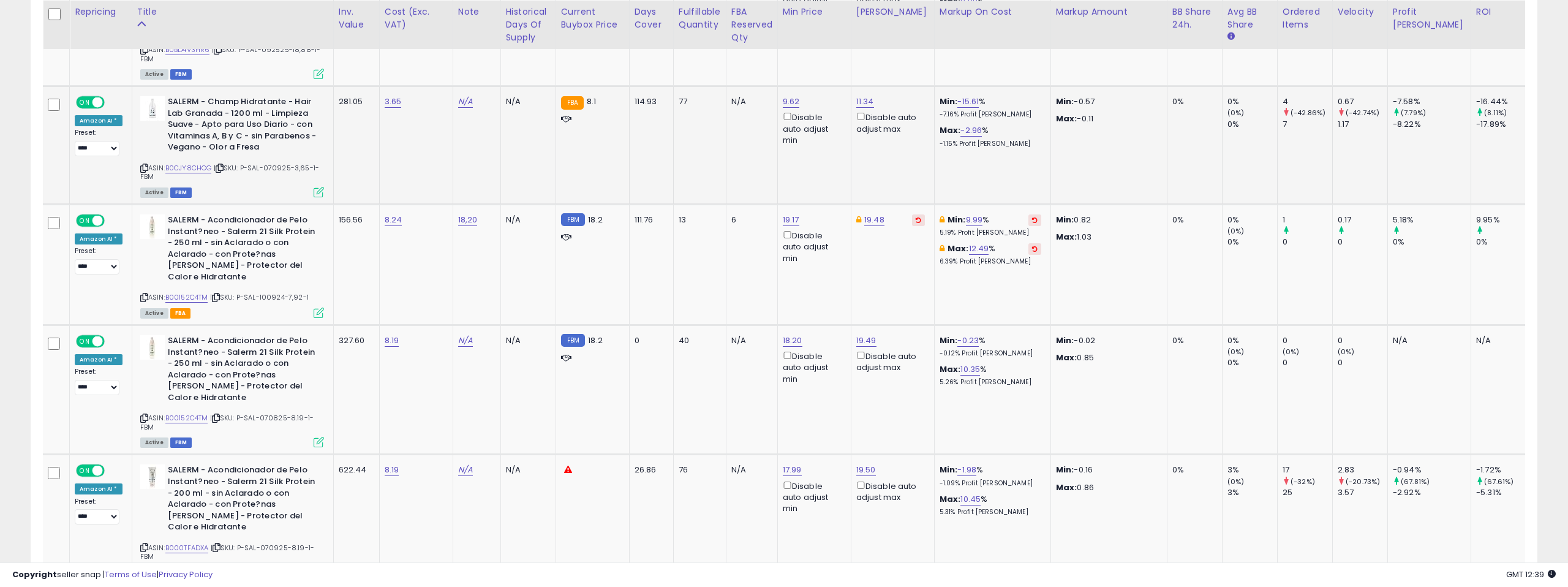
scroll to position [2611, 0]
click at [183, 162] on link "B0CJY8CHCG" at bounding box center [189, 168] width 47 height 11
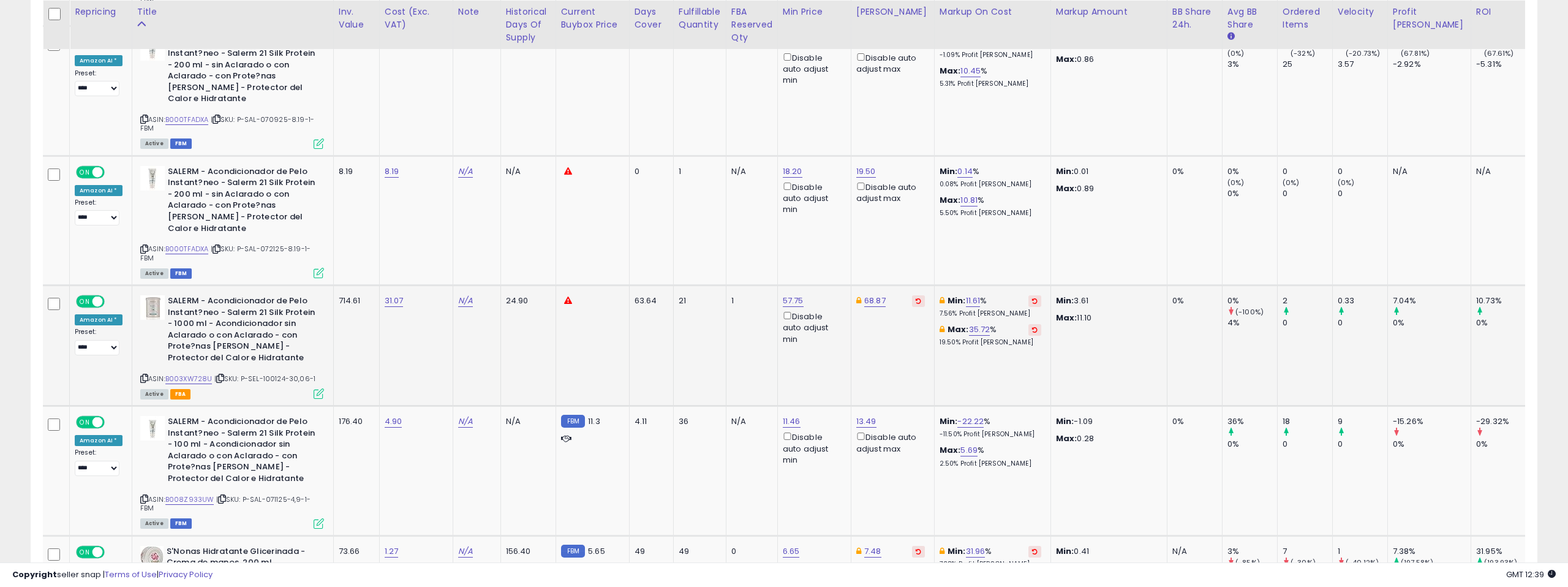
scroll to position [3040, 0]
click at [199, 373] on link "B003XW728U" at bounding box center [189, 378] width 47 height 11
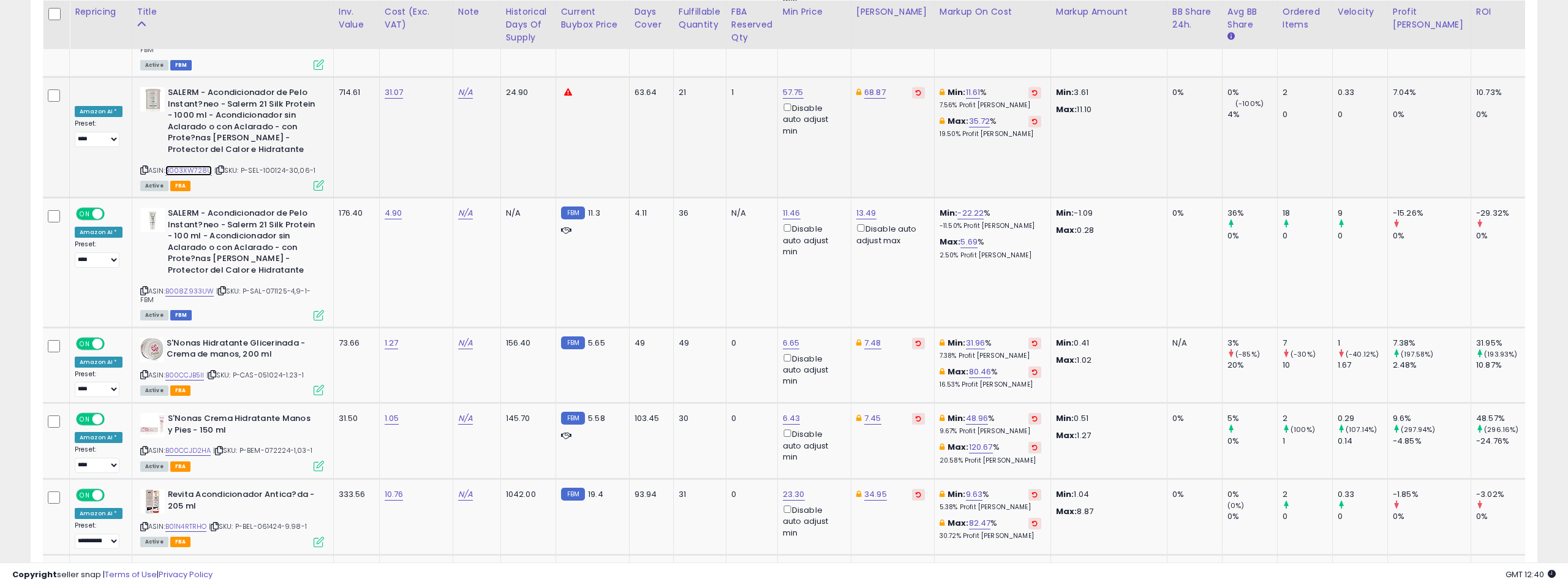
scroll to position [3248, 0]
click at [194, 286] on link "B008Z933UW" at bounding box center [190, 291] width 49 height 11
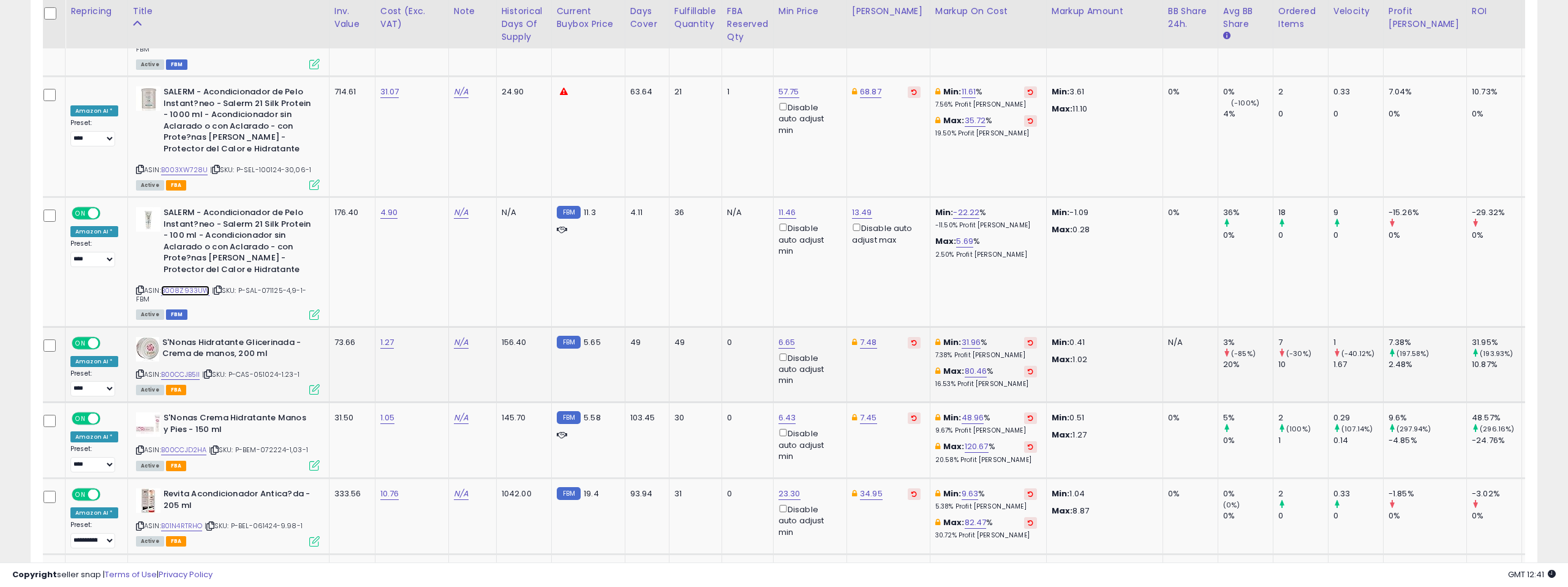
scroll to position [0, 0]
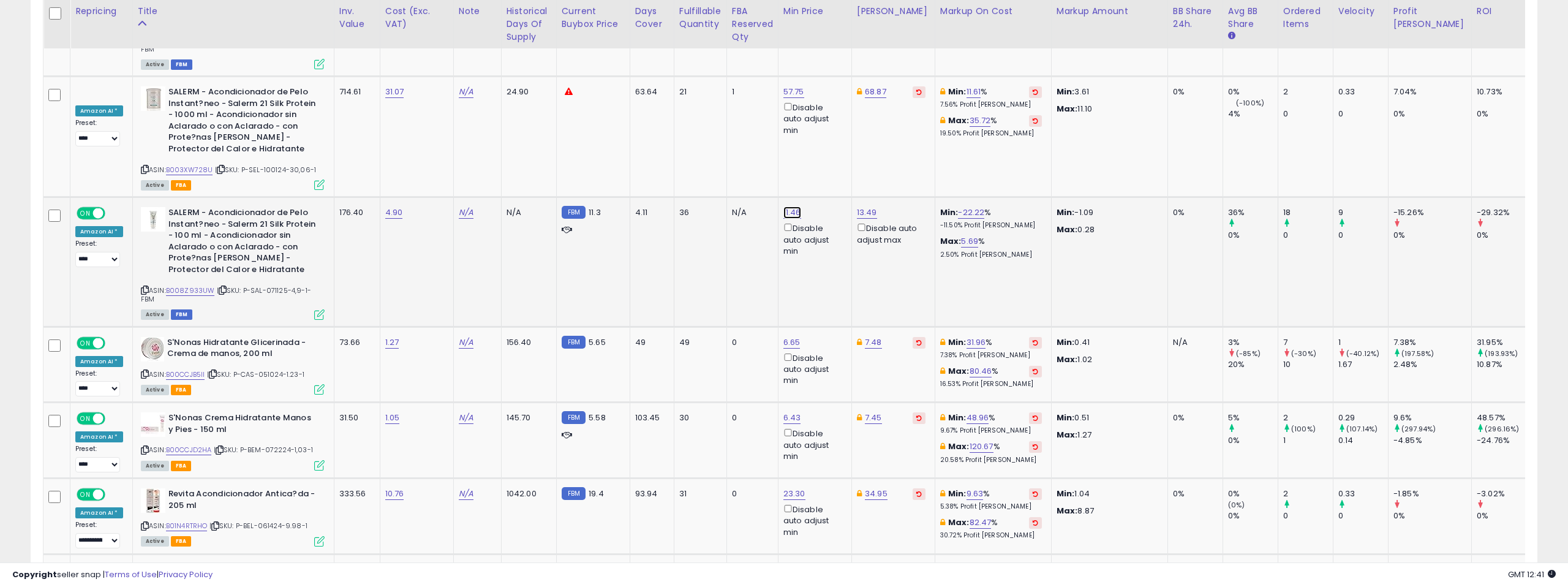
click at [791, 206] on link "11.46" at bounding box center [792, 212] width 18 height 13
drag, startPoint x: 738, startPoint y: 93, endPoint x: 727, endPoint y: 94, distance: 11.0
click at [727, 94] on input "*****" at bounding box center [760, 91] width 109 height 21
type input "****"
click at [831, 92] on button "submit" at bounding box center [828, 90] width 21 height 19
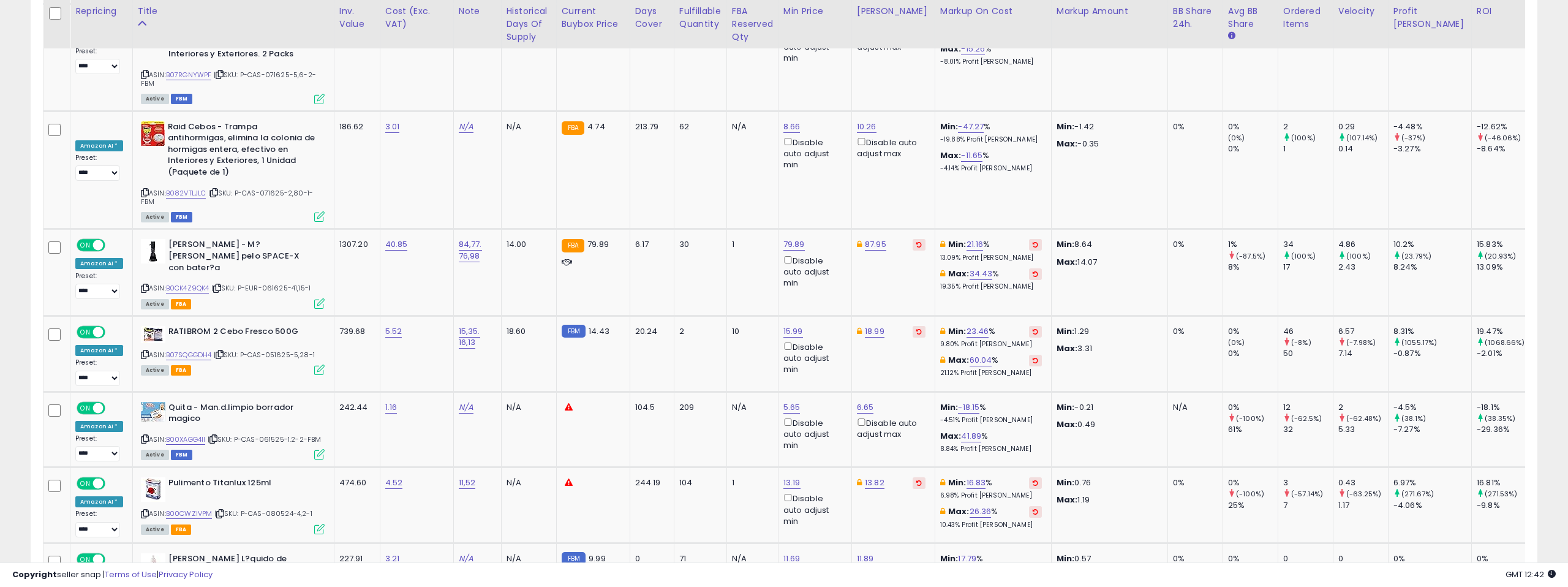
scroll to position [4651, 0]
click at [187, 281] on link "B0CK4Z9QK4" at bounding box center [187, 287] width 44 height 11
click at [141, 284] on icon at bounding box center [144, 288] width 8 height 7
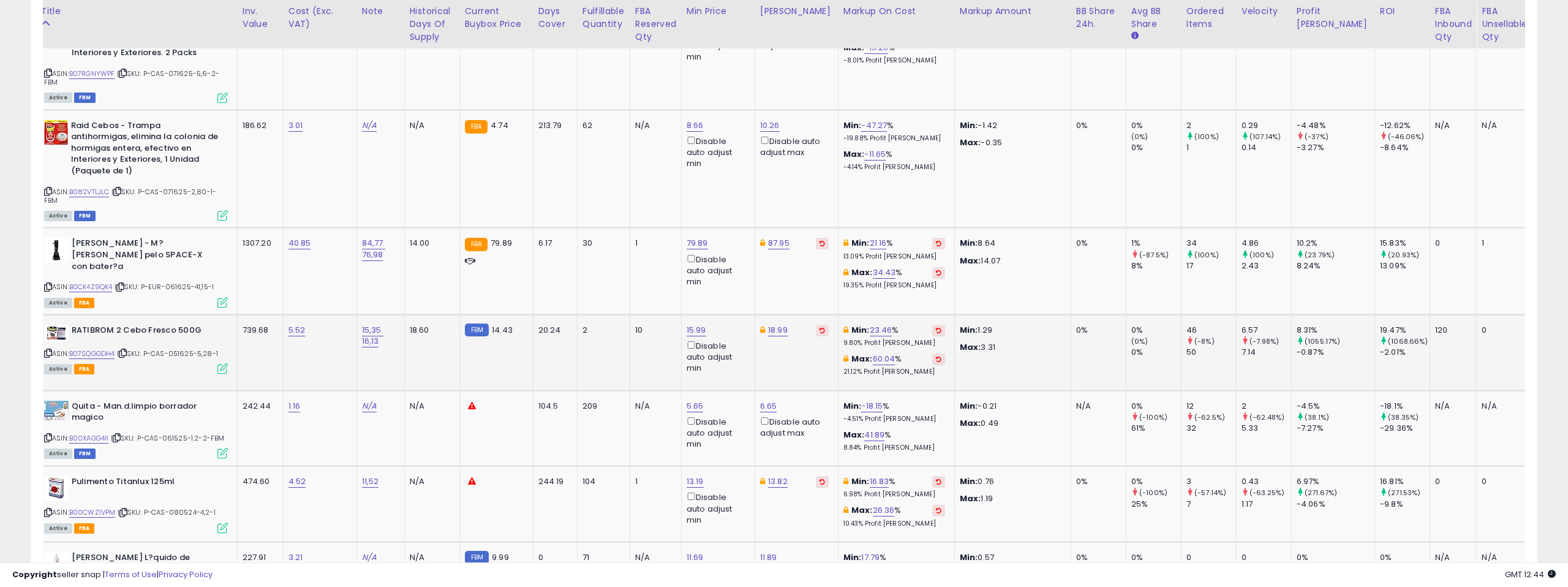
scroll to position [0, 0]
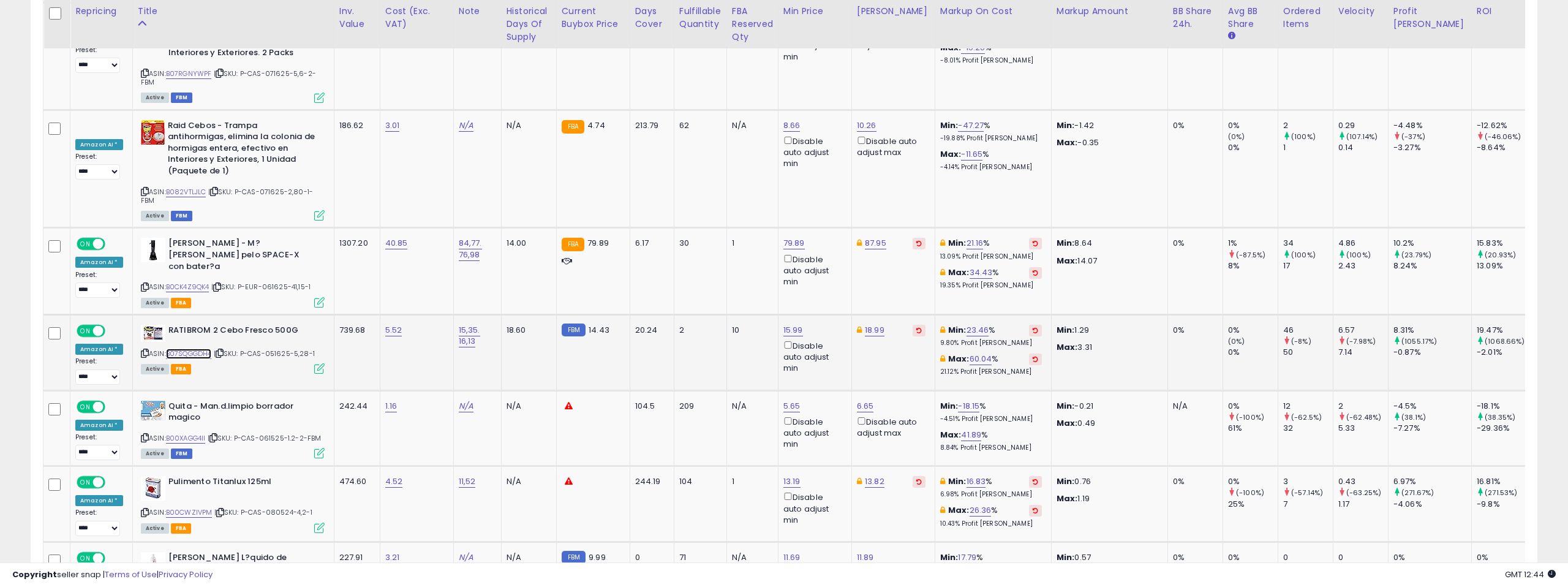
click at [202, 349] on link "B07SQGGDH4" at bounding box center [188, 354] width 46 height 11
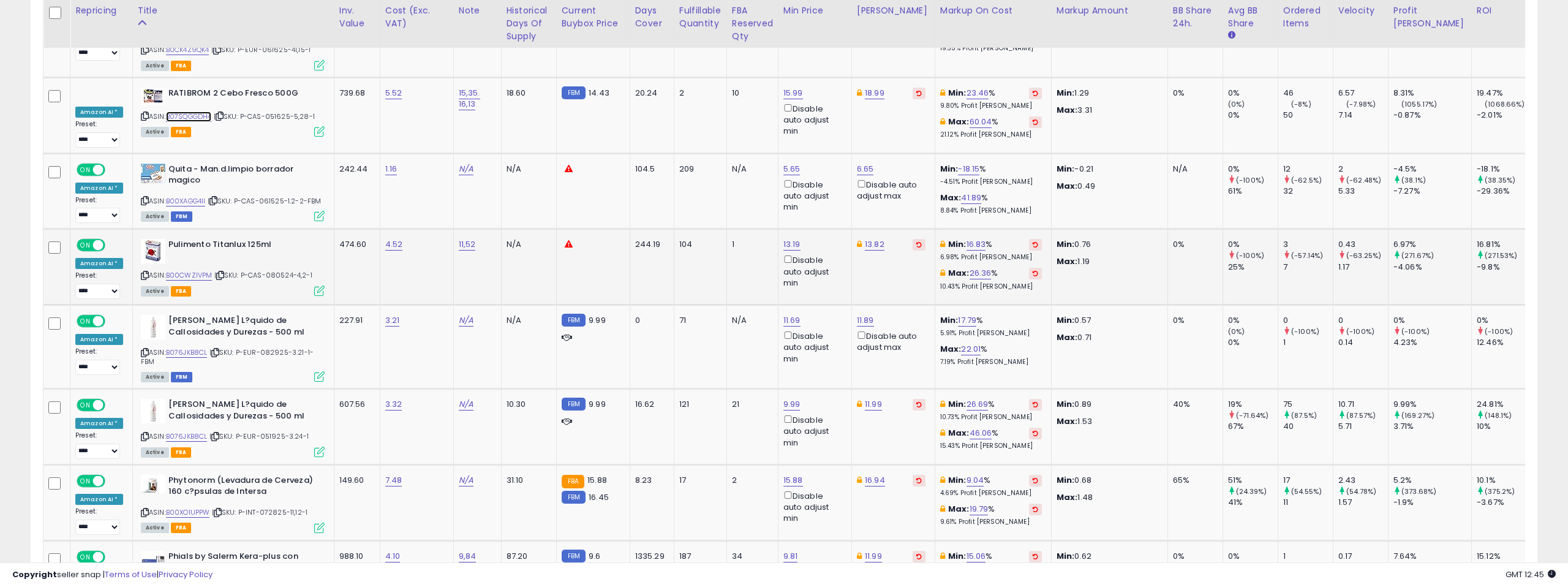
scroll to position [4890, 0]
click at [202, 270] on link "B00CWZIVPM" at bounding box center [189, 275] width 47 height 11
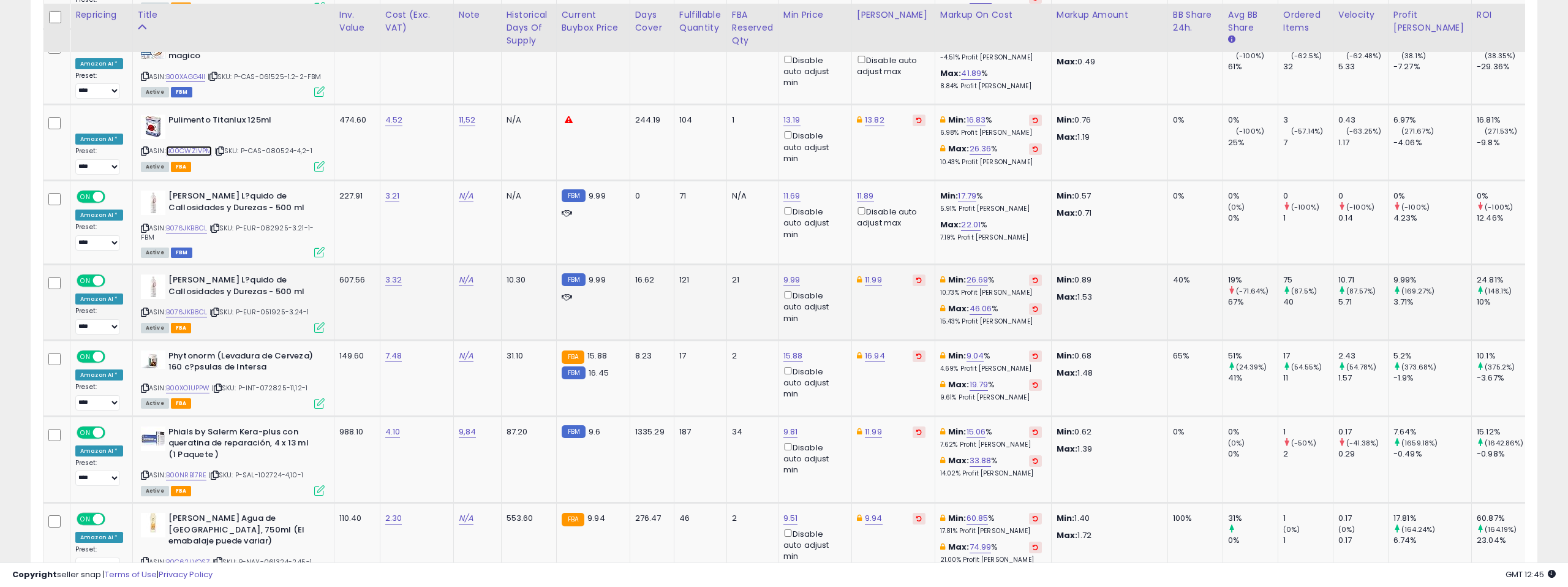
scroll to position [5012, 0]
click at [199, 307] on link "B076JKB8CL" at bounding box center [186, 313] width 41 height 11
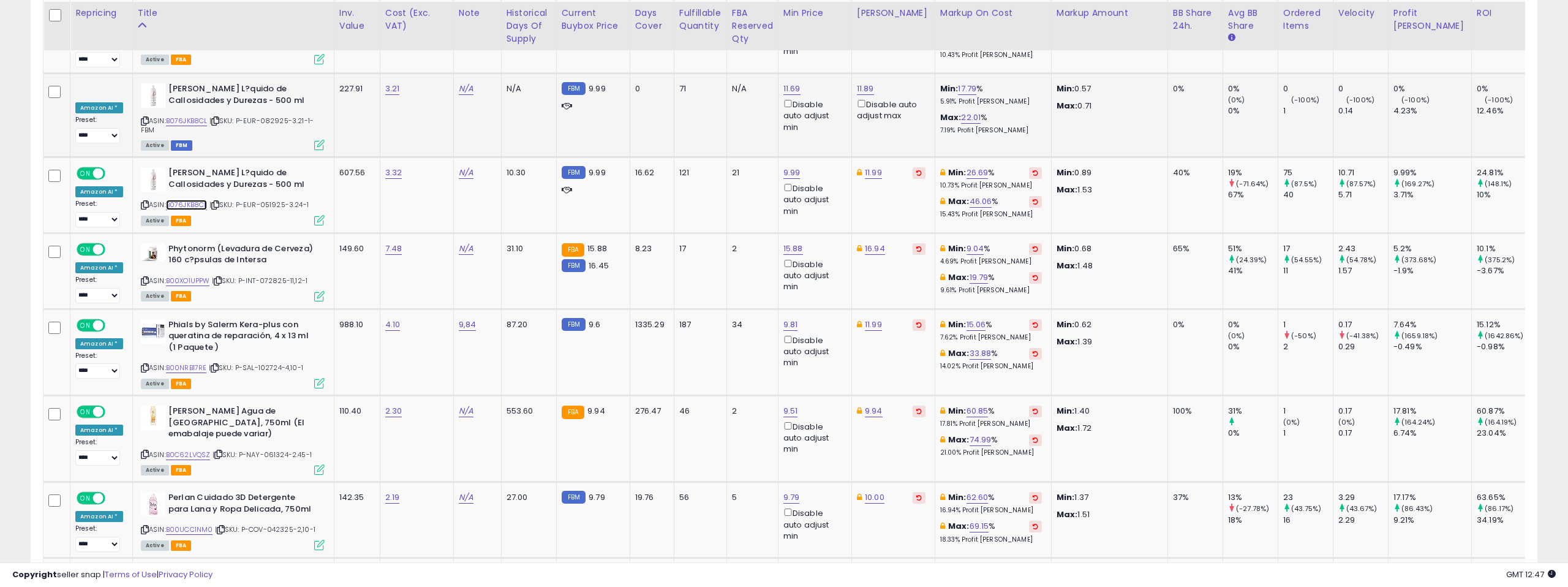
scroll to position [5130, 0]
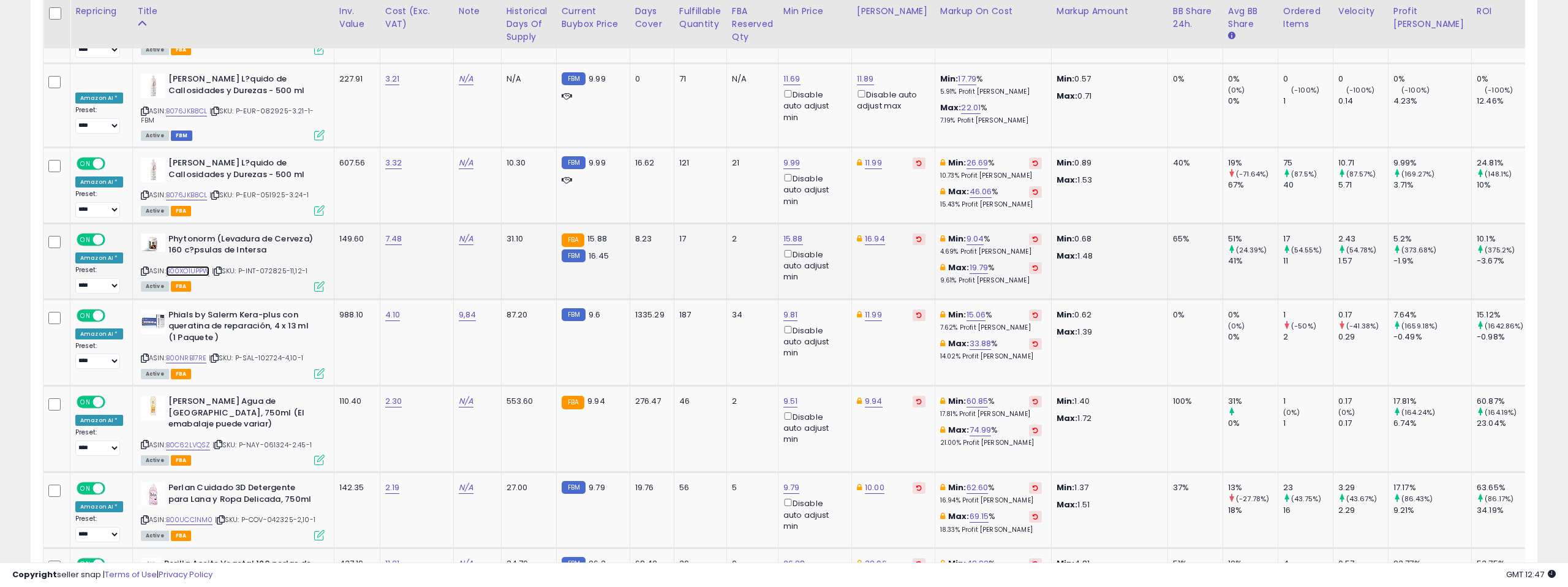
click at [185, 266] on link "B00XO1UPPW" at bounding box center [187, 272] width 44 height 11
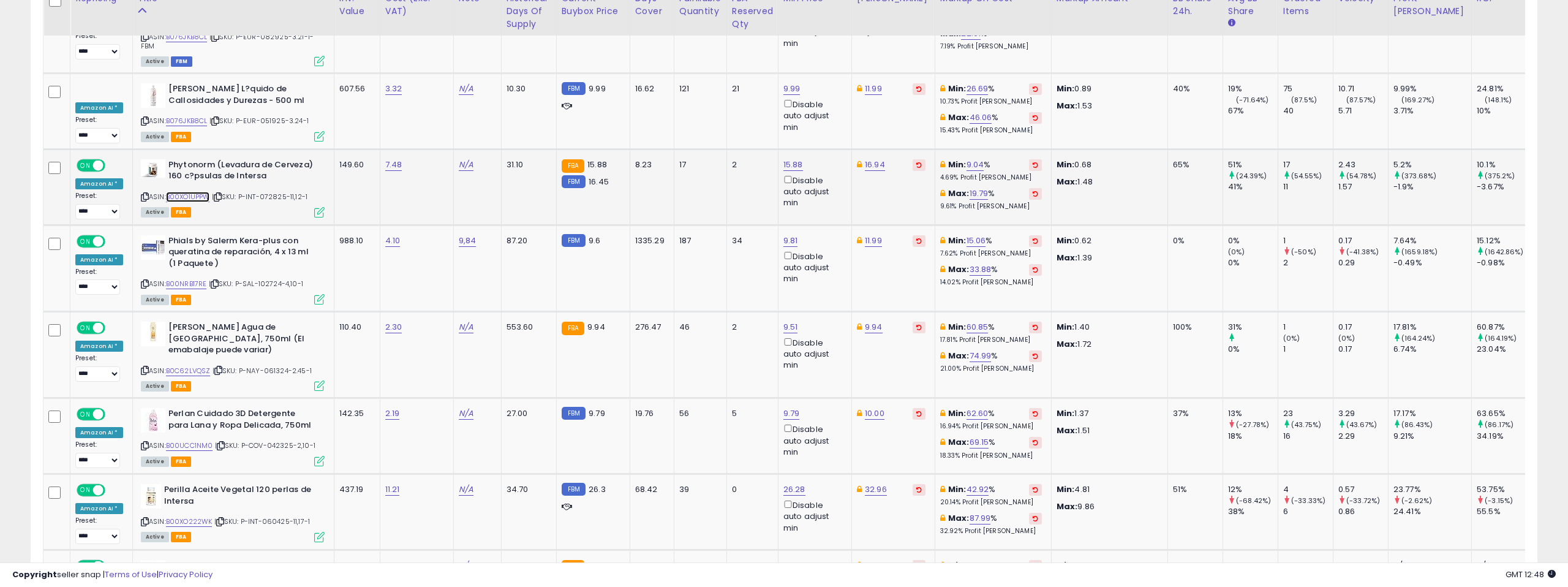
scroll to position [5205, 0]
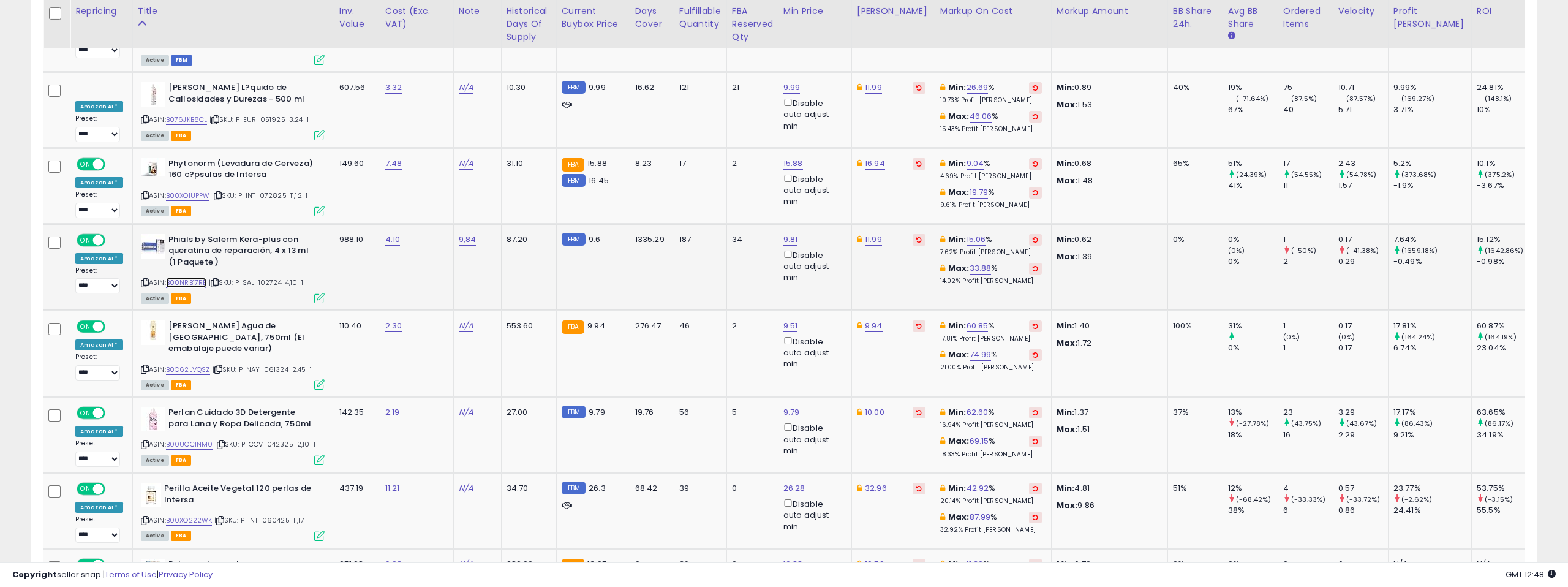
click at [178, 278] on link "B00NRB17RE" at bounding box center [186, 283] width 41 height 11
click at [789, 233] on link "9.81" at bounding box center [790, 239] width 14 height 13
drag, startPoint x: 733, startPoint y: 98, endPoint x: 720, endPoint y: 98, distance: 13.0
click at [720, 98] on input "****" at bounding box center [759, 98] width 109 height 21
type input "****"
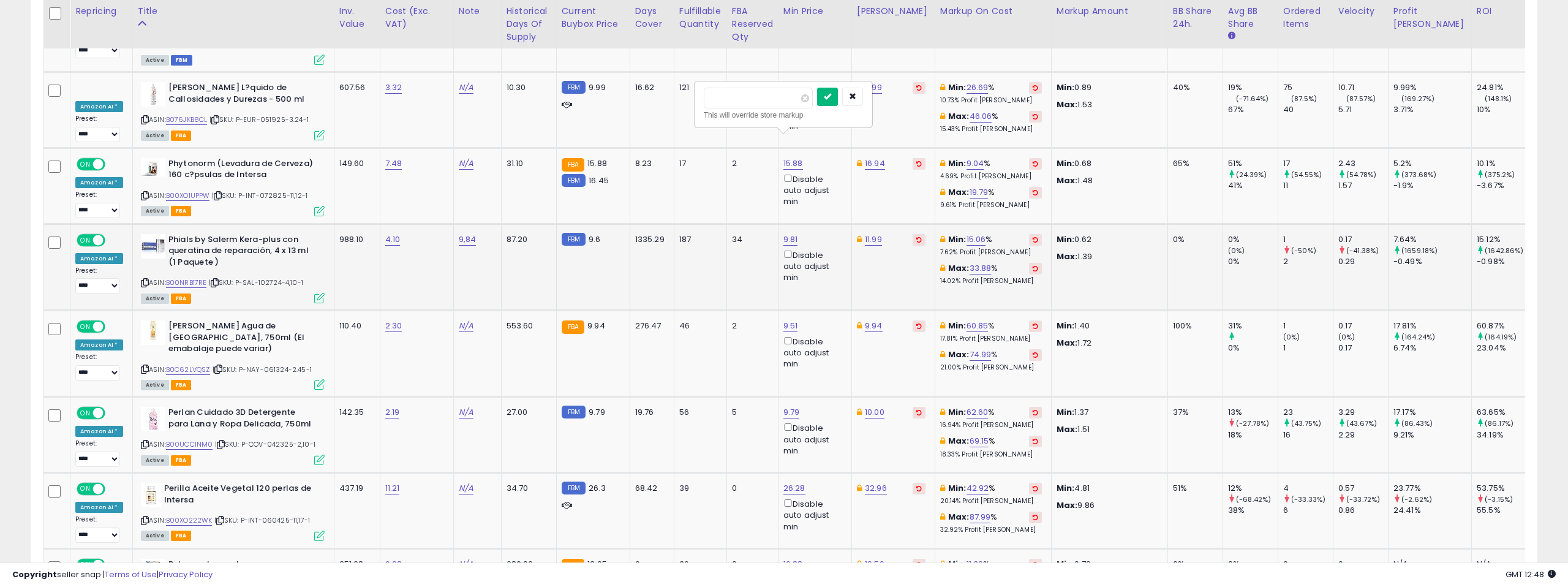
click at [830, 94] on icon "submit" at bounding box center [828, 96] width 7 height 7
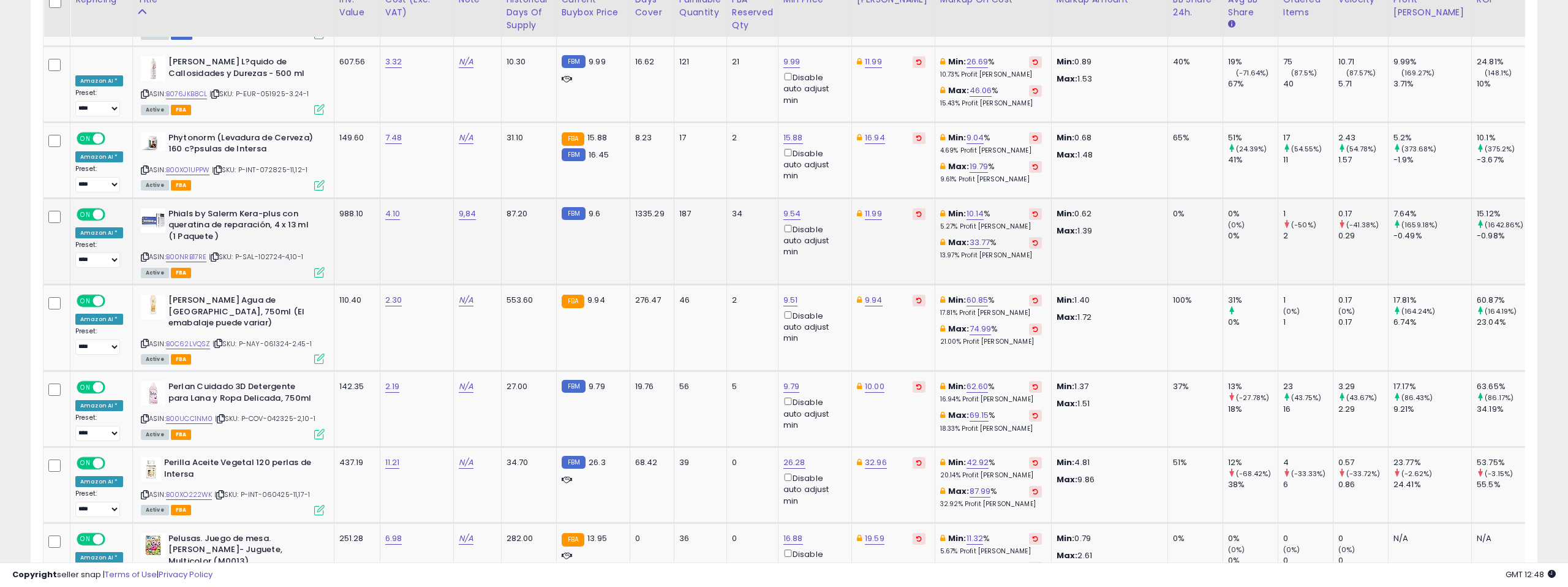
scroll to position [5240, 0]
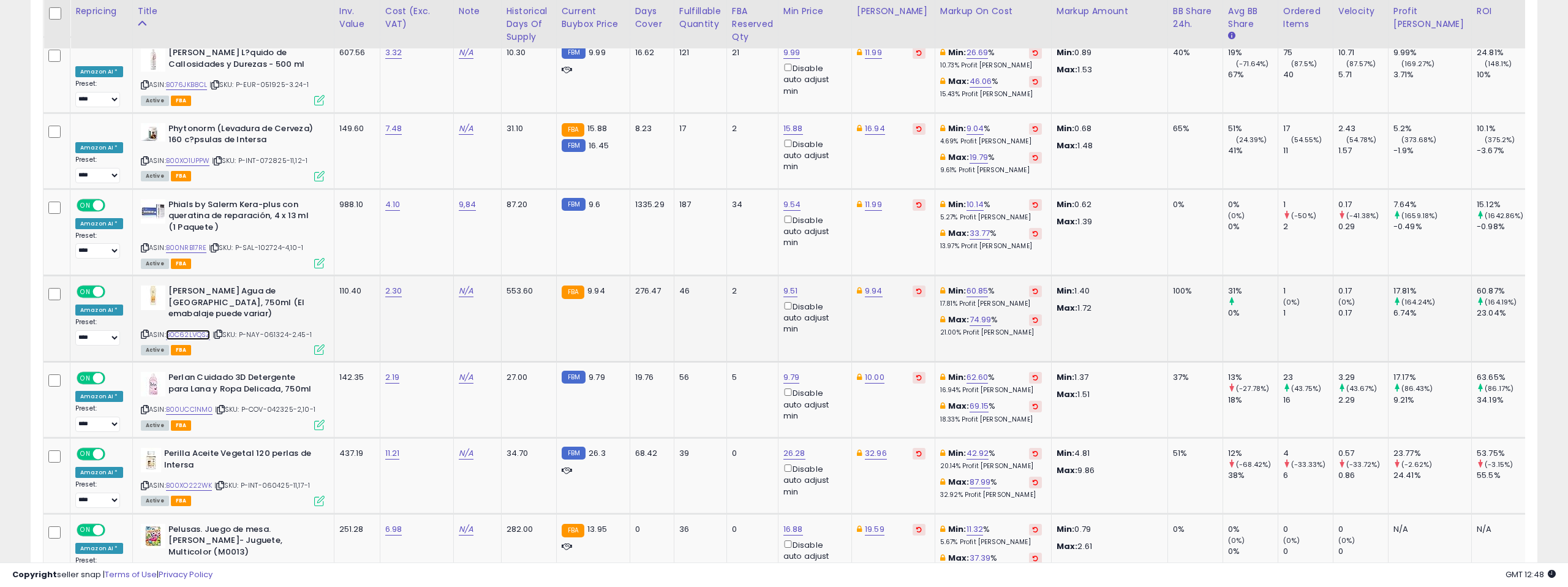
click at [194, 330] on link "B0C62LVQSZ" at bounding box center [188, 335] width 45 height 11
click at [194, 404] on link "B00UCC1NM0" at bounding box center [189, 410] width 47 height 11
click at [199, 480] on link "B00XO222WK" at bounding box center [189, 486] width 47 height 11
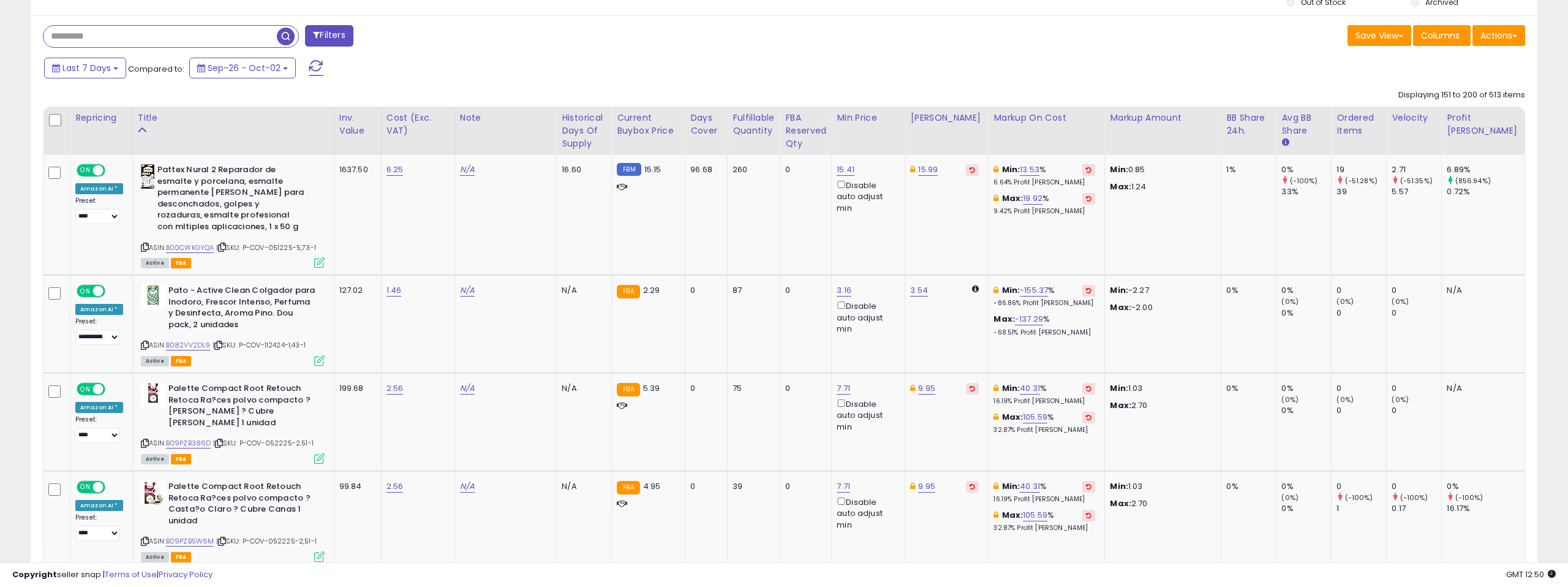
scroll to position [489, 0]
click at [192, 245] on link "B00CWKGYQA" at bounding box center [190, 247] width 48 height 11
click at [837, 168] on link "15.41" at bounding box center [846, 169] width 18 height 13
drag, startPoint x: 738, startPoint y: 129, endPoint x: 727, endPoint y: 129, distance: 11.0
click at [727, 129] on input "*****" at bounding box center [759, 126] width 109 height 21
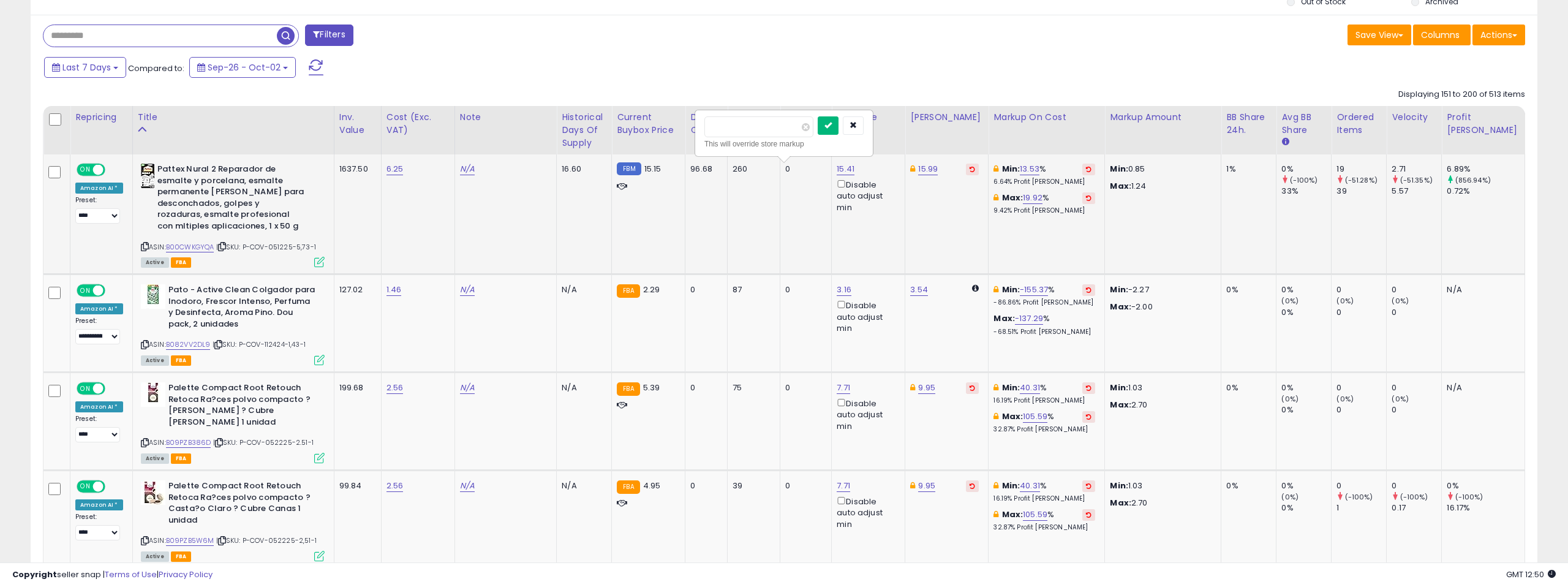
type input "*****"
click at [828, 125] on button "submit" at bounding box center [828, 125] width 21 height 19
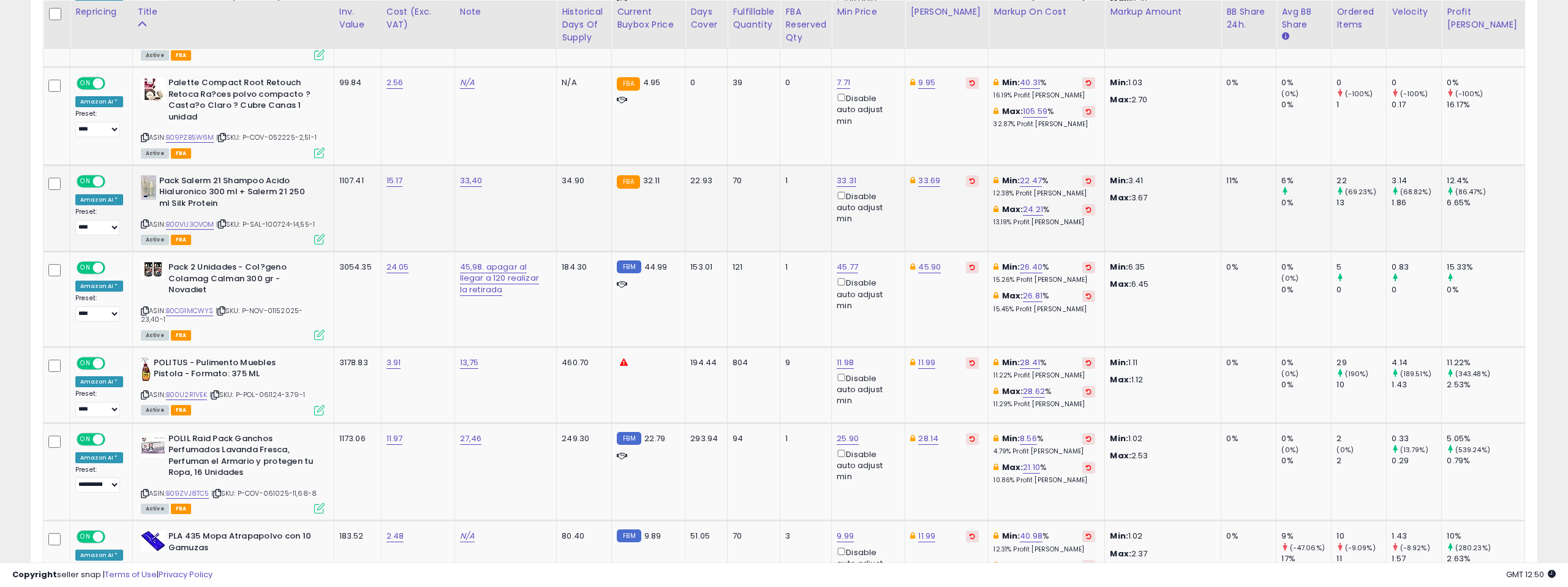
scroll to position [893, 0]
click at [201, 220] on link "B00VU3OVOM" at bounding box center [190, 224] width 48 height 11
click at [837, 177] on link "33.31" at bounding box center [847, 180] width 20 height 13
drag, startPoint x: 743, startPoint y: 139, endPoint x: 696, endPoint y: 135, distance: 47.2
click at [696, 135] on div "***** This will override store markup" at bounding box center [784, 144] width 177 height 45
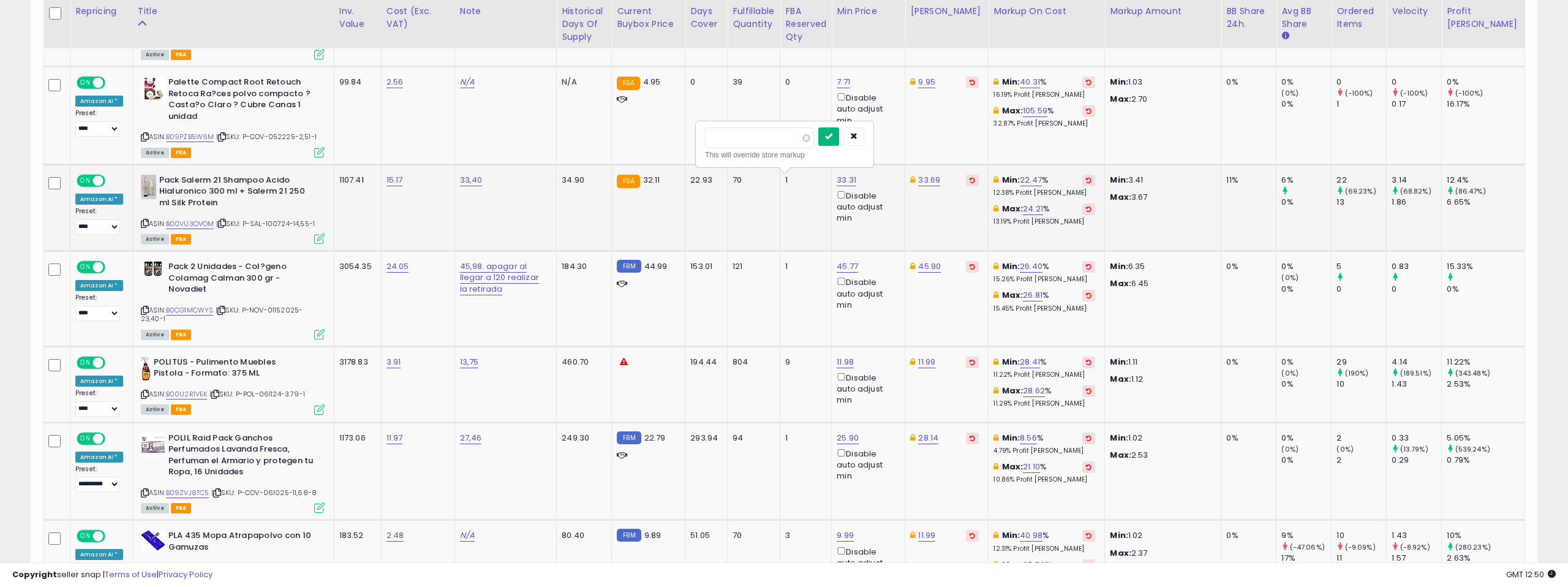
type input "*****"
click at [832, 133] on icon "submit" at bounding box center [829, 136] width 7 height 7
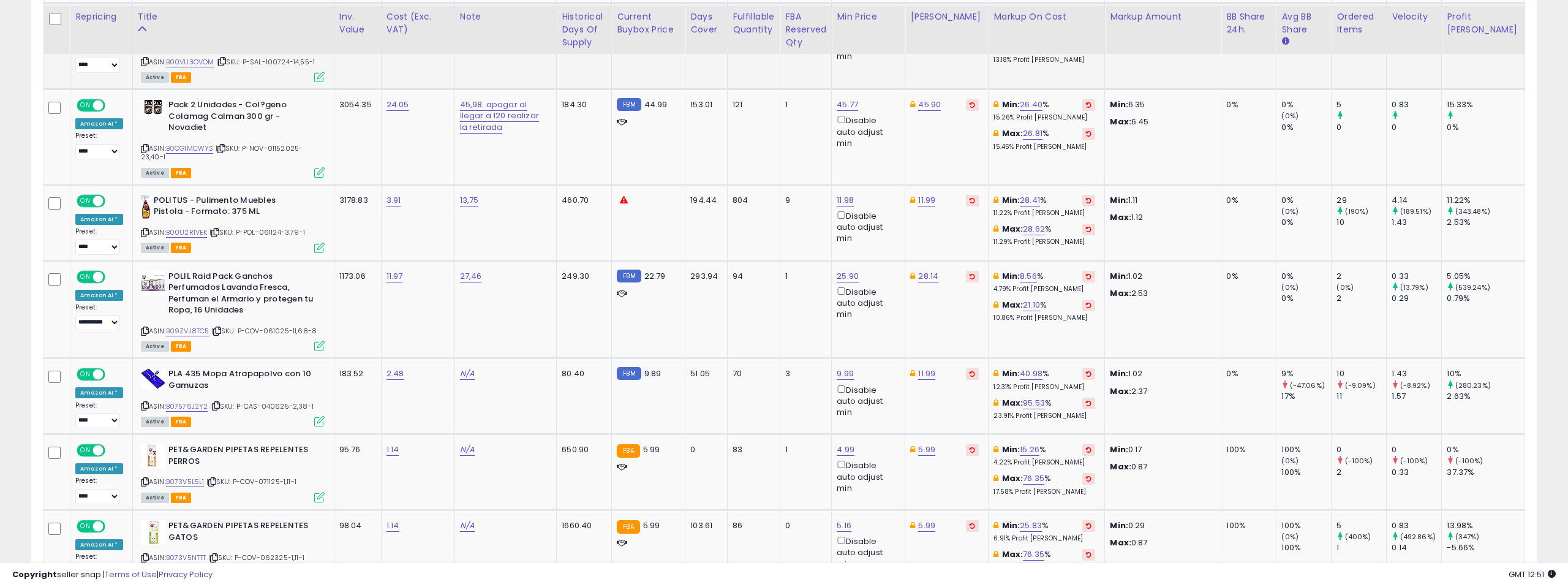
scroll to position [1066, 0]
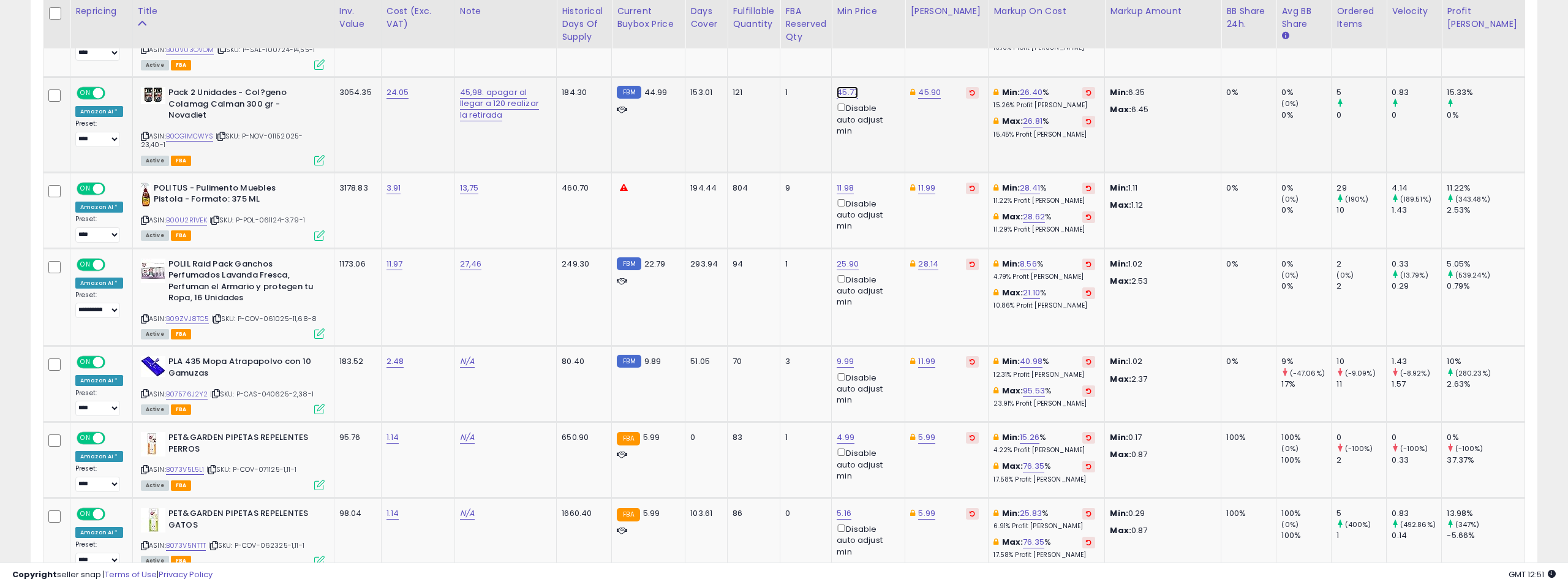
click at [837, 91] on link "45.77" at bounding box center [848, 92] width 22 height 13
drag, startPoint x: 748, startPoint y: 49, endPoint x: 700, endPoint y: 49, distance: 48.0
click at [700, 49] on div "***** This will override store markup" at bounding box center [786, 56] width 177 height 45
type input "*****"
click at [831, 47] on button "submit" at bounding box center [830, 48] width 21 height 19
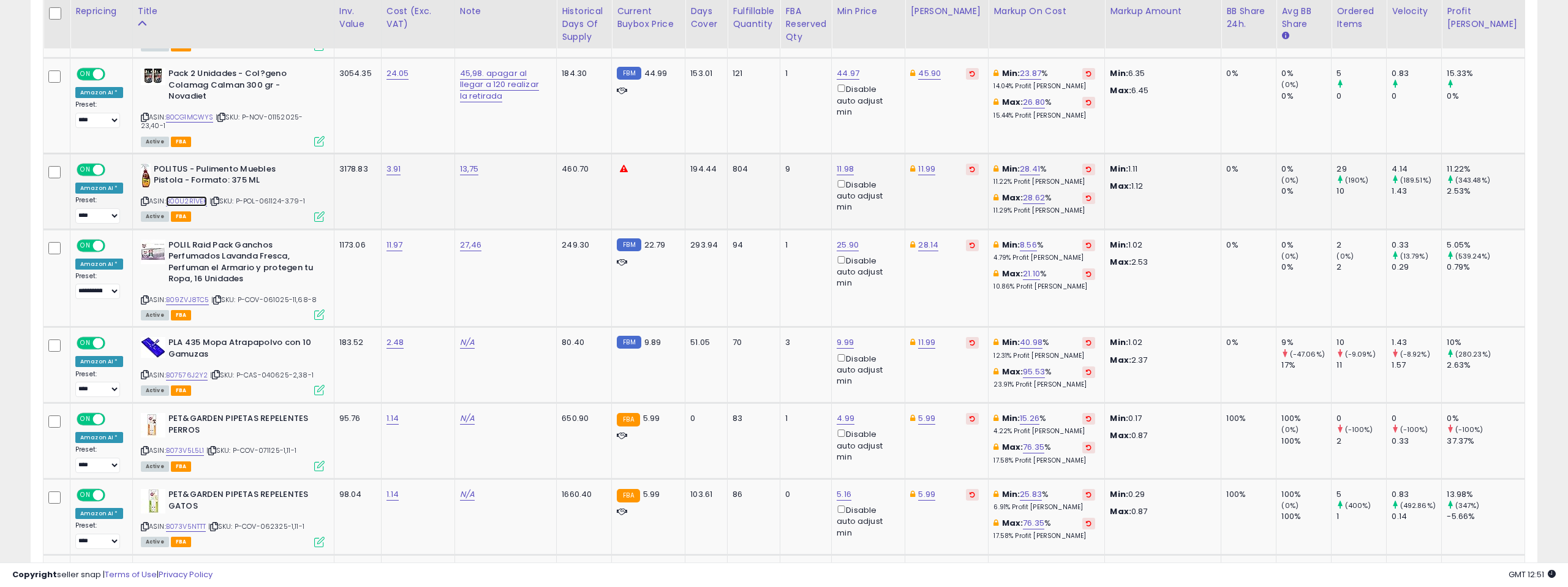
scroll to position [1083, 0]
click at [181, 206] on link "B00U2R1VEK" at bounding box center [186, 202] width 41 height 11
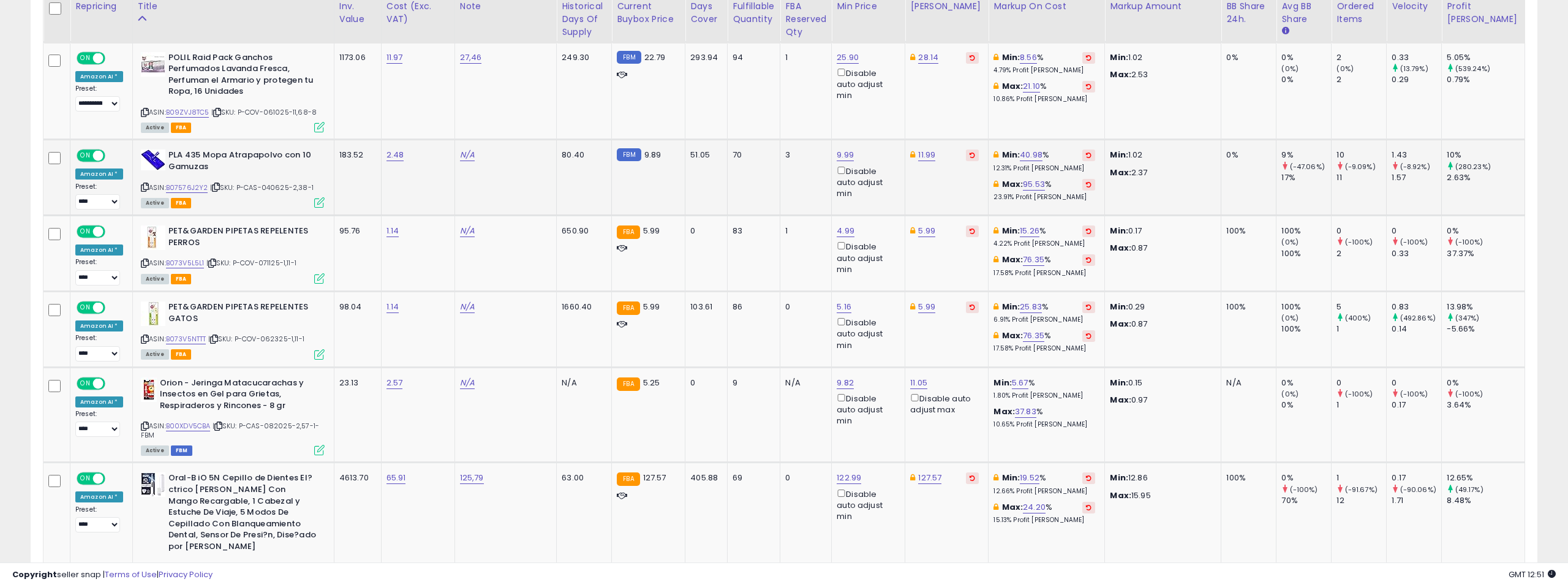
scroll to position [1283, 0]
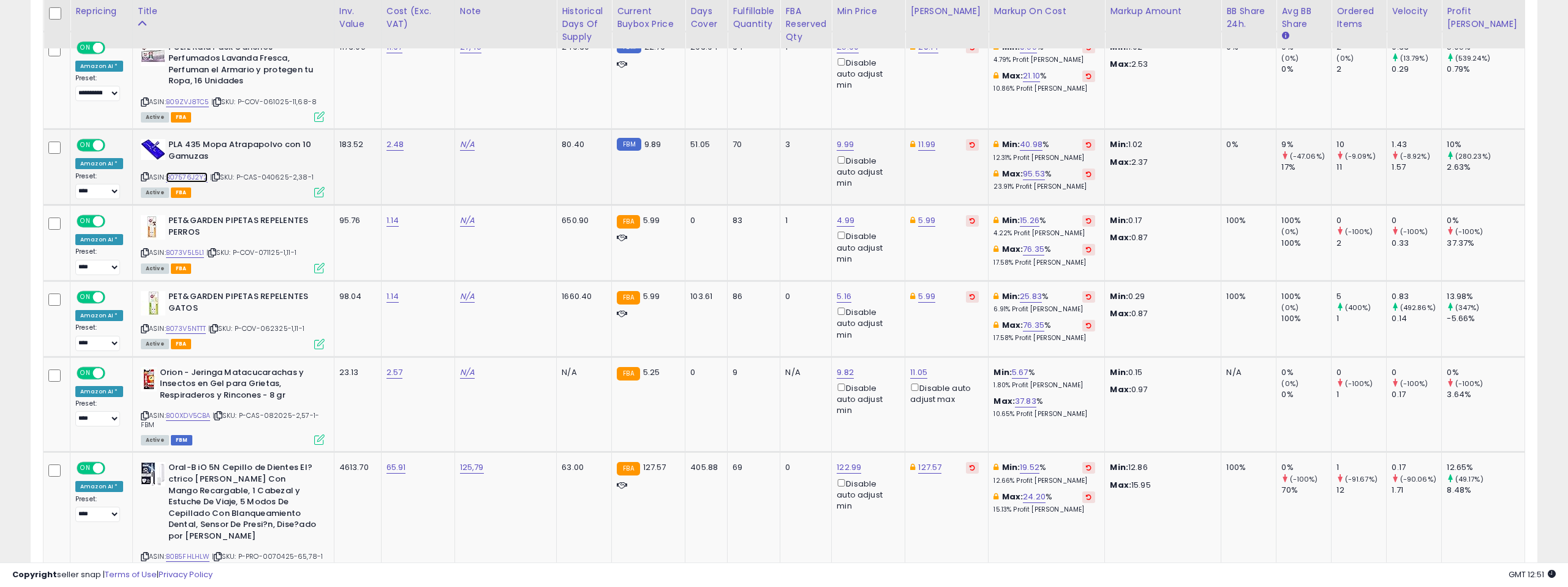
click at [195, 183] on link "B07576J2Y2" at bounding box center [186, 177] width 42 height 11
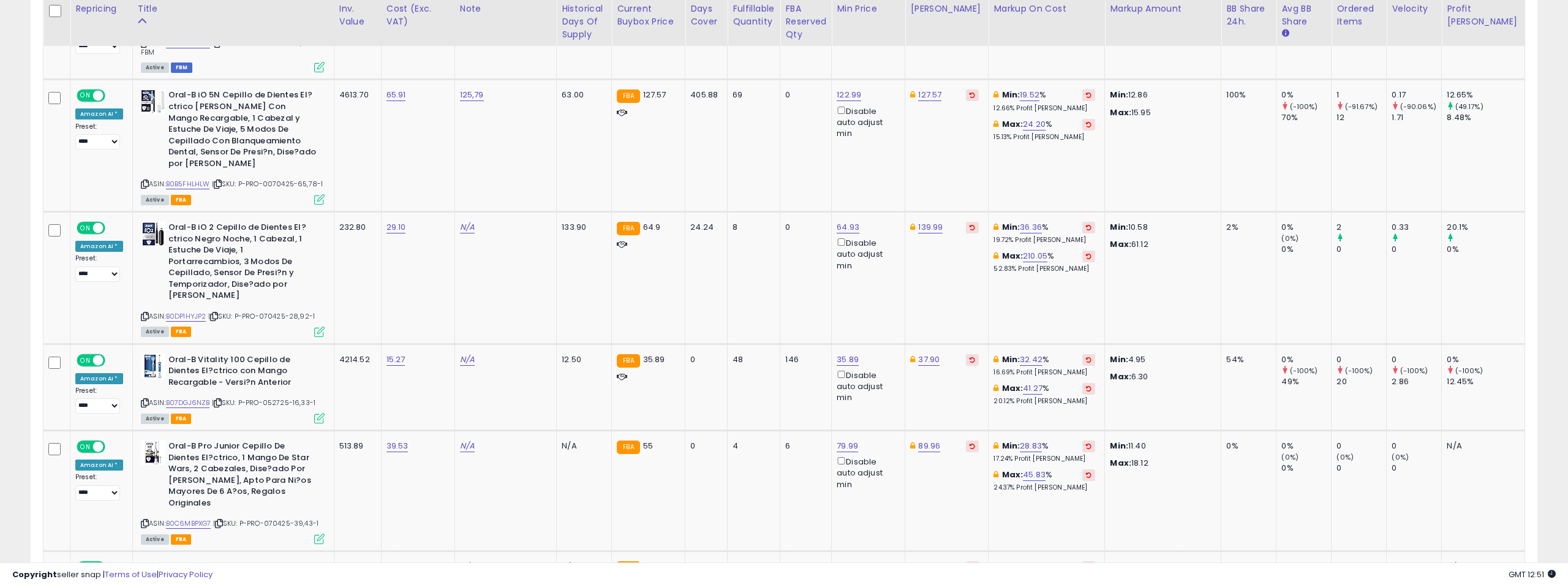
scroll to position [1660, 0]
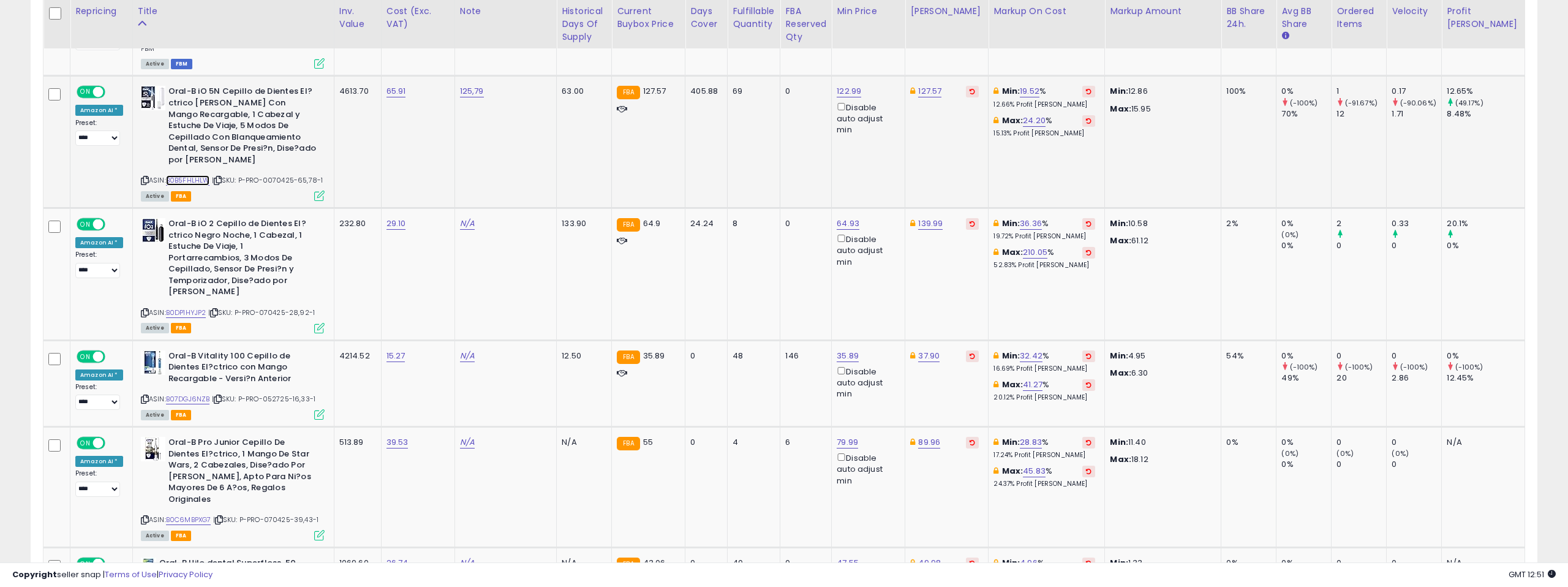
click at [191, 179] on link "B0B5FHLHLW" at bounding box center [187, 181] width 44 height 11
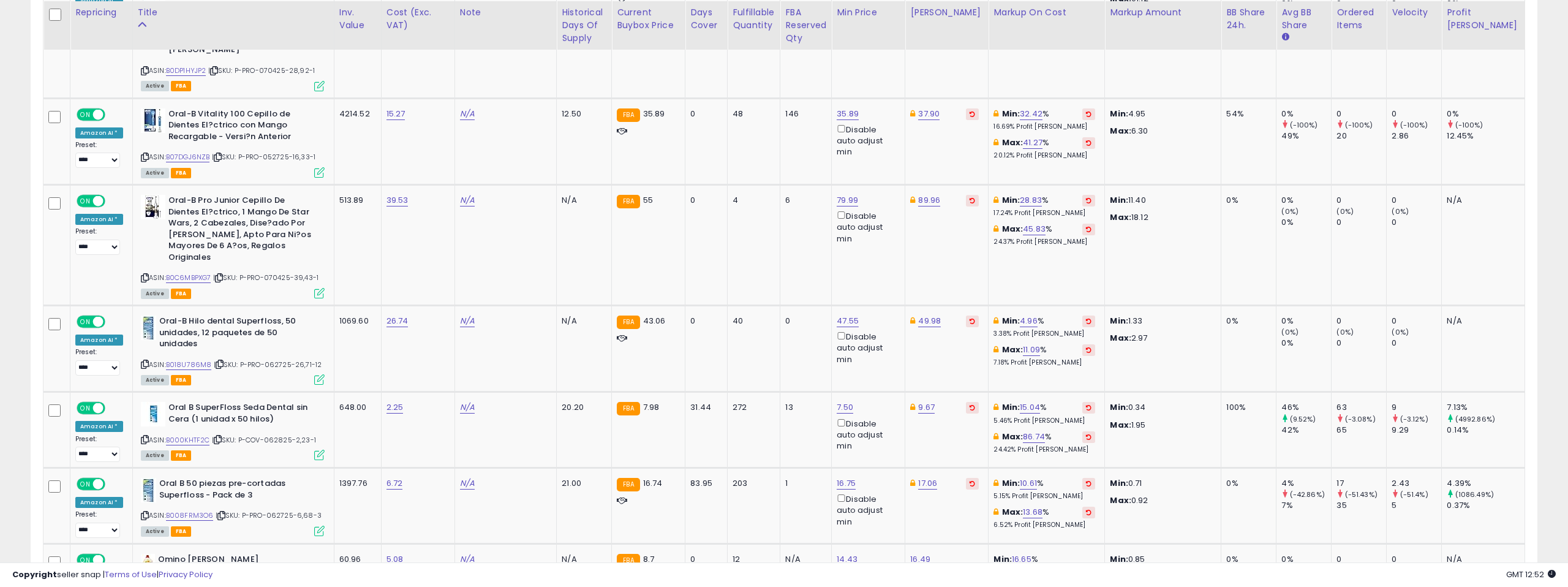
scroll to position [1903, 0]
click at [196, 151] on link "B07DGJ6NZB" at bounding box center [187, 156] width 44 height 11
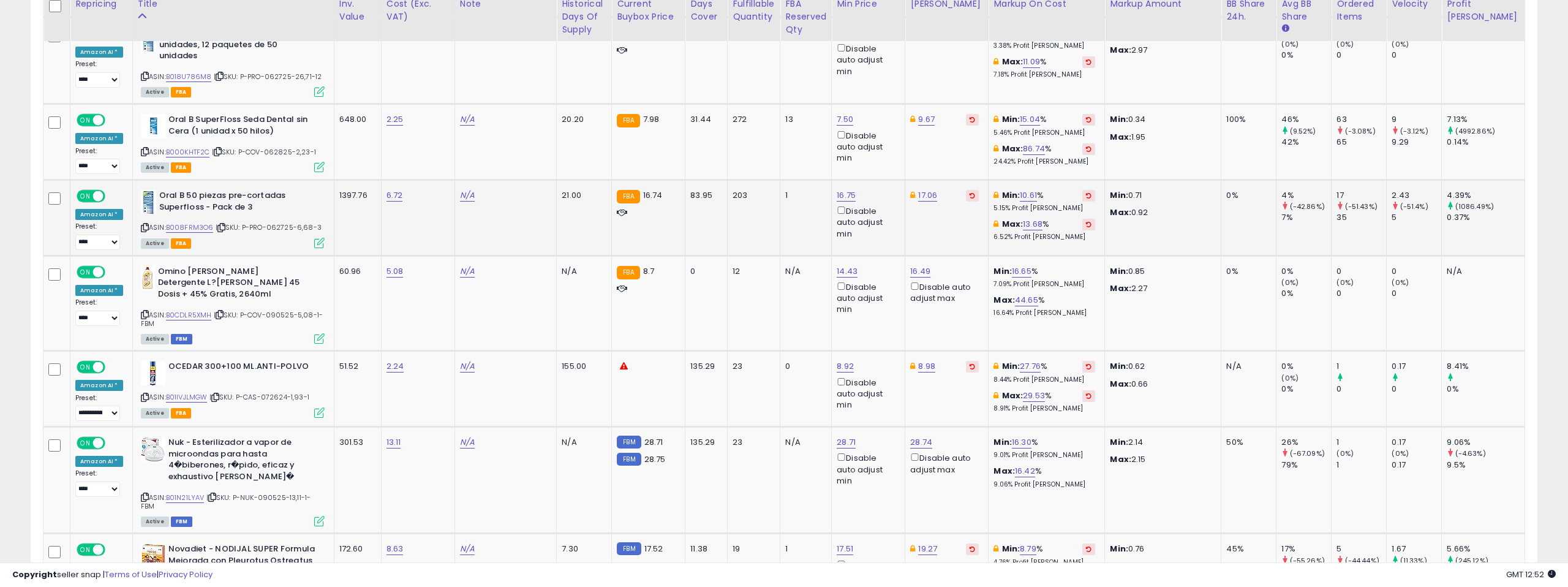
scroll to position [2191, 0]
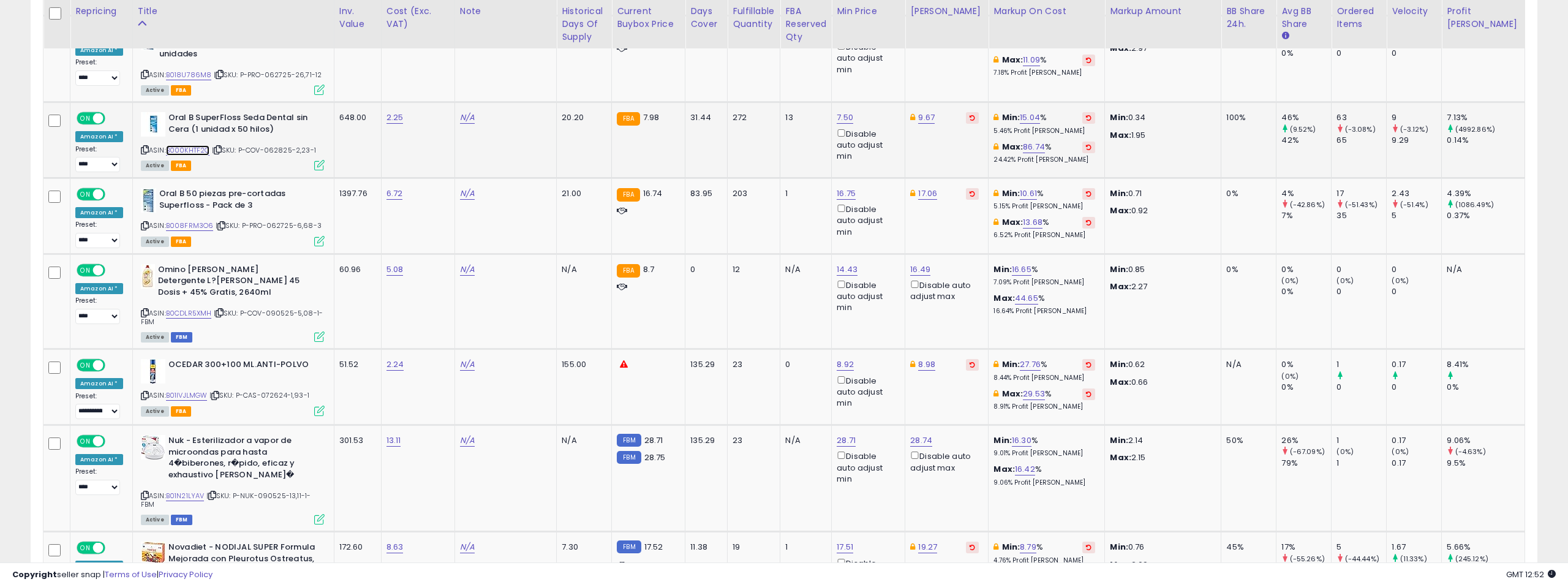
click at [189, 145] on link "B000KHTF2C" at bounding box center [187, 151] width 44 height 11
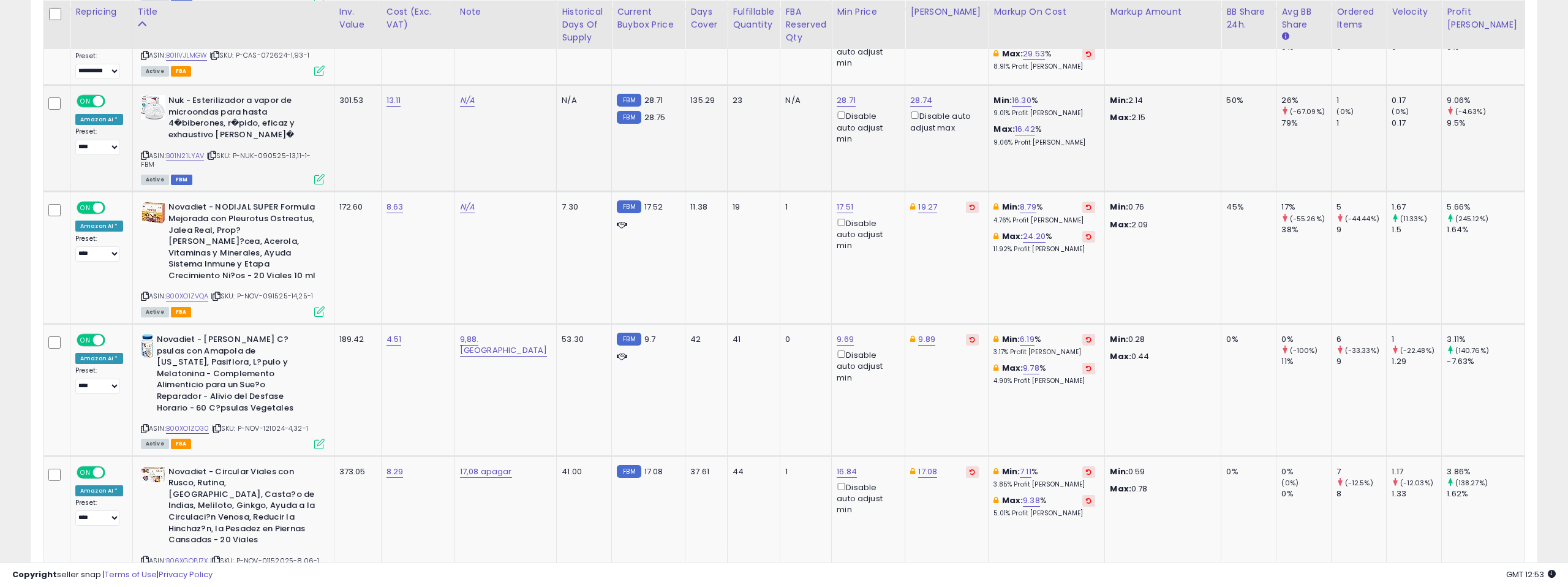
scroll to position [2533, 0]
click at [184, 150] on link "B01N21LYAV" at bounding box center [185, 155] width 39 height 11
click at [837, 94] on link "28.71" at bounding box center [846, 100] width 19 height 13
type input "****"
click at [832, 34] on icon "submit" at bounding box center [829, 31] width 7 height 7
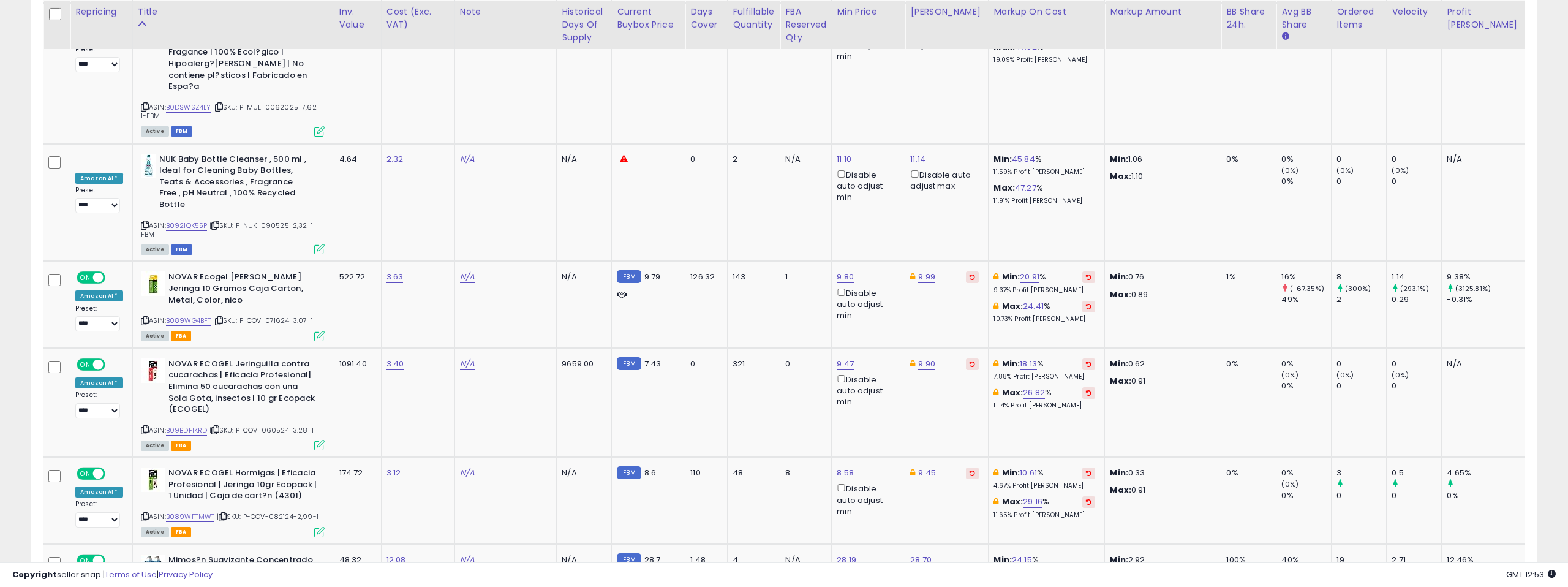
scroll to position [4818, 0]
click at [837, 270] on link "9.80" at bounding box center [845, 276] width 17 height 13
type input "****"
click button "submit" at bounding box center [828, 105] width 21 height 19
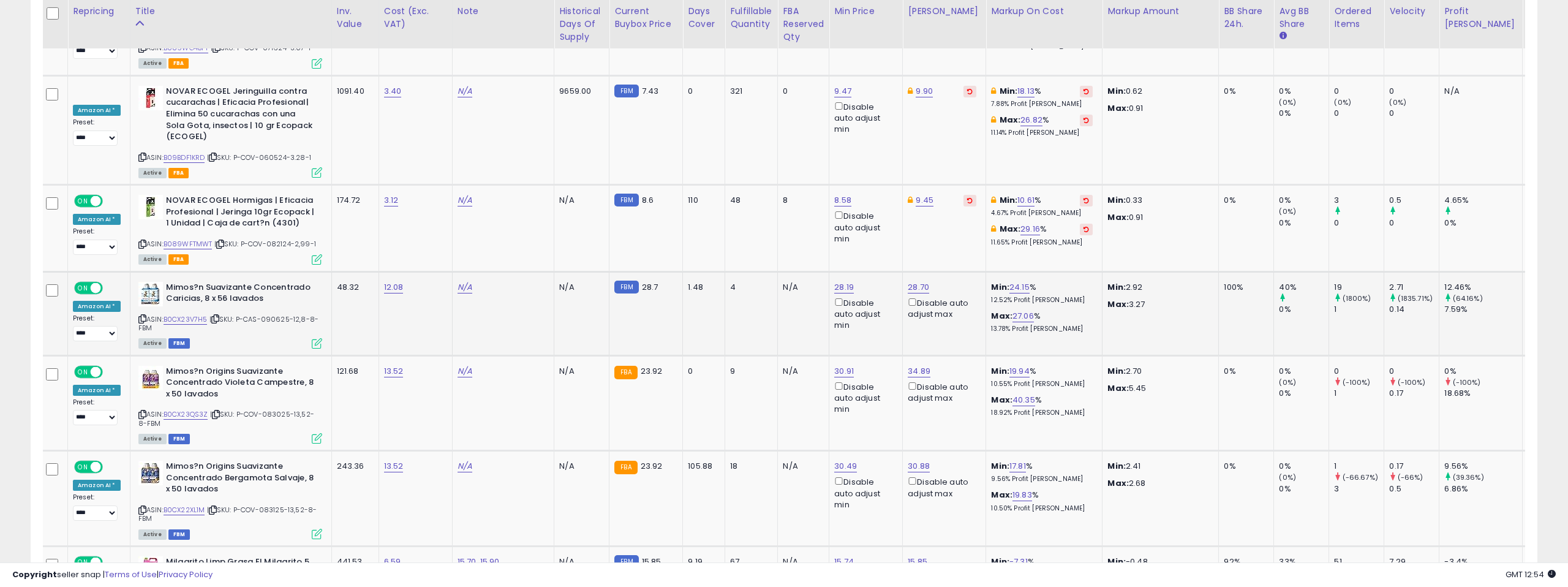
scroll to position [5089, 0]
click at [183, 314] on link "B0CX23V7H5" at bounding box center [185, 319] width 44 height 11
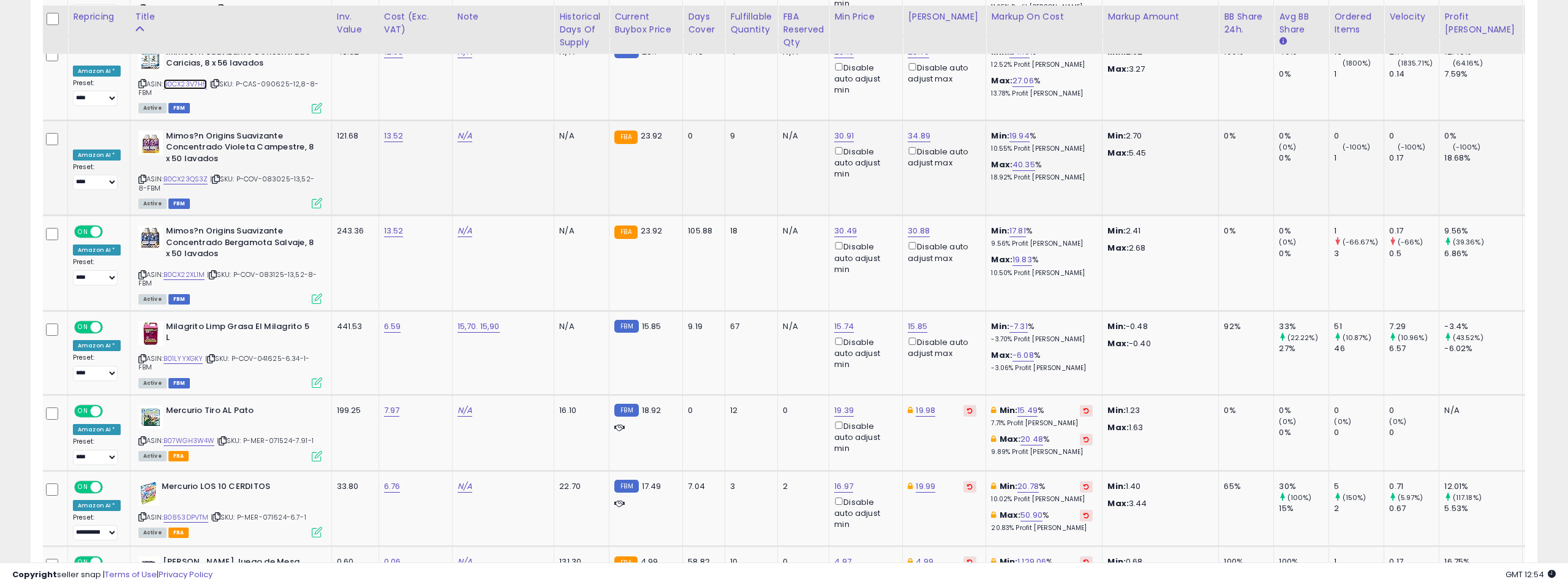
scroll to position [5339, 0]
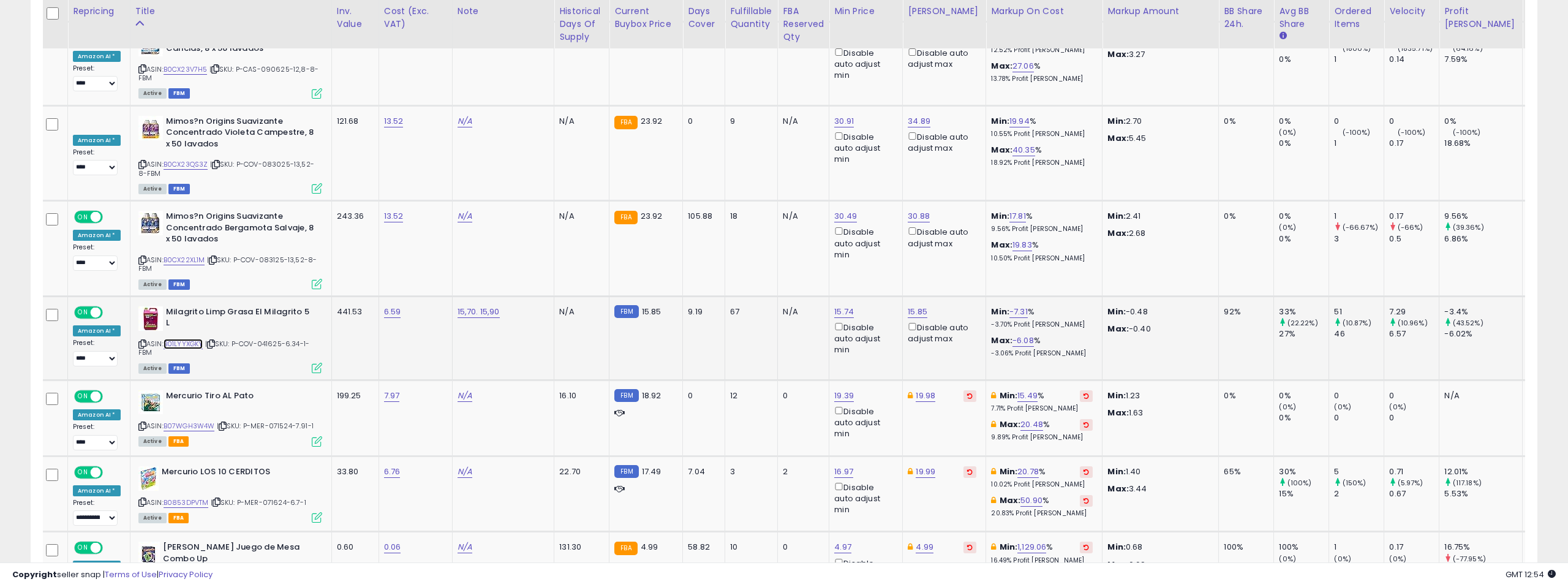
click at [189, 339] on link "B01LYYXGKY" at bounding box center [184, 344] width 39 height 11
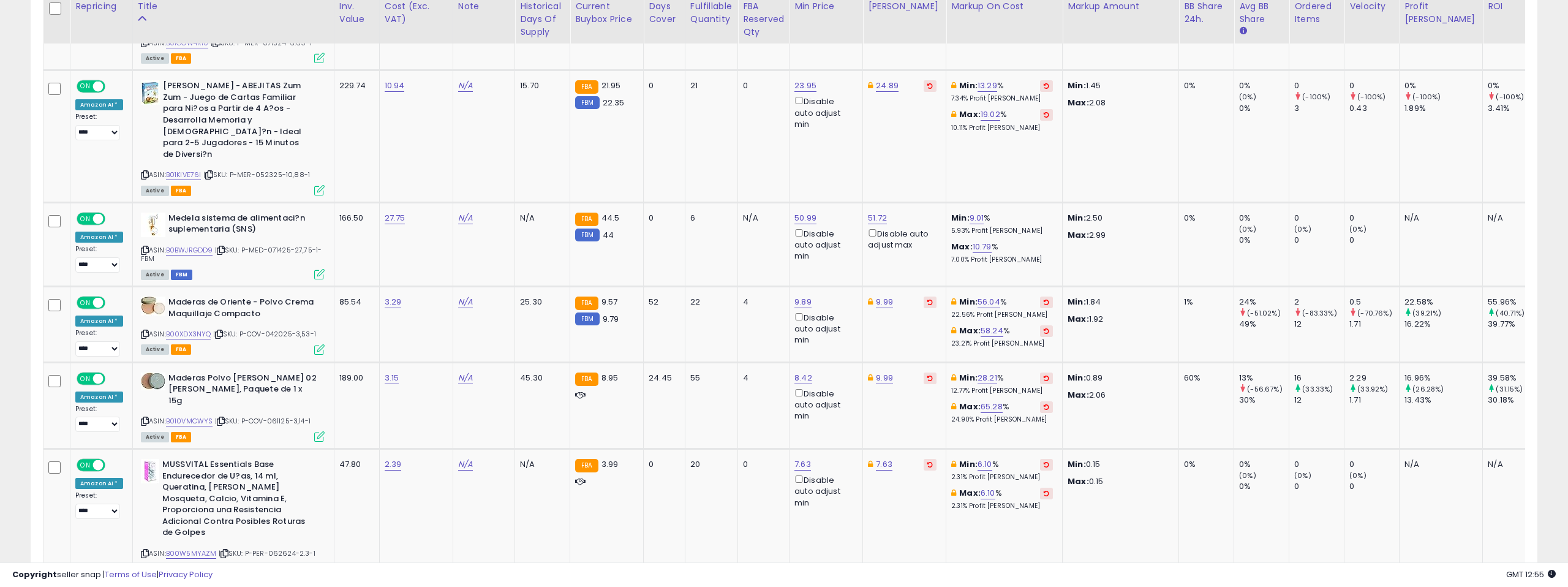
scroll to position [1671, 0]
click at [194, 415] on link "B010VMCWYS" at bounding box center [189, 420] width 47 height 11
click at [187, 328] on link "B00XDX3NYQ" at bounding box center [188, 333] width 46 height 11
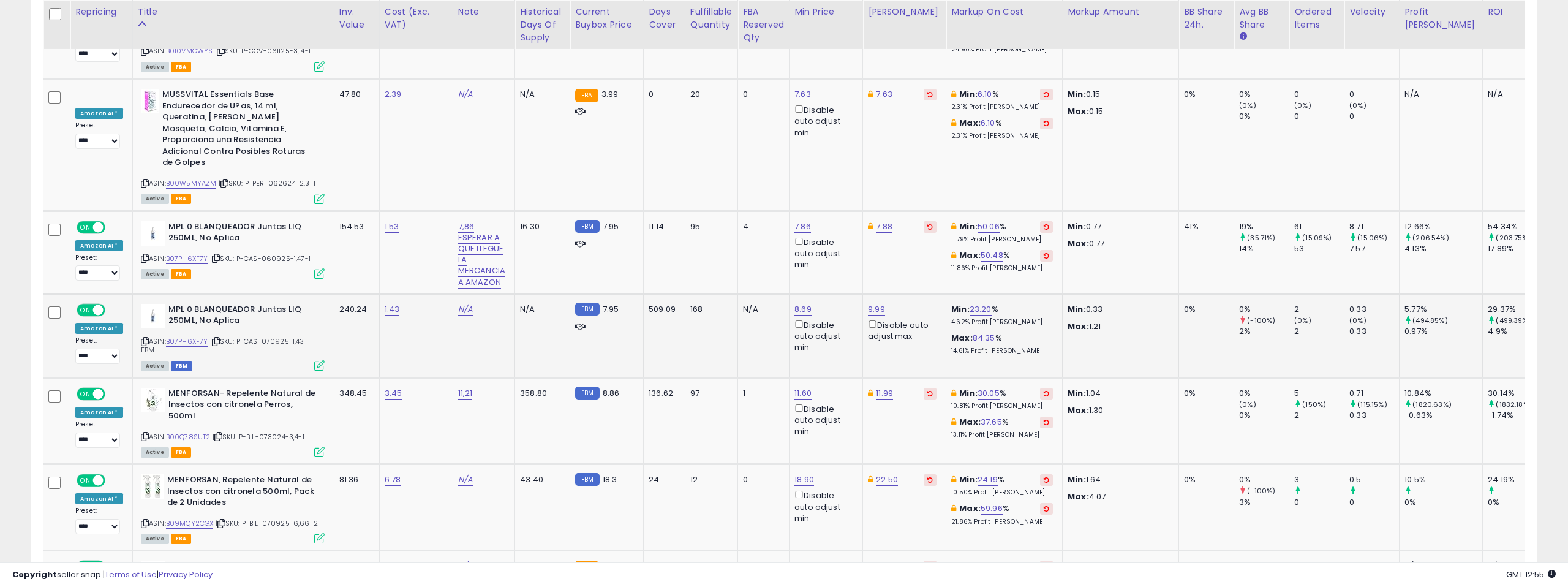
scroll to position [2042, 0]
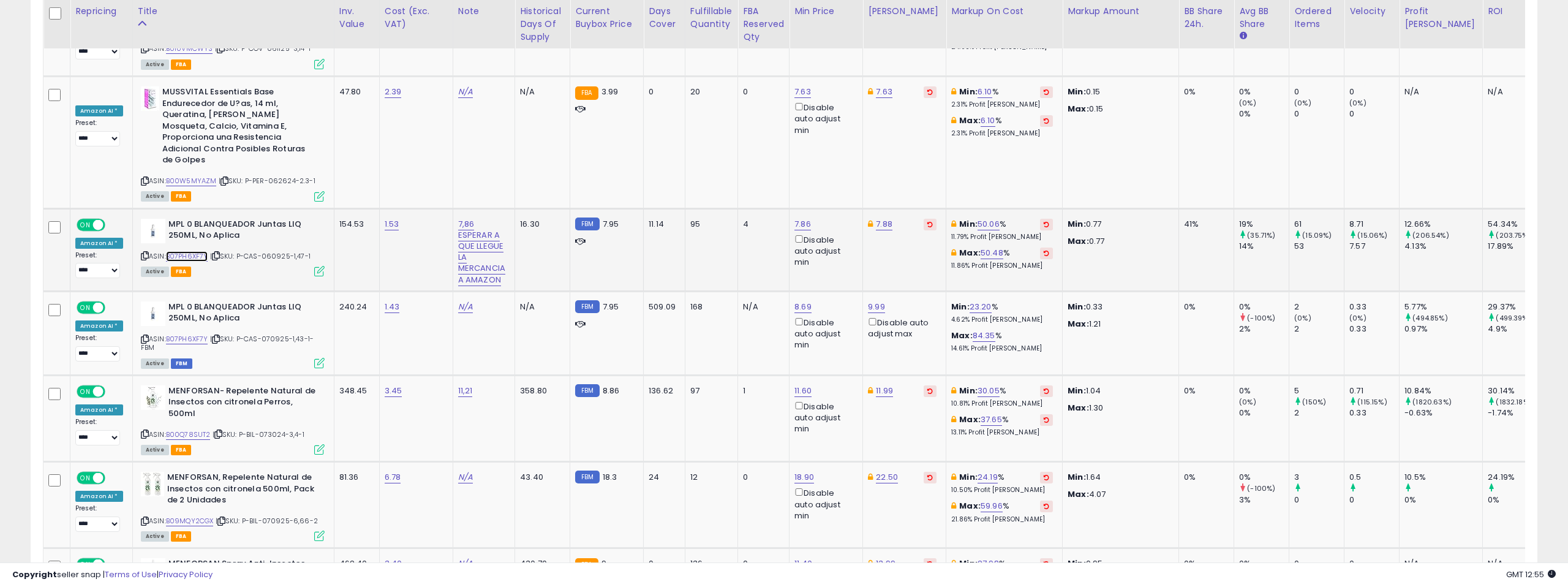
click at [193, 251] on link "B07PH6XF7Y" at bounding box center [186, 256] width 42 height 11
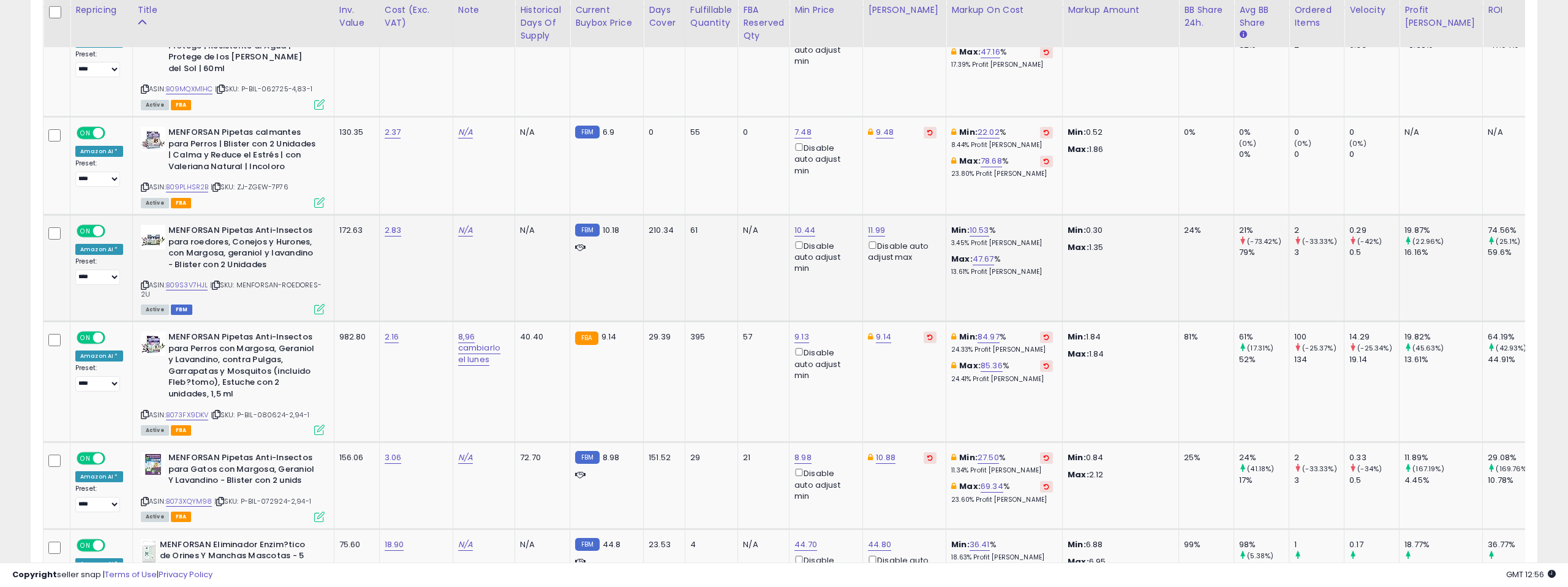
scroll to position [2705, 0]
click at [192, 280] on link "B09S3V7HJL" at bounding box center [186, 285] width 42 height 11
click at [803, 224] on link "10.44" at bounding box center [805, 230] width 21 height 13
drag, startPoint x: 764, startPoint y: 108, endPoint x: 709, endPoint y: 106, distance: 55.0
click at [710, 106] on div "***** This will override store markup" at bounding box center [797, 115] width 177 height 45
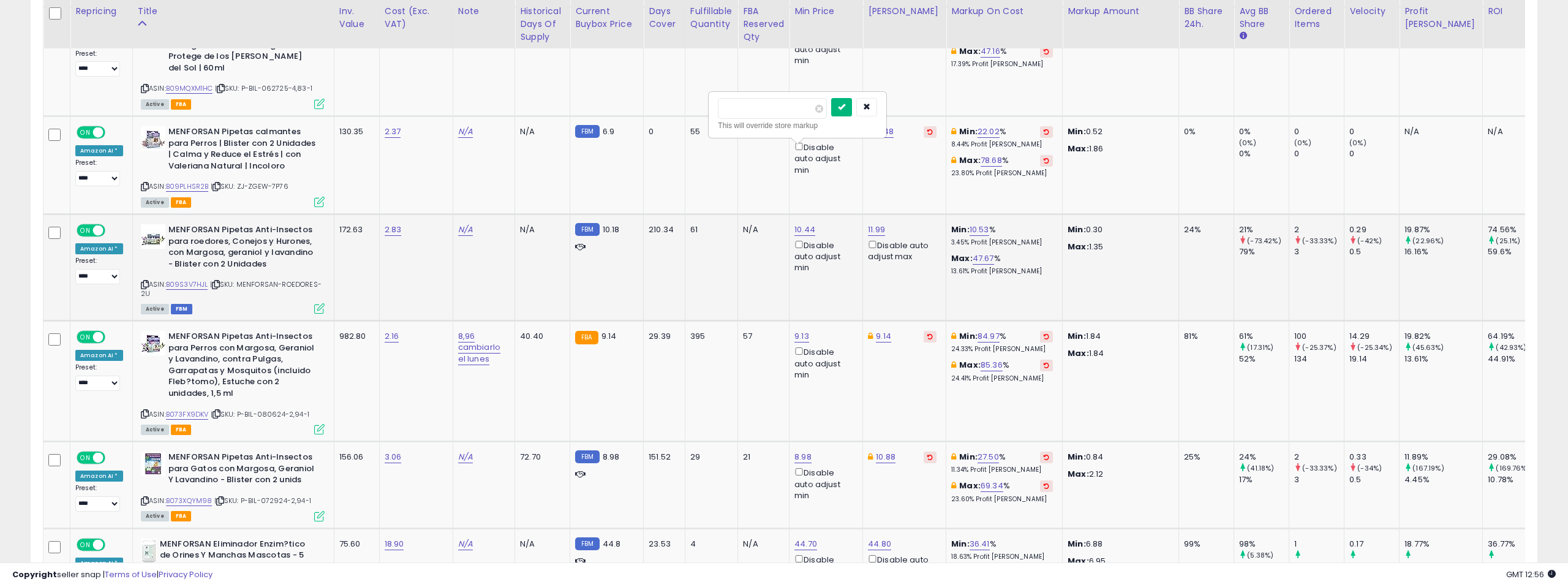
type input "****"
click at [842, 109] on button "submit" at bounding box center [841, 107] width 21 height 19
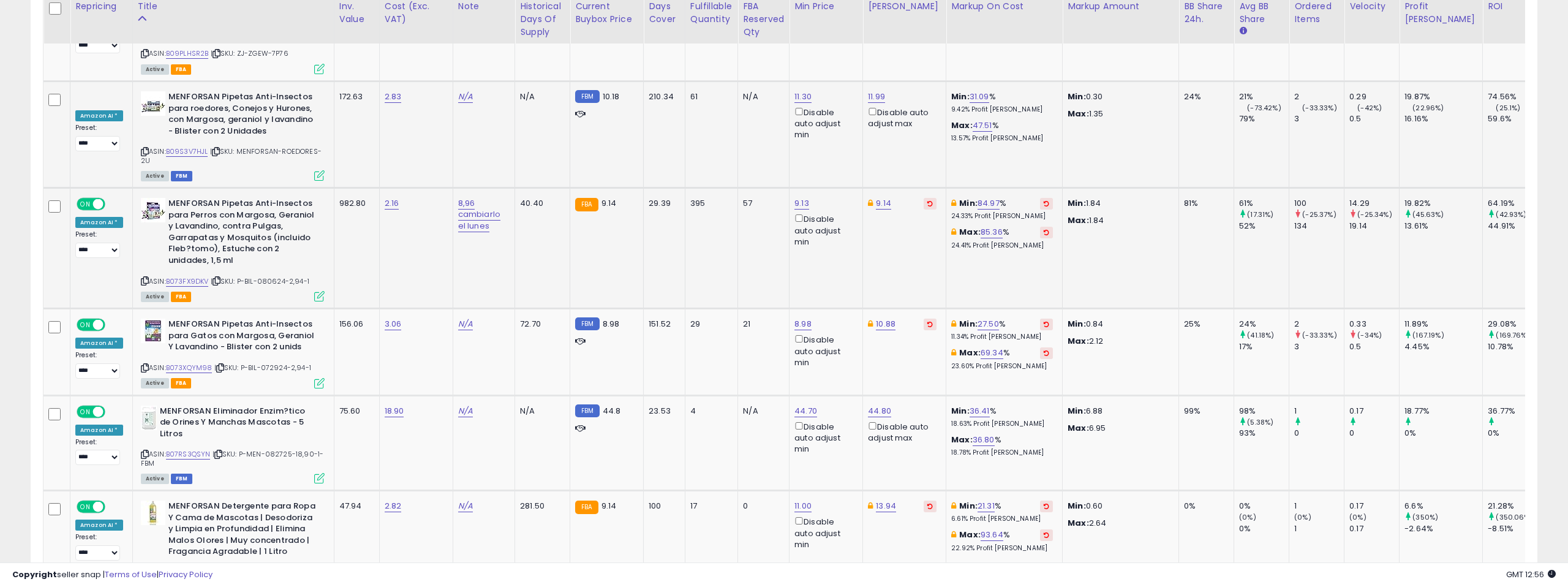
scroll to position [2849, 0]
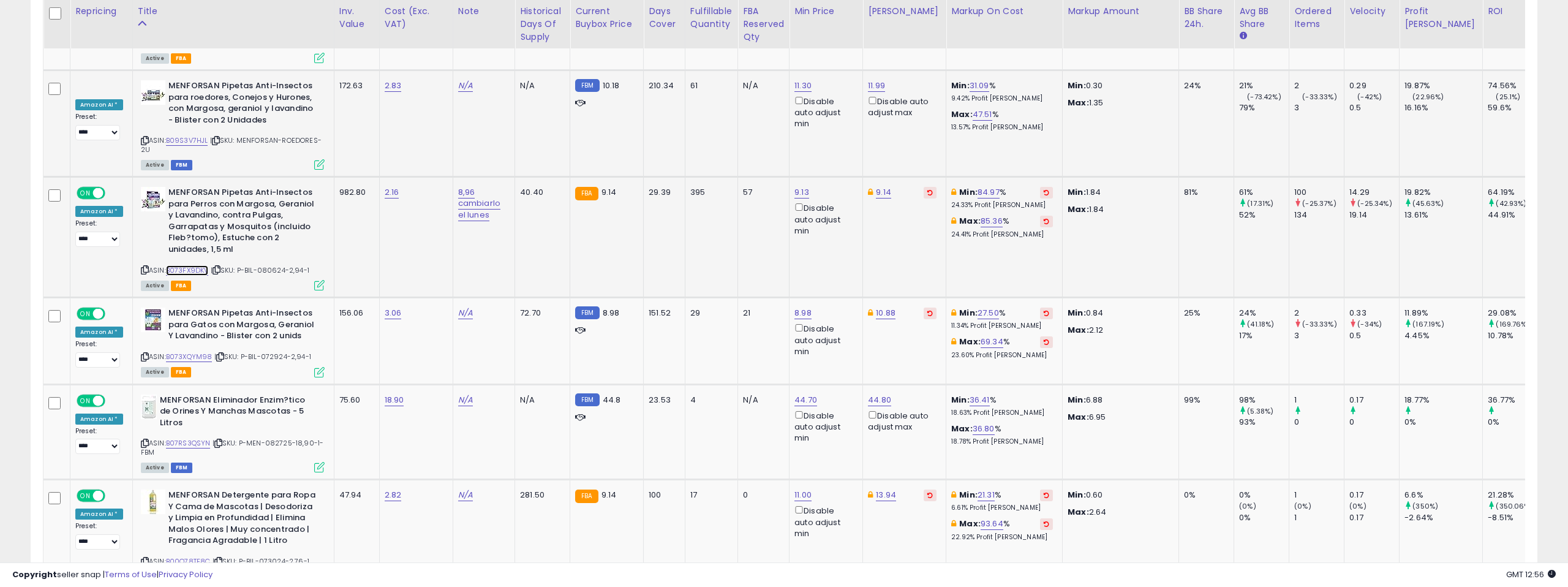
click at [197, 265] on link "B073FX9DKV" at bounding box center [187, 271] width 43 height 11
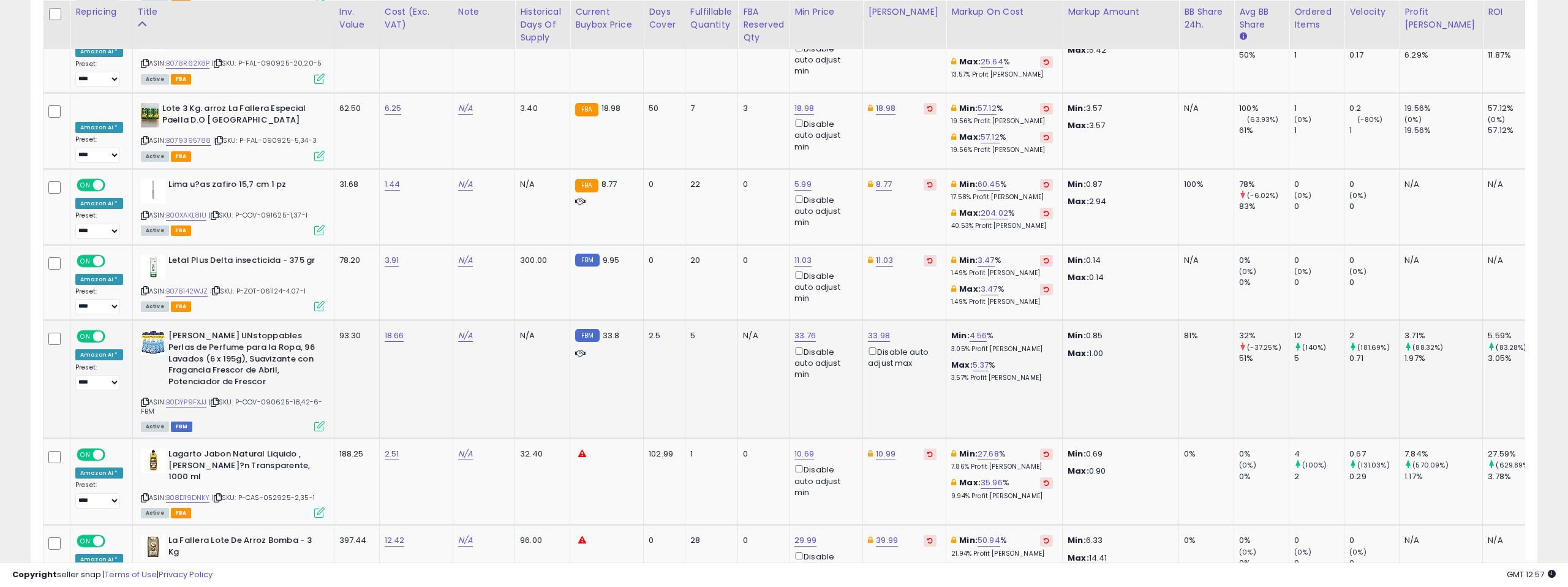
scroll to position [4582, 0]
click at [194, 396] on link "B0DYP9FXJJ" at bounding box center [186, 401] width 41 height 11
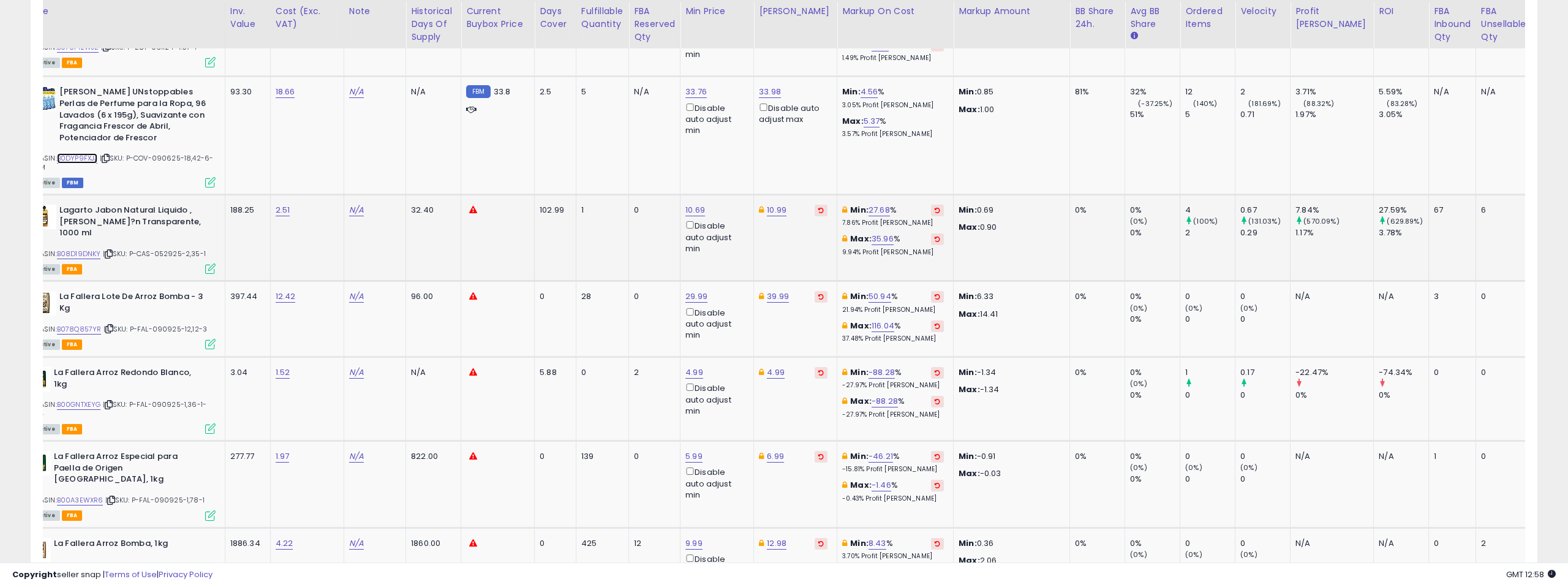
scroll to position [0, 0]
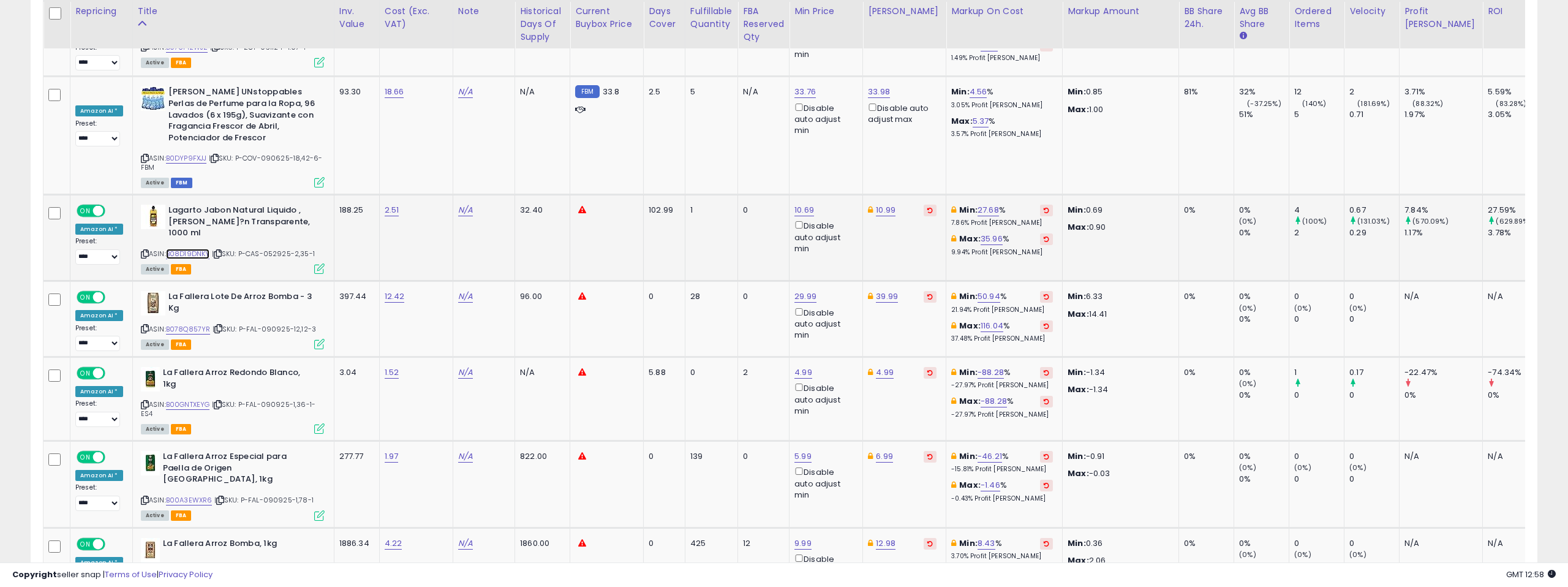
click at [188, 249] on link "B08D19DNKY" at bounding box center [187, 255] width 44 height 11
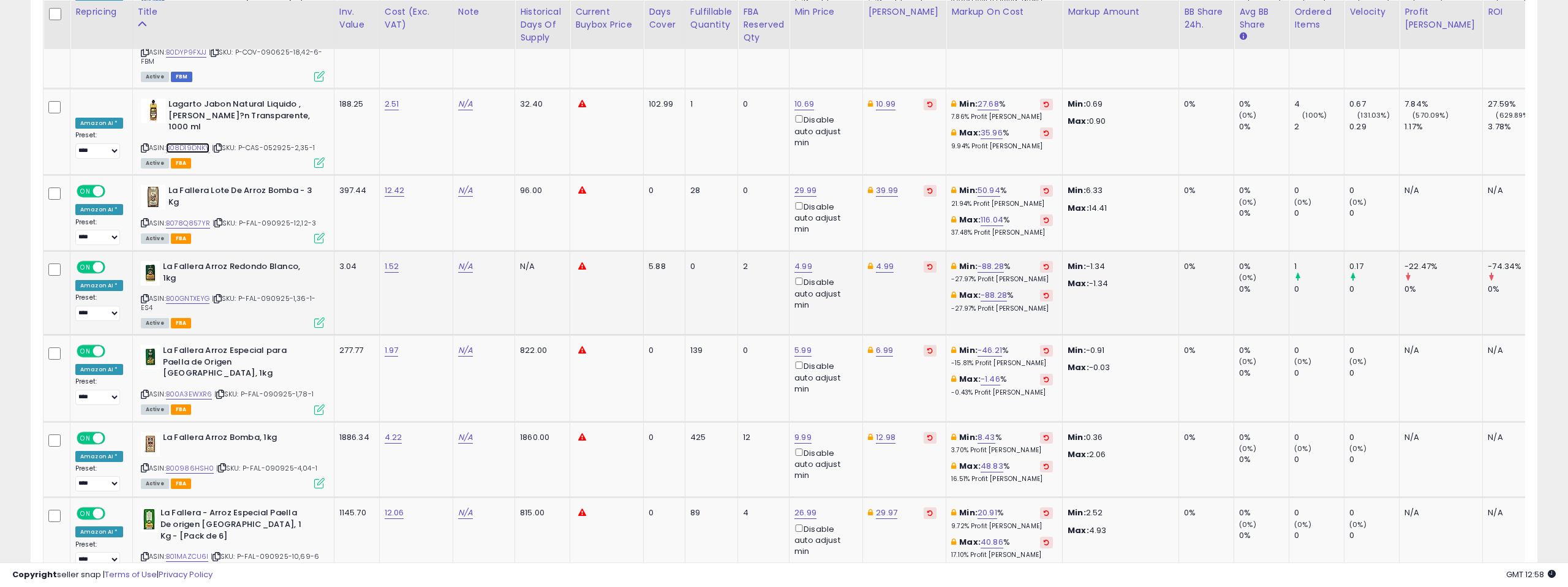
scroll to position [4986, 0]
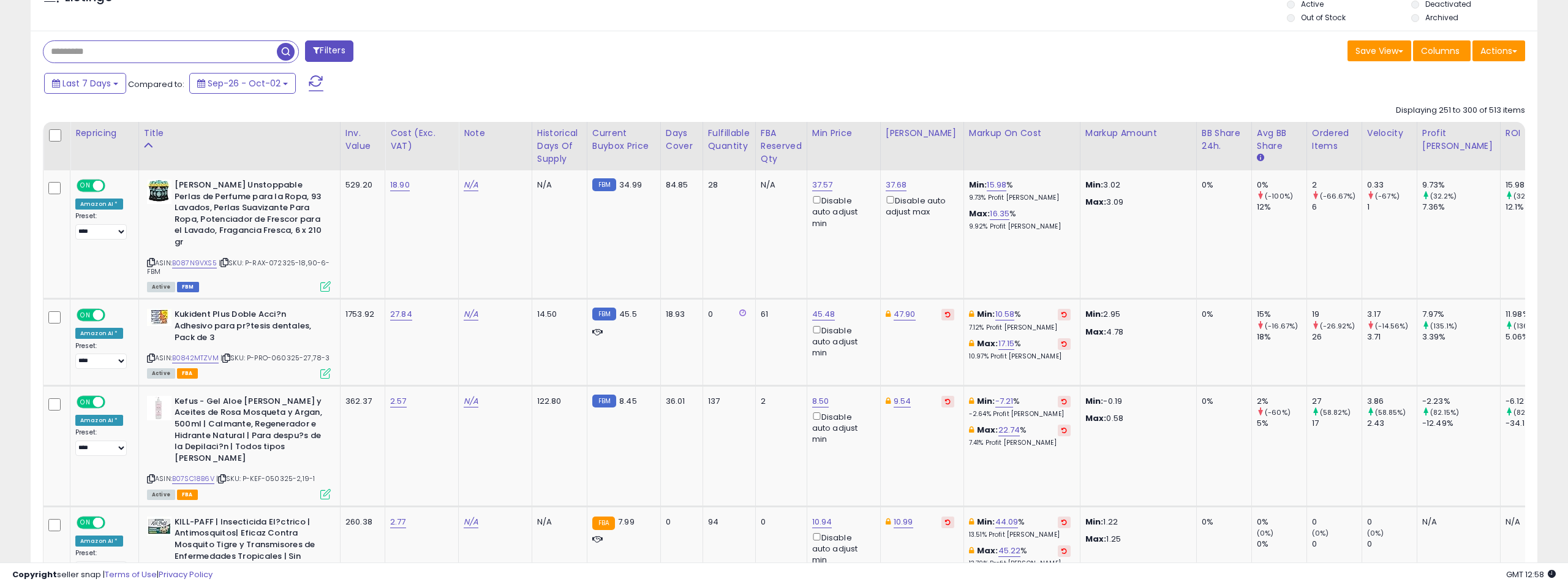
scroll to position [473, 0]
